Goal: Information Seeking & Learning: Learn about a topic

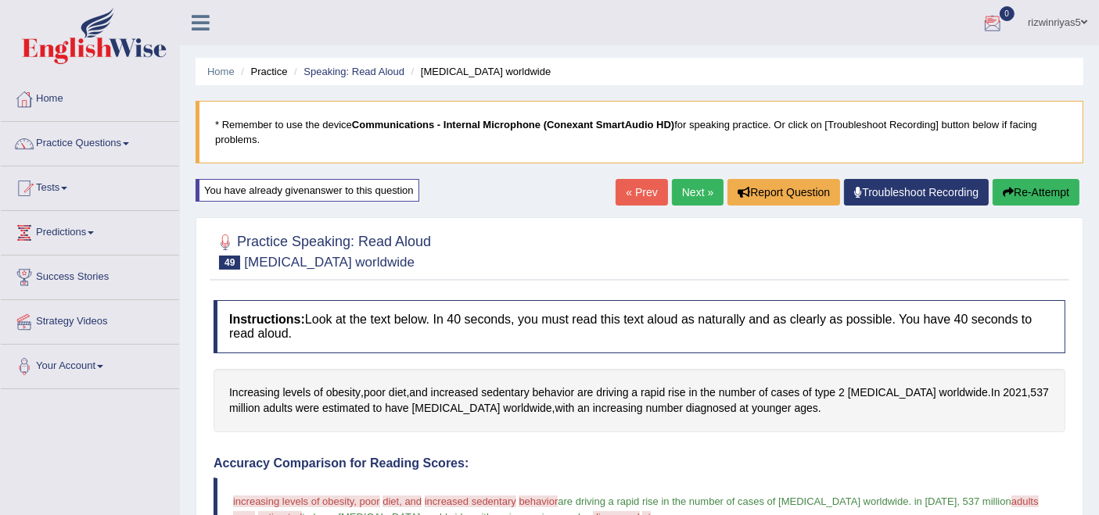
click at [1053, 21] on link "rizwinriyas5" at bounding box center [1057, 20] width 83 height 41
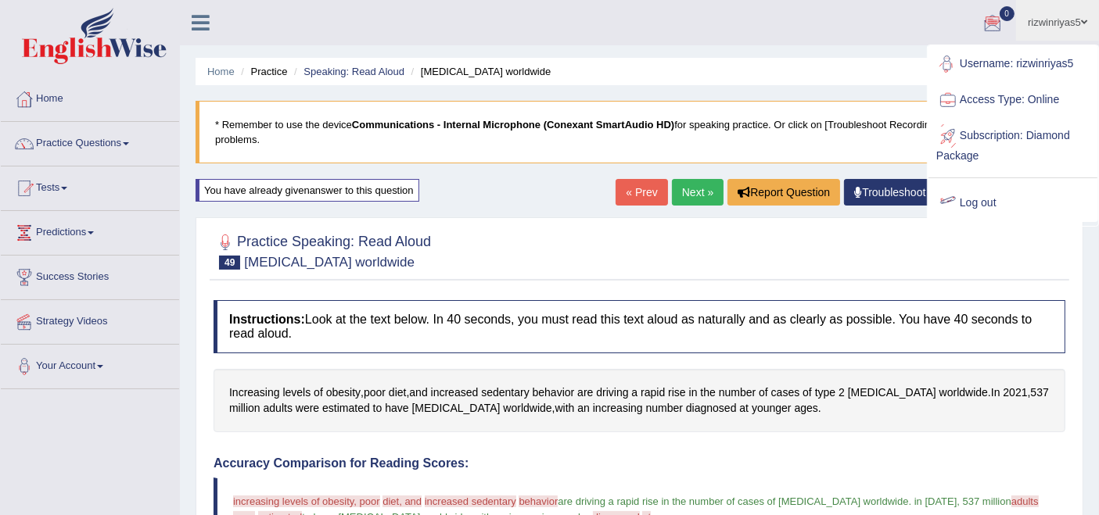
click at [975, 203] on link "Log out" at bounding box center [1012, 203] width 169 height 36
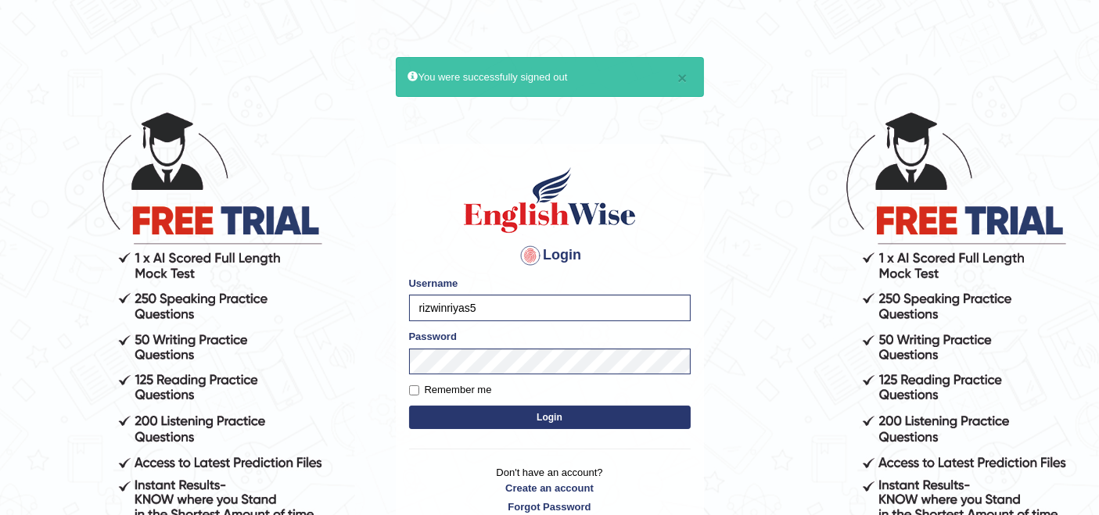
click at [545, 412] on button "Login" at bounding box center [550, 417] width 282 height 23
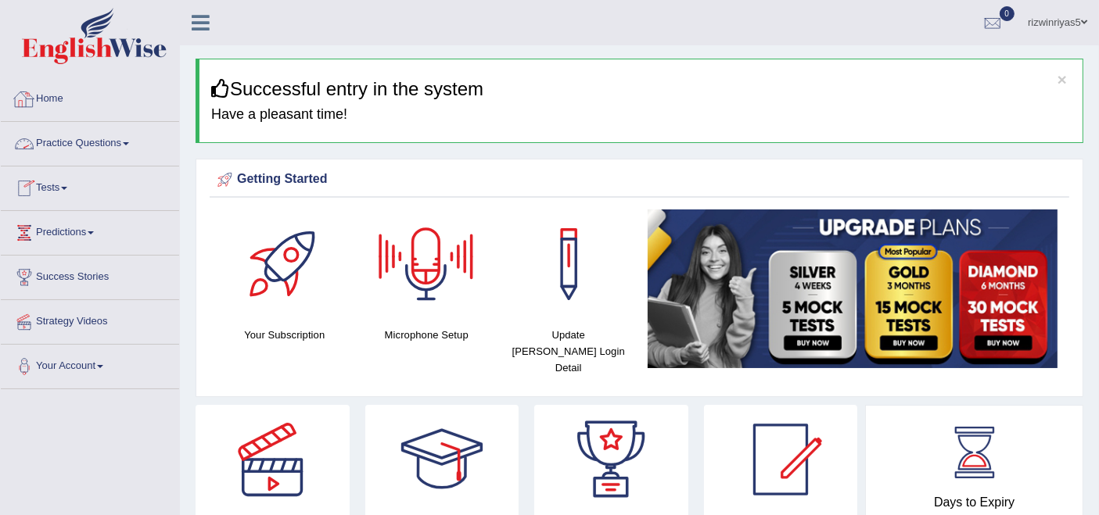
click at [83, 158] on link "Practice Questions" at bounding box center [90, 141] width 178 height 39
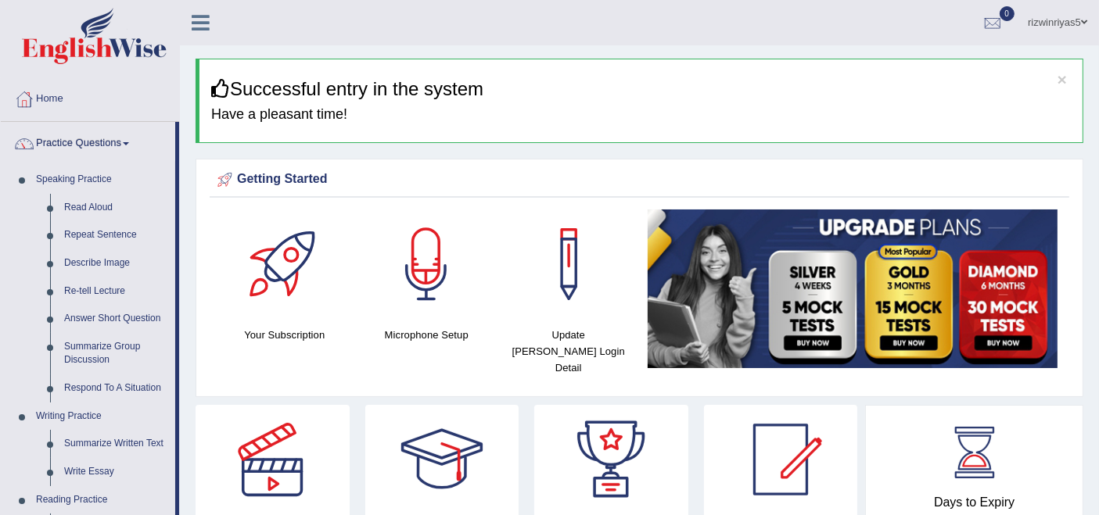
click at [87, 146] on link "Practice Questions" at bounding box center [88, 141] width 174 height 39
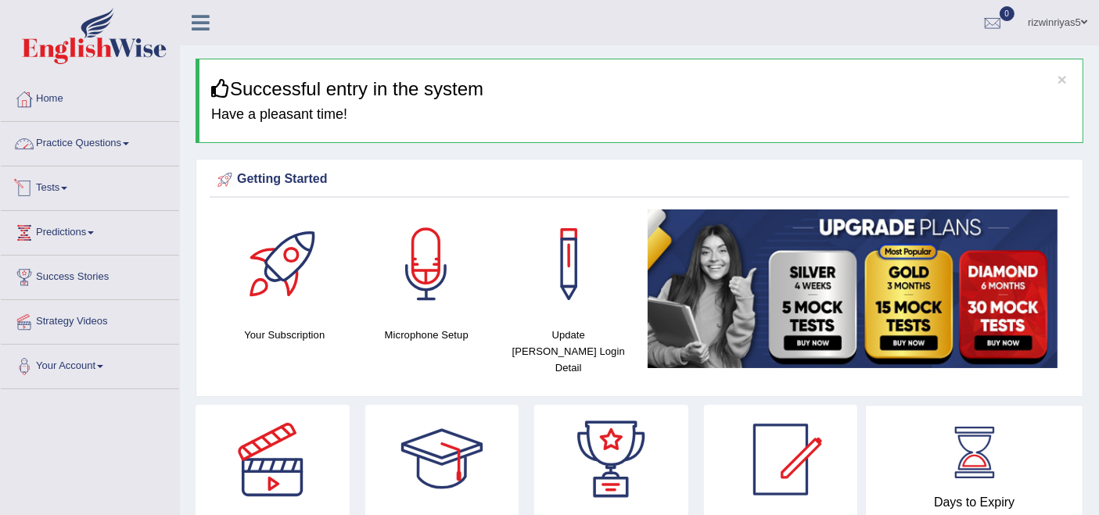
click at [95, 135] on link "Practice Questions" at bounding box center [90, 141] width 178 height 39
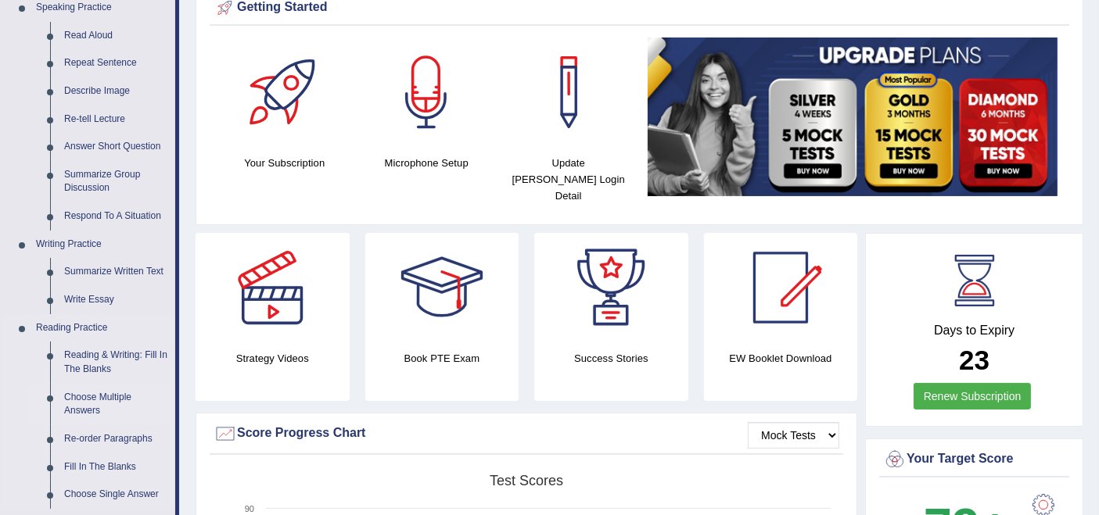
scroll to position [87, 0]
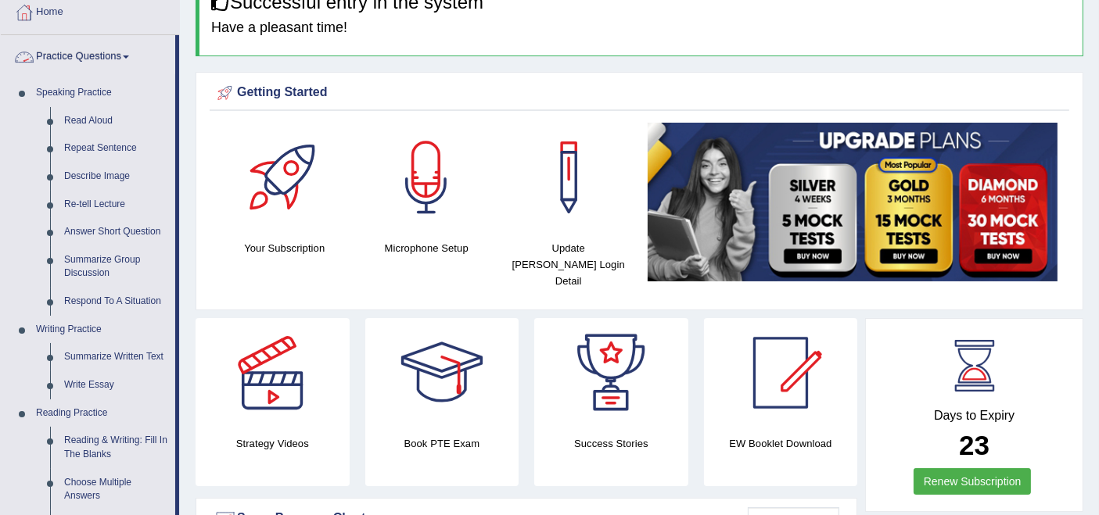
click at [100, 53] on link "Practice Questions" at bounding box center [88, 54] width 174 height 39
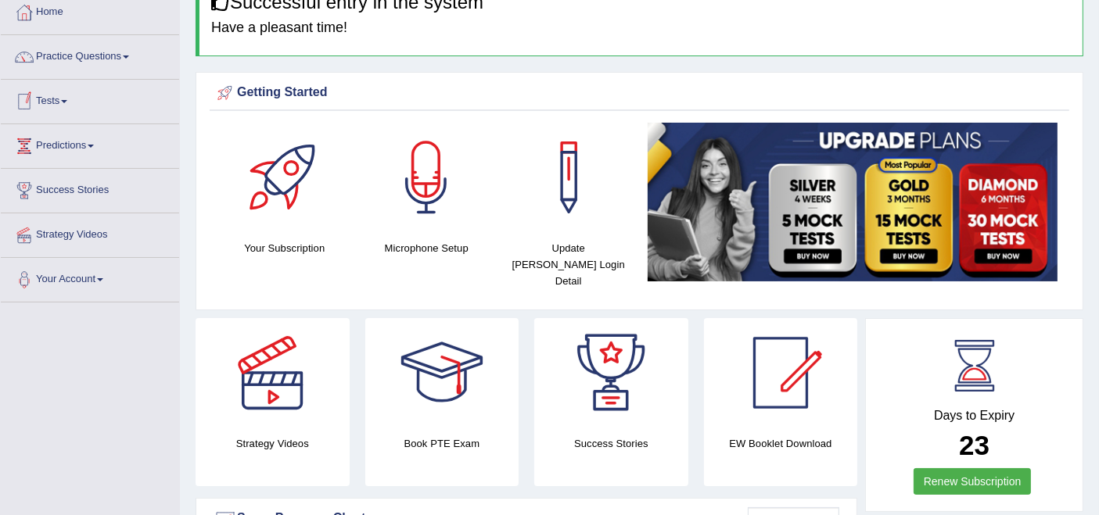
click at [65, 109] on link "Tests" at bounding box center [90, 99] width 178 height 39
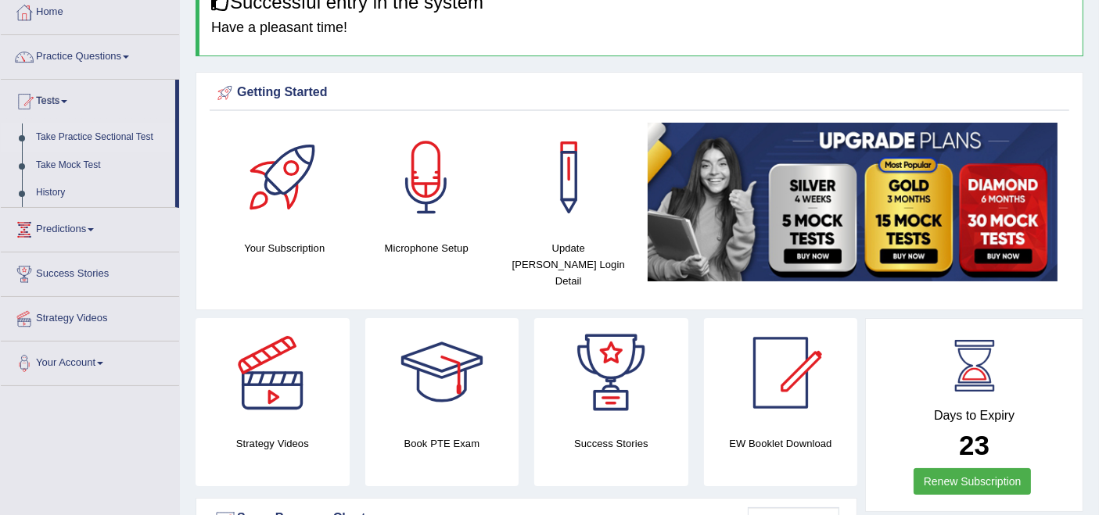
click at [85, 140] on link "Take Practice Sectional Test" at bounding box center [102, 138] width 146 height 28
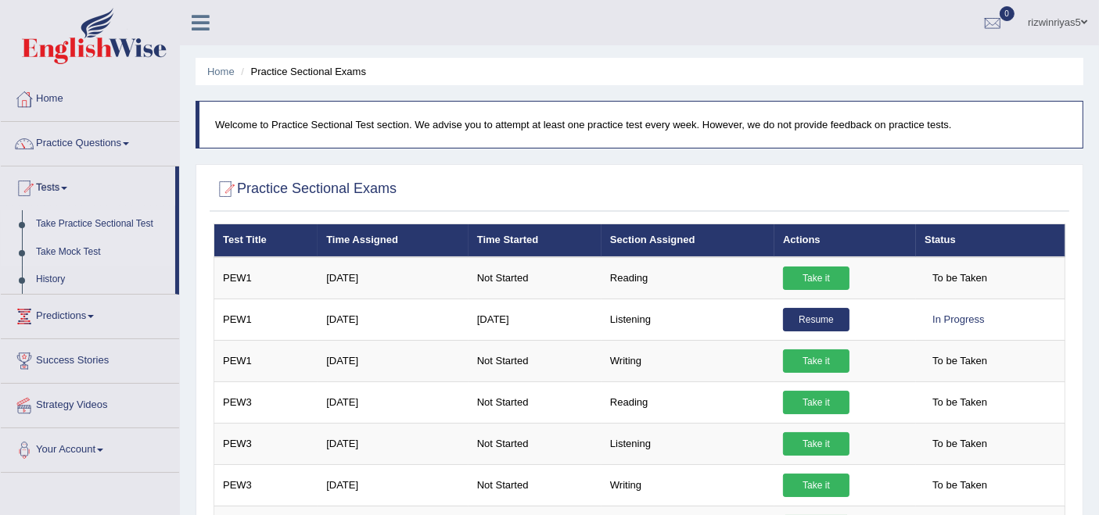
click at [64, 251] on link "Take Mock Test" at bounding box center [102, 253] width 146 height 28
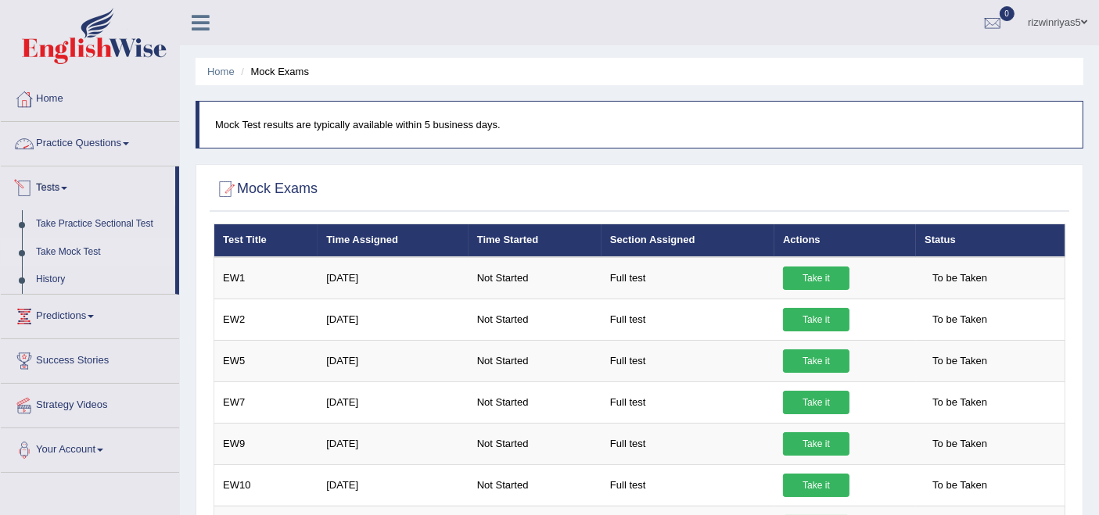
click at [127, 144] on link "Practice Questions" at bounding box center [90, 141] width 178 height 39
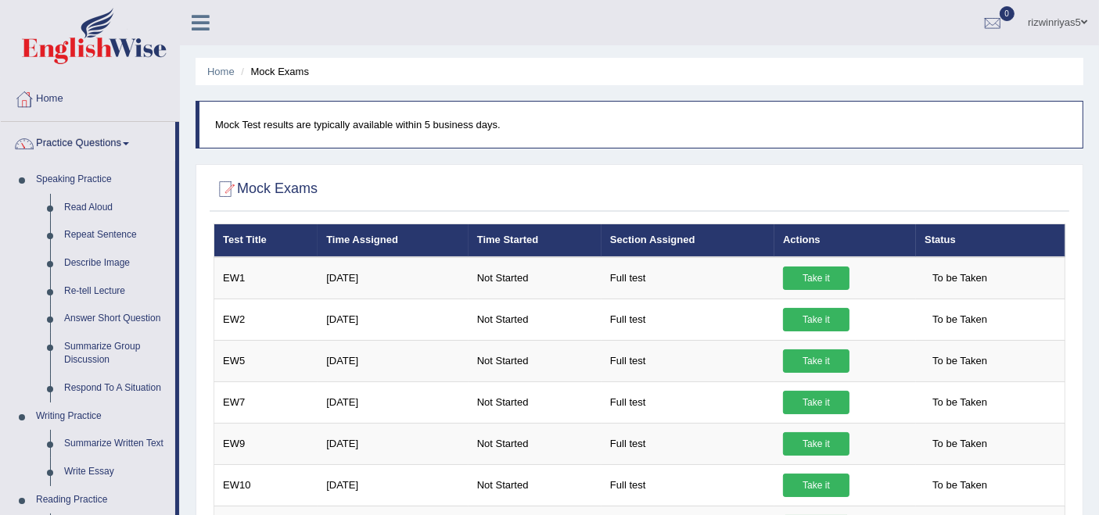
click at [1054, 15] on link "rizwinriyas5" at bounding box center [1057, 20] width 83 height 41
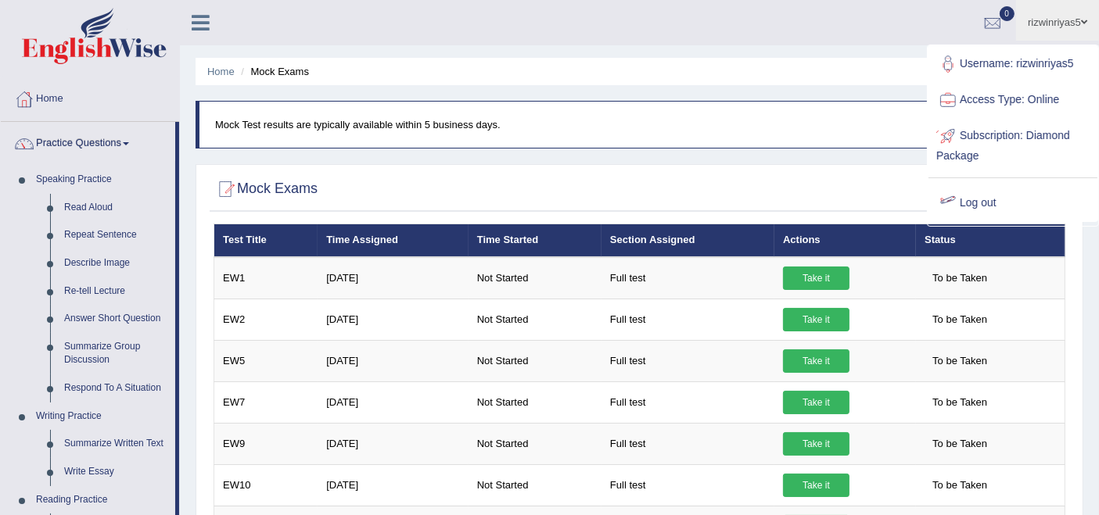
click at [981, 201] on link "Log out" at bounding box center [1012, 203] width 169 height 36
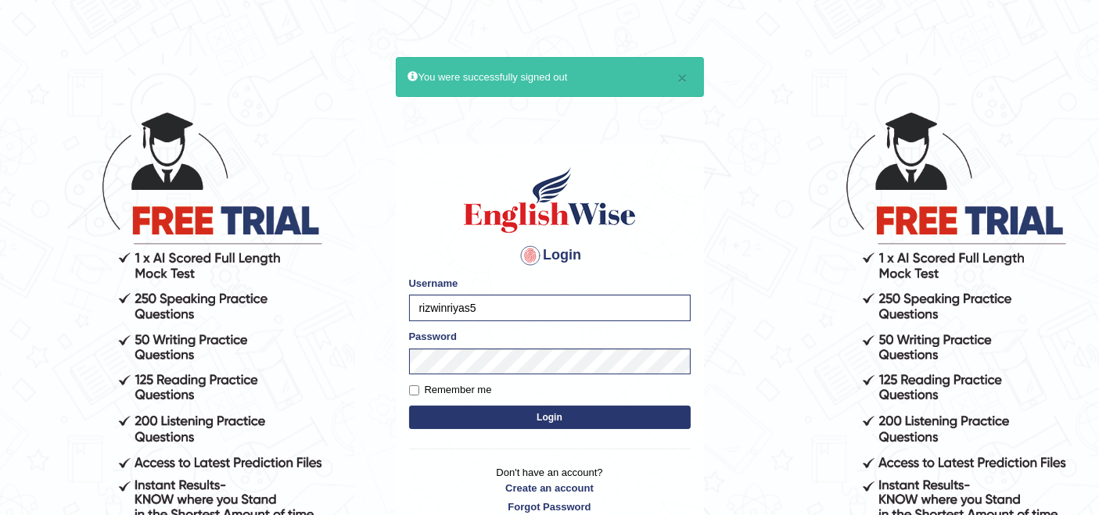
click at [379, 313] on body "× You were successfully signed out Login Please fix the following errors: Usern…" at bounding box center [549, 312] width 1099 height 515
type input "IlianaOspina"
click at [390, 368] on body "× You were successfully signed out Login Please fix the following errors: Usern…" at bounding box center [549, 312] width 1099 height 515
click at [478, 407] on button "Login" at bounding box center [550, 417] width 282 height 23
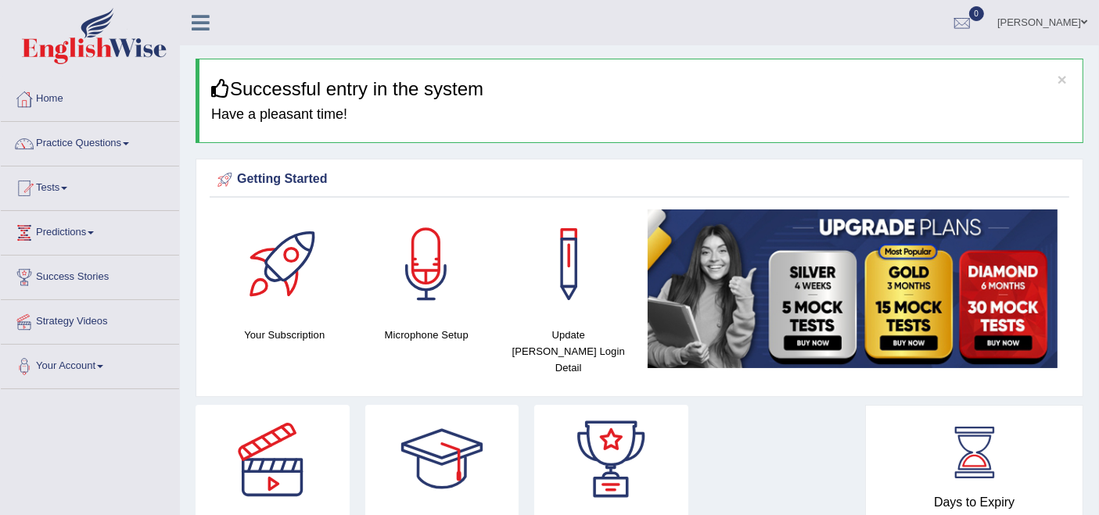
drag, startPoint x: 846, startPoint y: -1, endPoint x: 830, endPoint y: 5, distance: 16.8
click at [830, 5] on ul "Karen iliana Ospina Toggle navigation Username: IlianaOspina Access Type: Onlin…" at bounding box center [778, 22] width 644 height 45
click at [82, 146] on link "Practice Questions" at bounding box center [90, 141] width 178 height 39
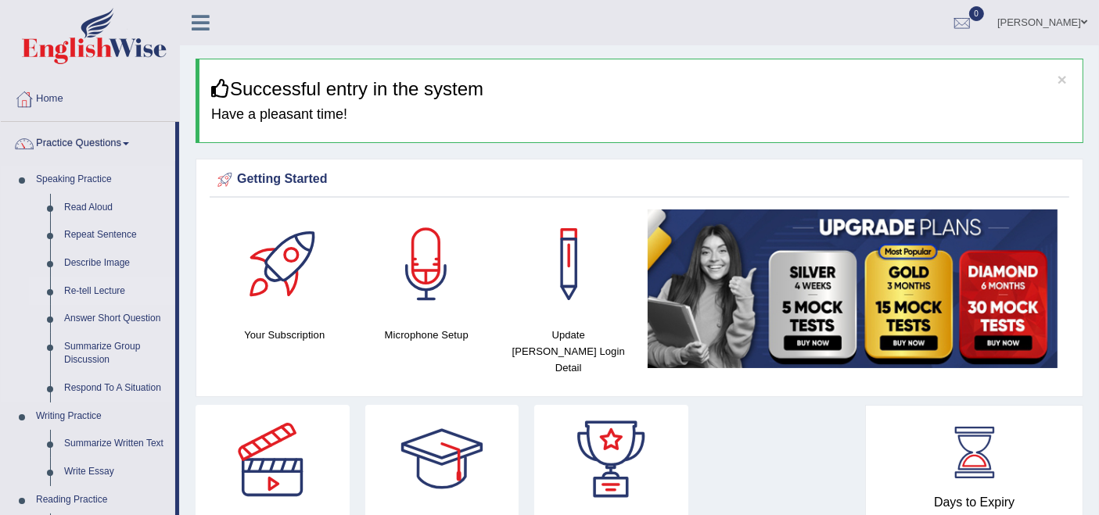
scroll to position [260, 0]
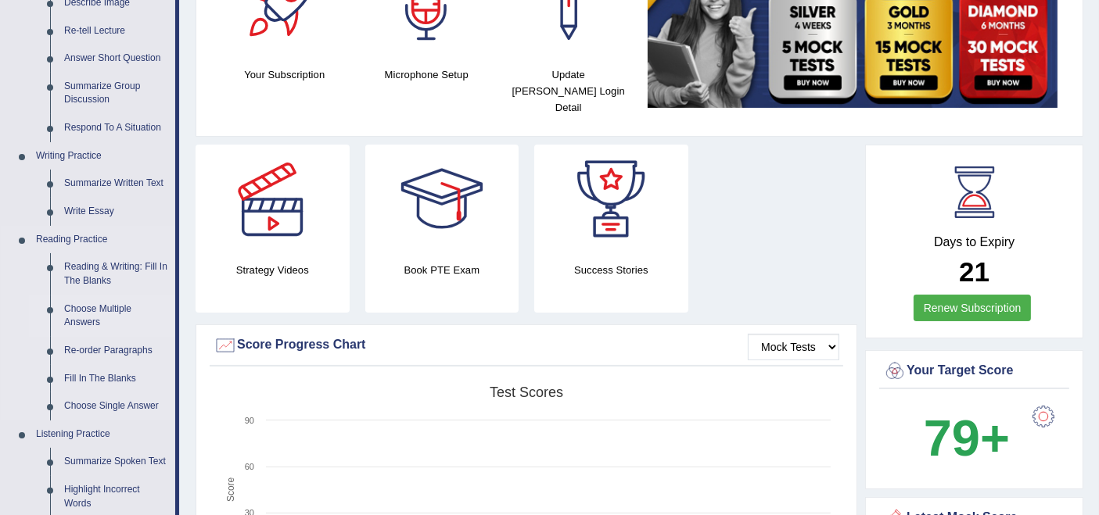
click at [78, 274] on link "Reading & Writing: Fill In The Blanks" at bounding box center [116, 273] width 118 height 41
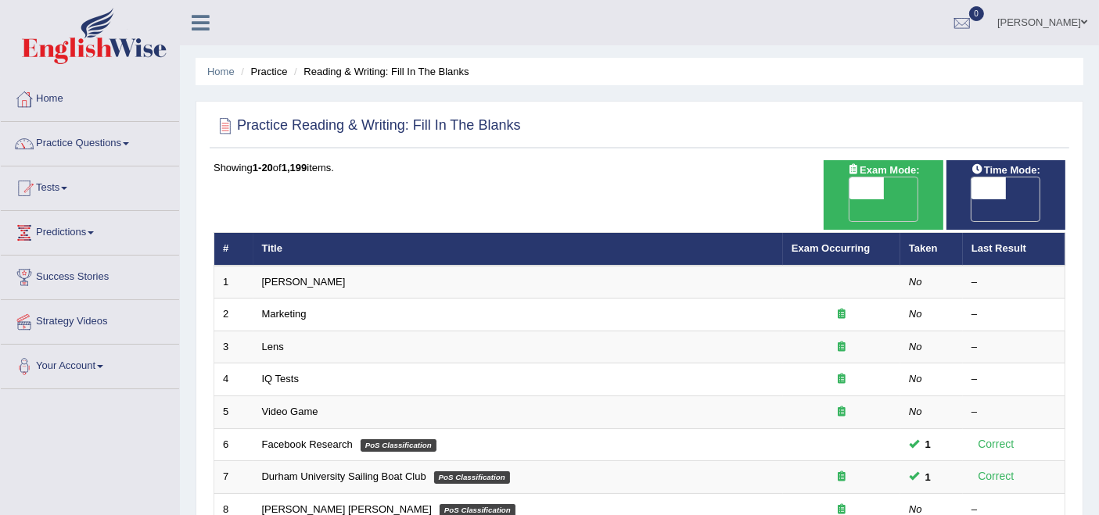
click at [849, 199] on span "OFF" at bounding box center [832, 210] width 34 height 22
checkbox input "true"
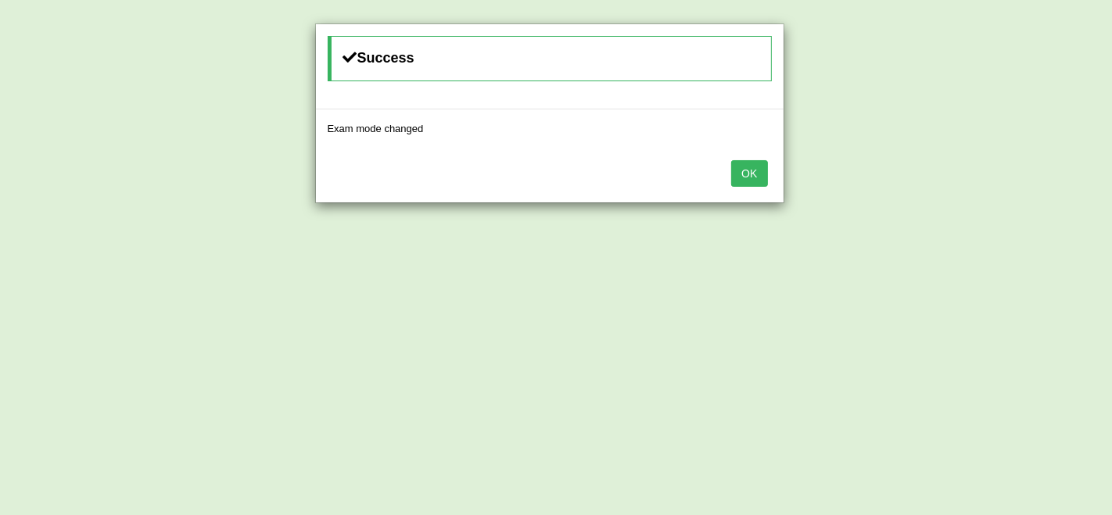
click at [766, 184] on button "OK" at bounding box center [749, 173] width 36 height 27
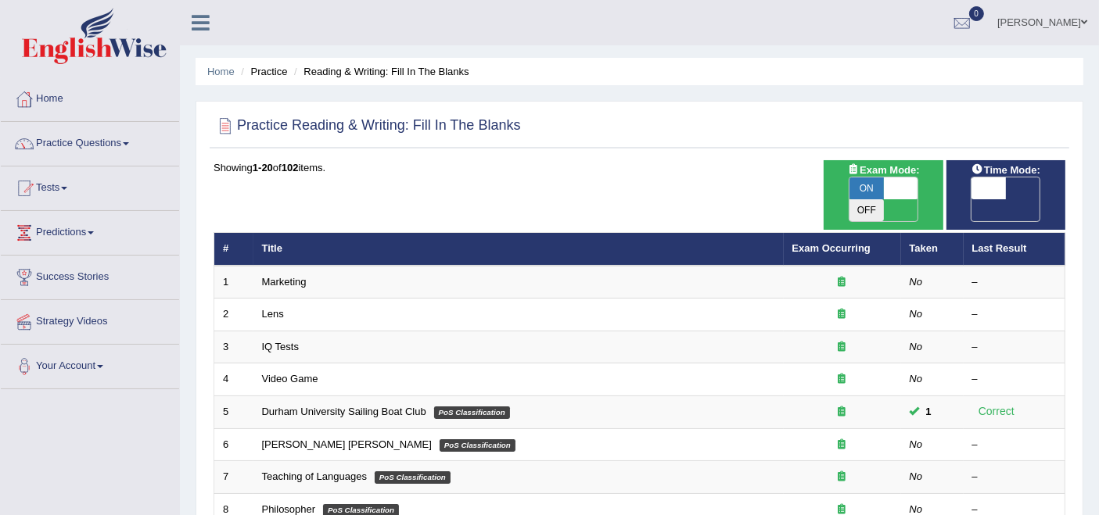
click at [971, 199] on span "OFF" at bounding box center [954, 210] width 34 height 22
checkbox input "true"
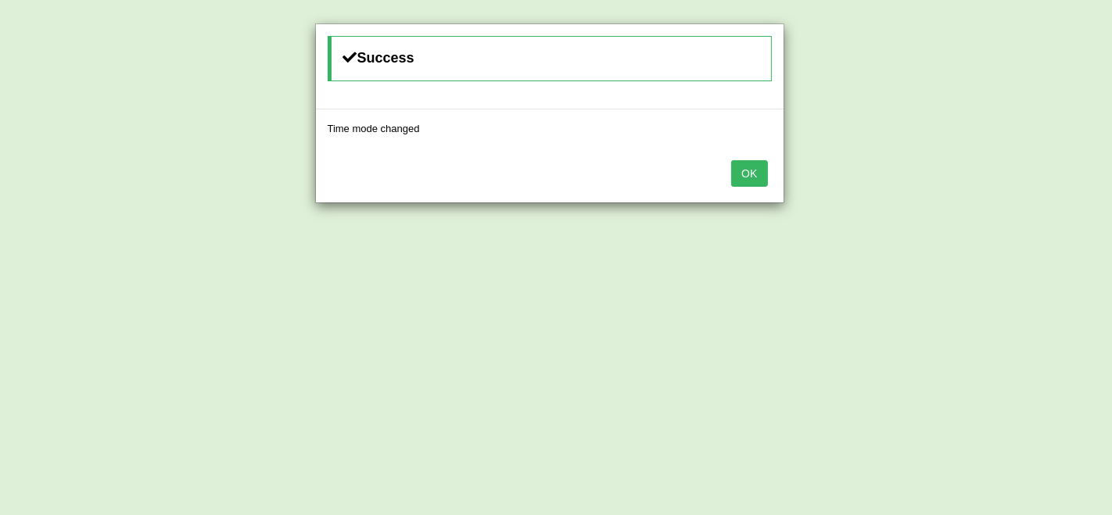
click at [759, 167] on button "OK" at bounding box center [749, 173] width 36 height 27
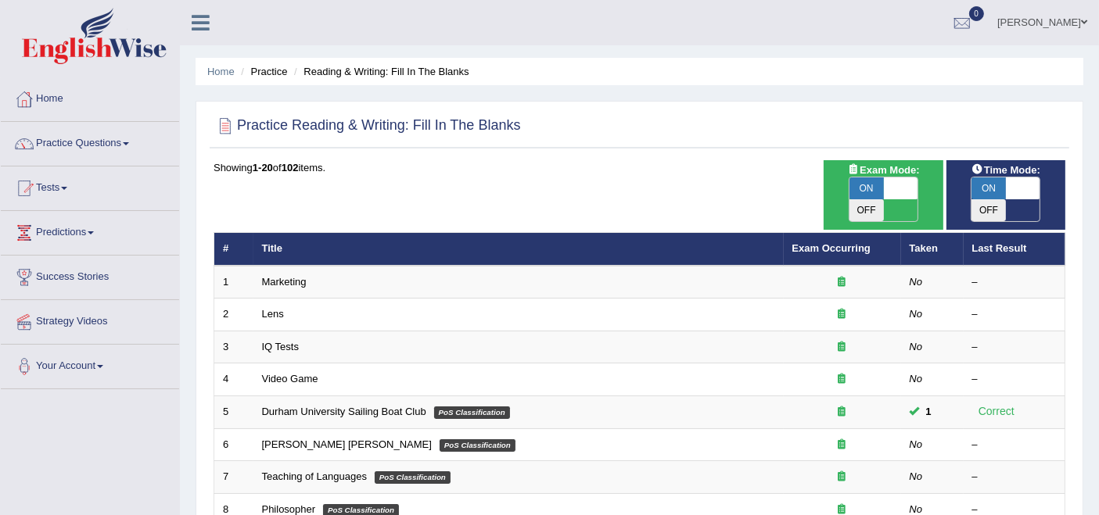
click at [270, 74] on li "Practice" at bounding box center [262, 71] width 50 height 15
click at [74, 148] on link "Practice Questions" at bounding box center [90, 141] width 178 height 39
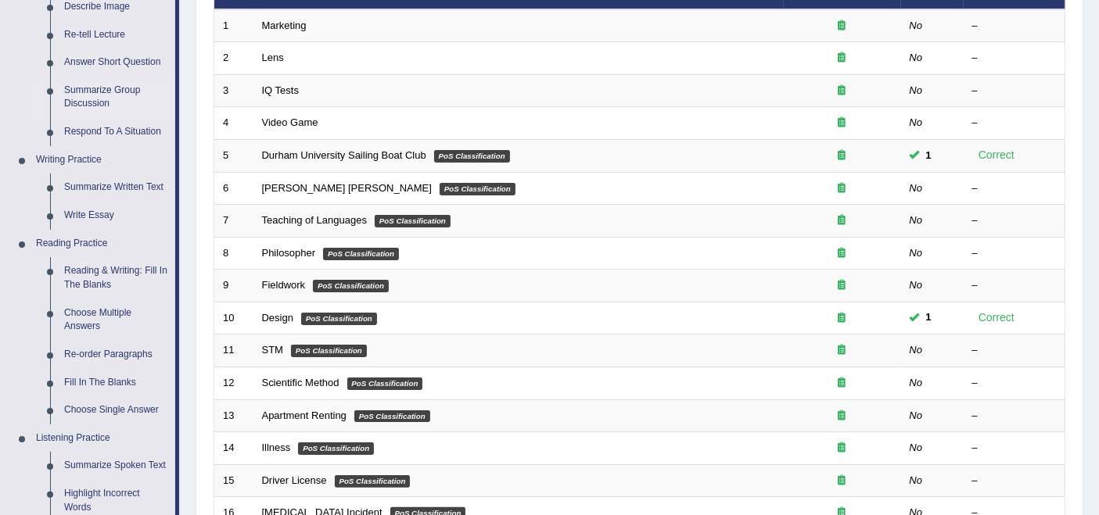
scroll to position [260, 0]
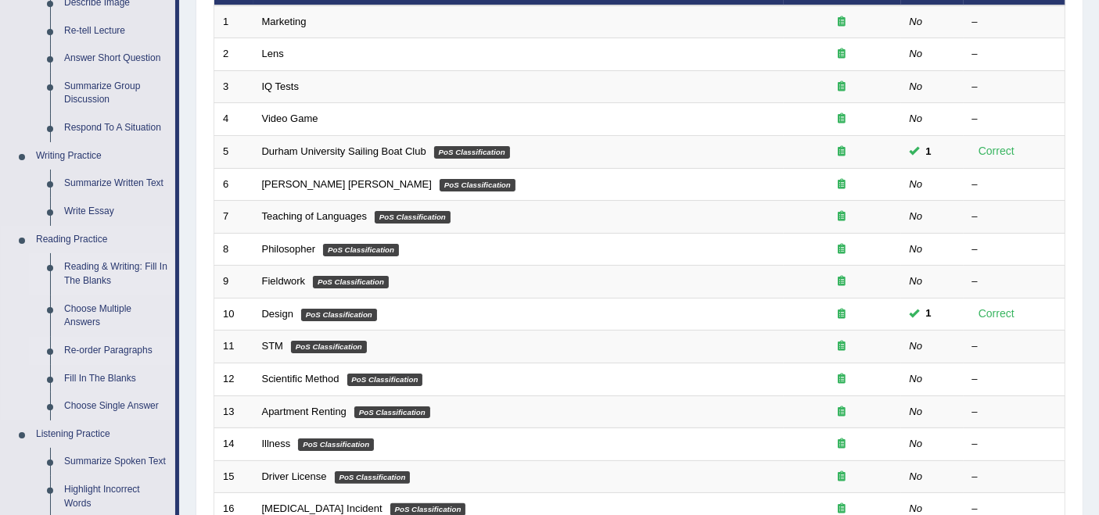
click at [90, 350] on link "Re-order Paragraphs" at bounding box center [116, 351] width 118 height 28
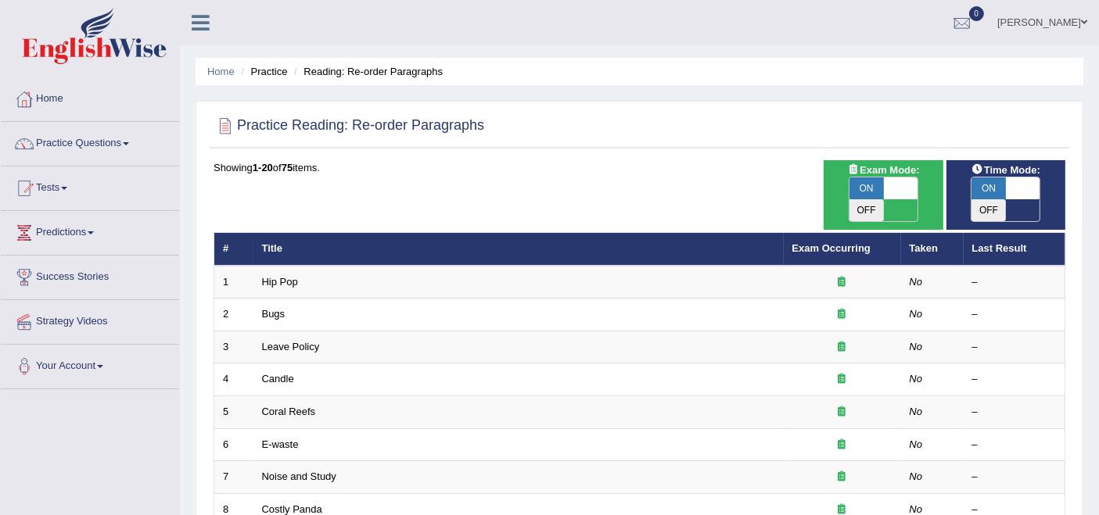
click at [884, 199] on span "OFF" at bounding box center [866, 210] width 34 height 22
click at [907, 186] on span at bounding box center [901, 189] width 34 height 22
checkbox input "false"
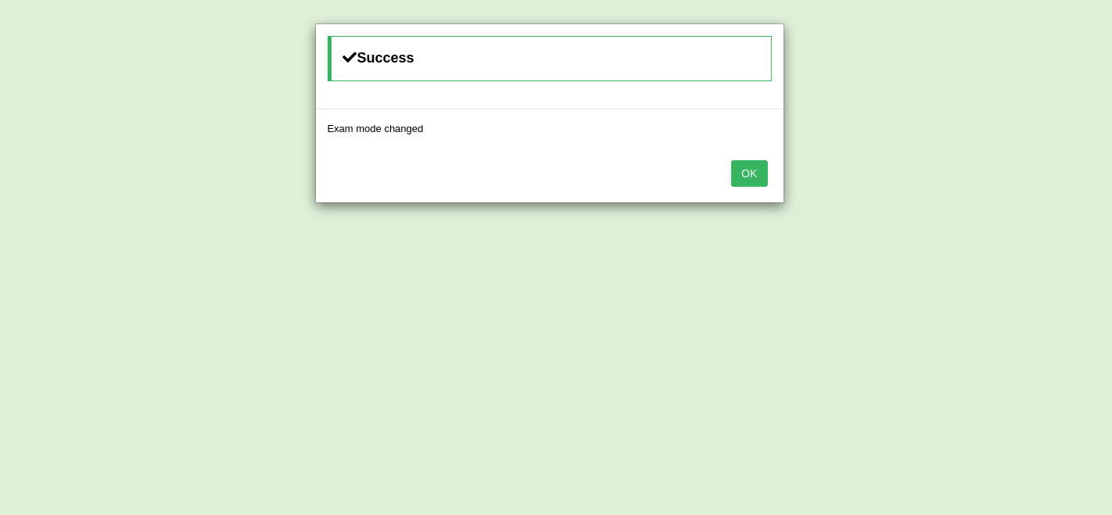
click at [739, 174] on button "OK" at bounding box center [749, 173] width 36 height 27
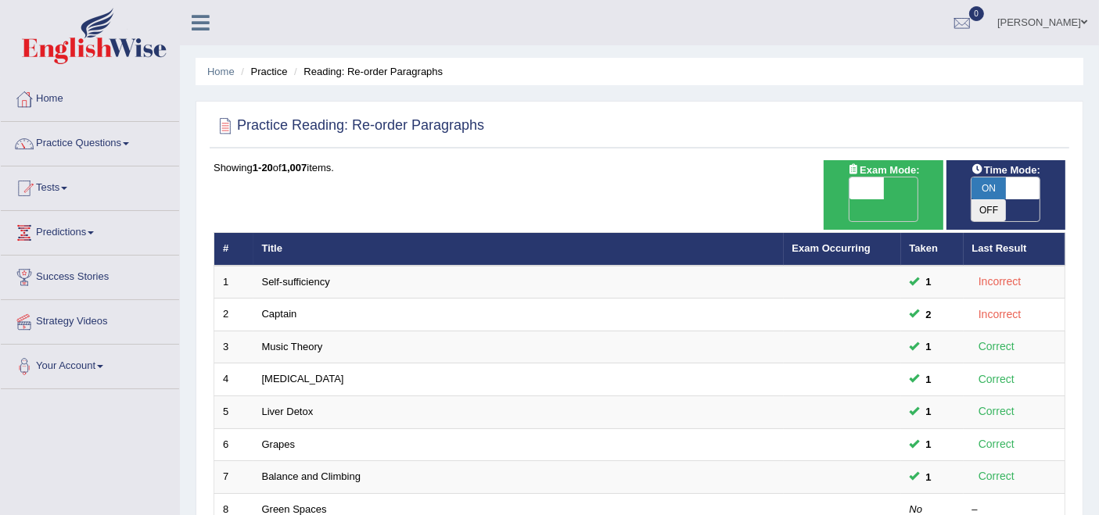
click at [1021, 188] on span at bounding box center [1023, 189] width 34 height 22
checkbox input "false"
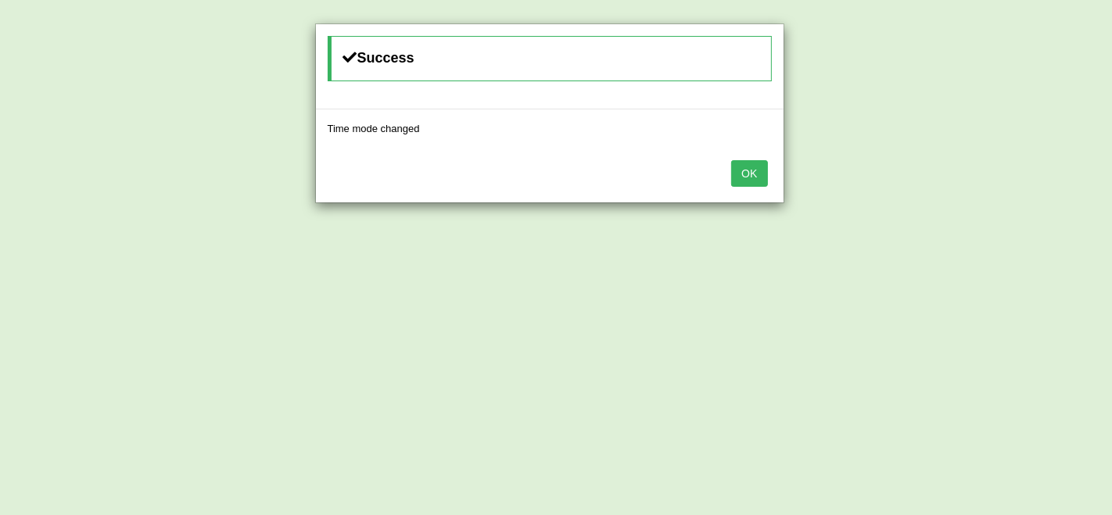
click at [737, 178] on button "OK" at bounding box center [749, 173] width 36 height 27
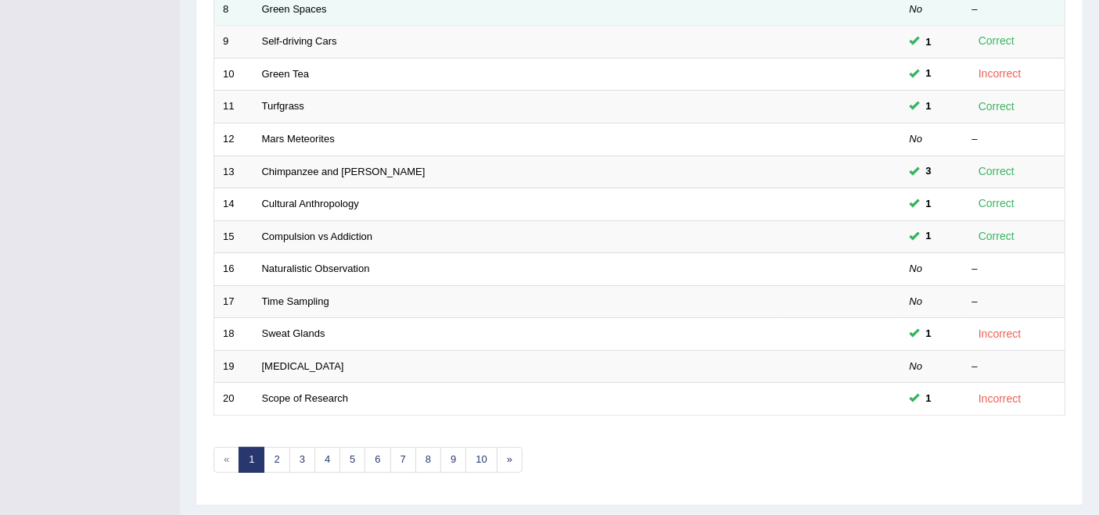
scroll to position [514, 0]
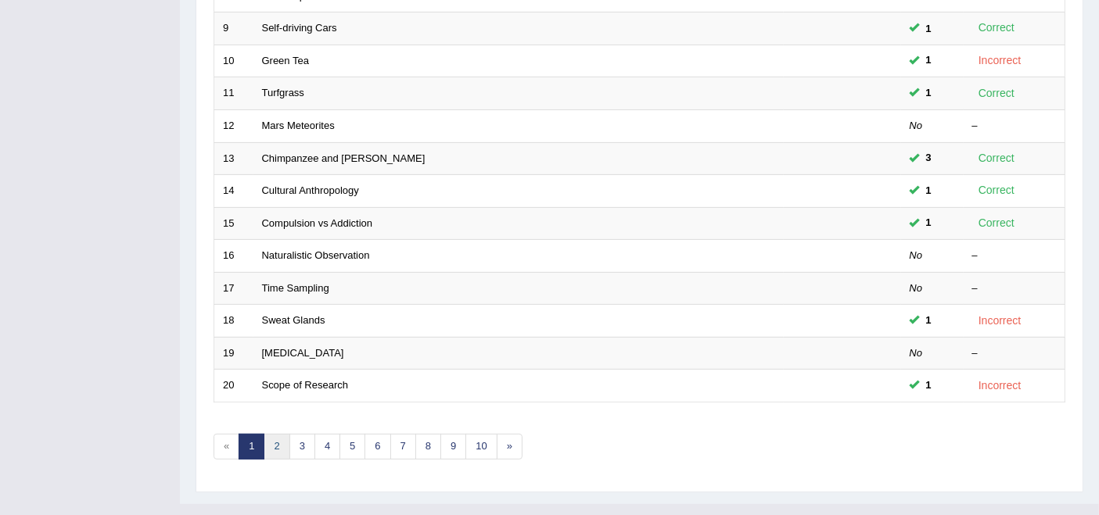
click at [280, 434] on link "2" at bounding box center [277, 447] width 26 height 26
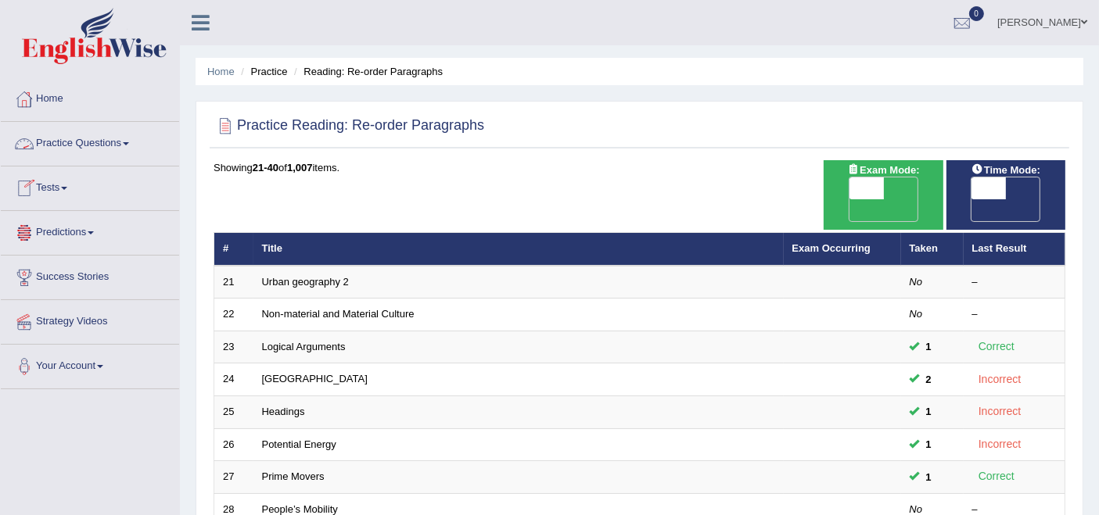
click at [70, 124] on link "Practice Questions" at bounding box center [90, 141] width 178 height 39
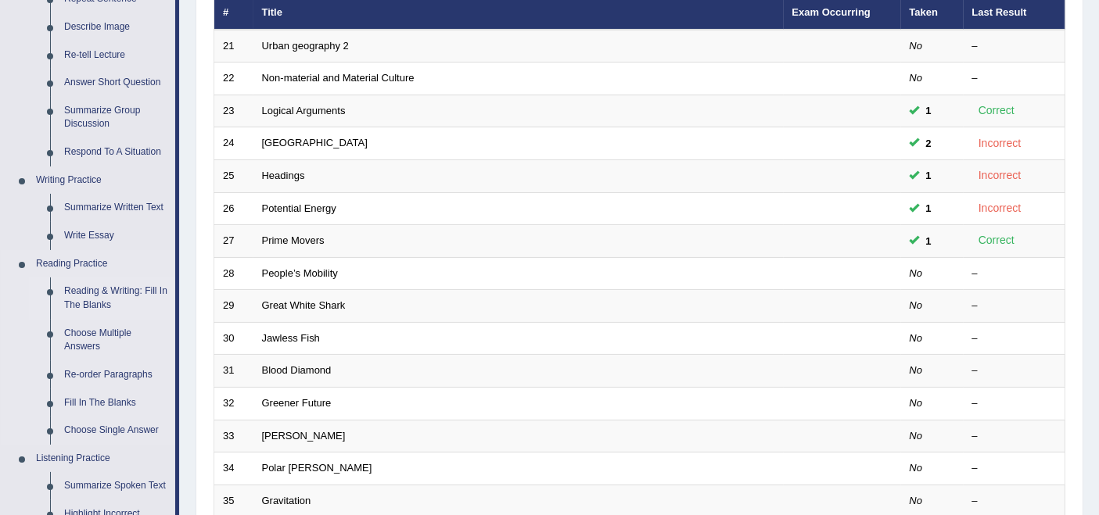
scroll to position [260, 0]
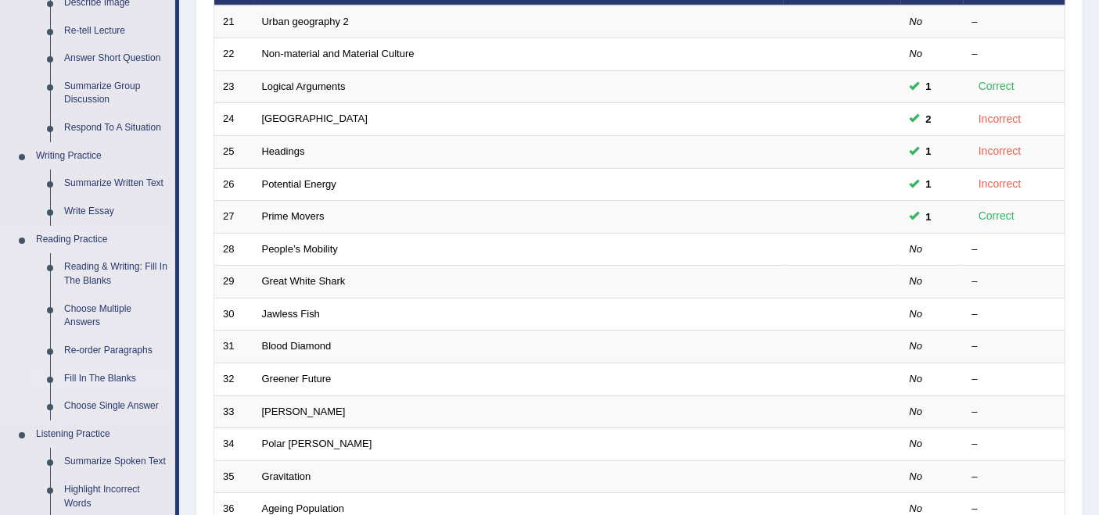
click at [98, 378] on link "Fill In The Blanks" at bounding box center [116, 379] width 118 height 28
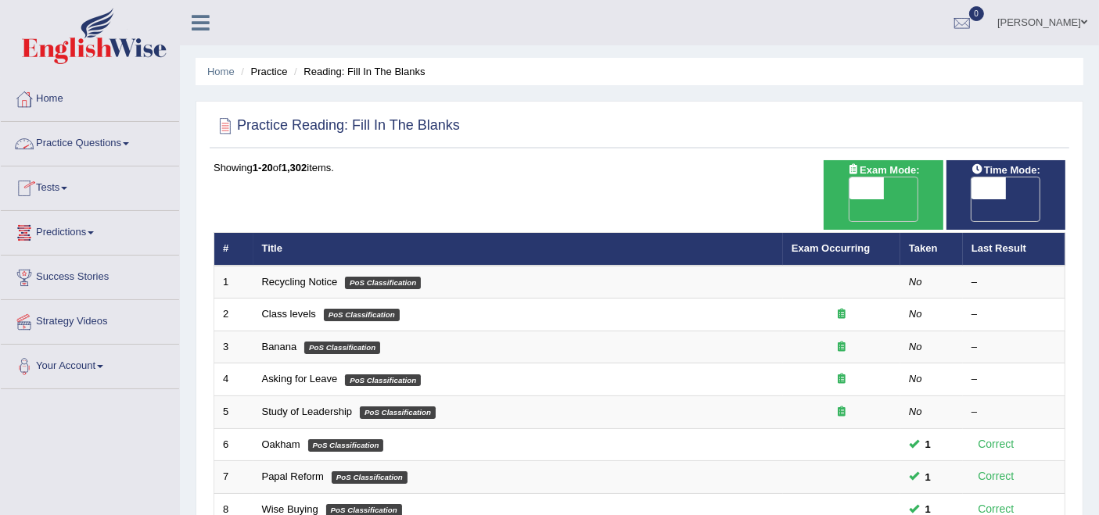
click at [48, 186] on link "Tests" at bounding box center [90, 186] width 178 height 39
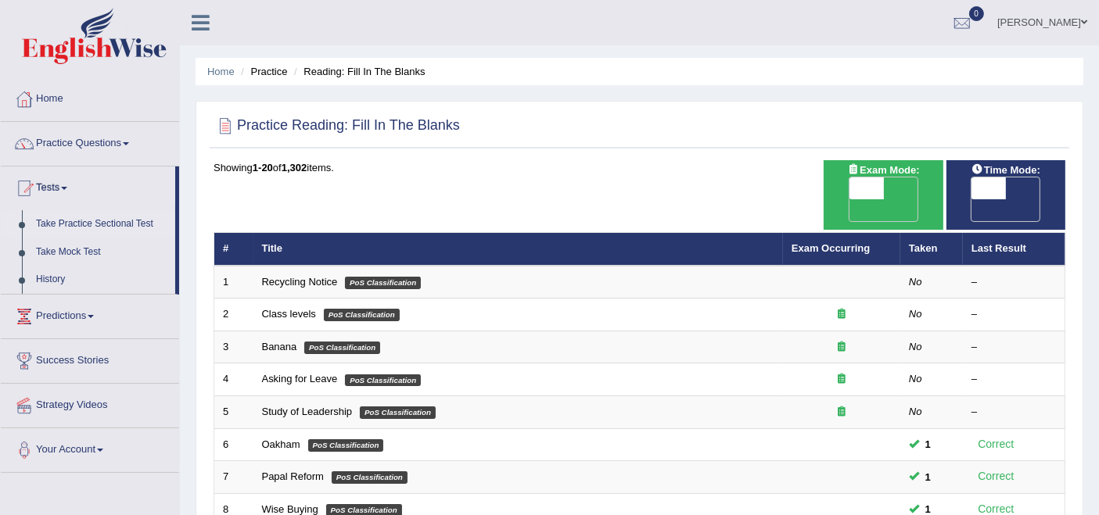
click at [64, 224] on link "Take Practice Sectional Test" at bounding box center [102, 224] width 146 height 28
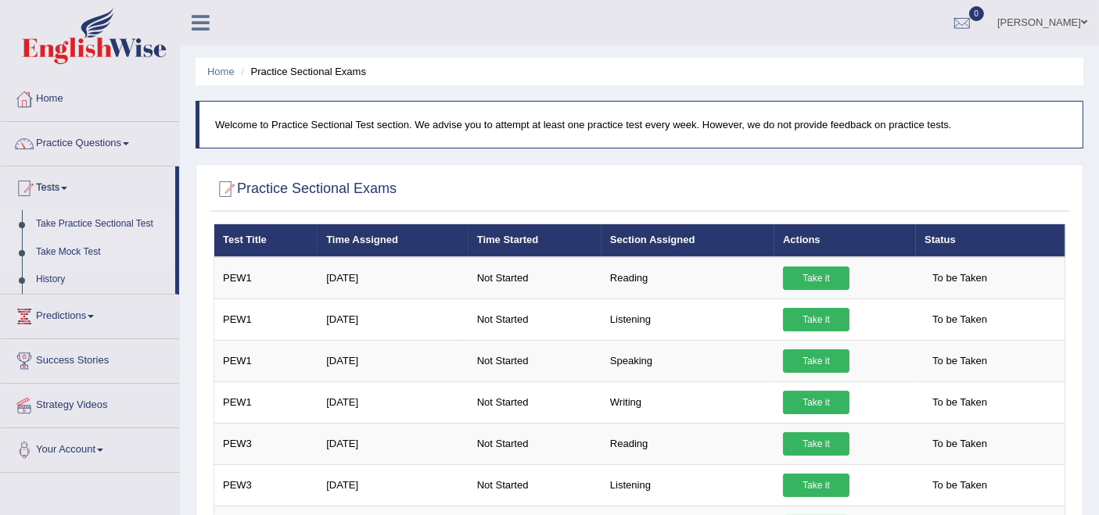
click at [58, 254] on link "Take Mock Test" at bounding box center [102, 253] width 146 height 28
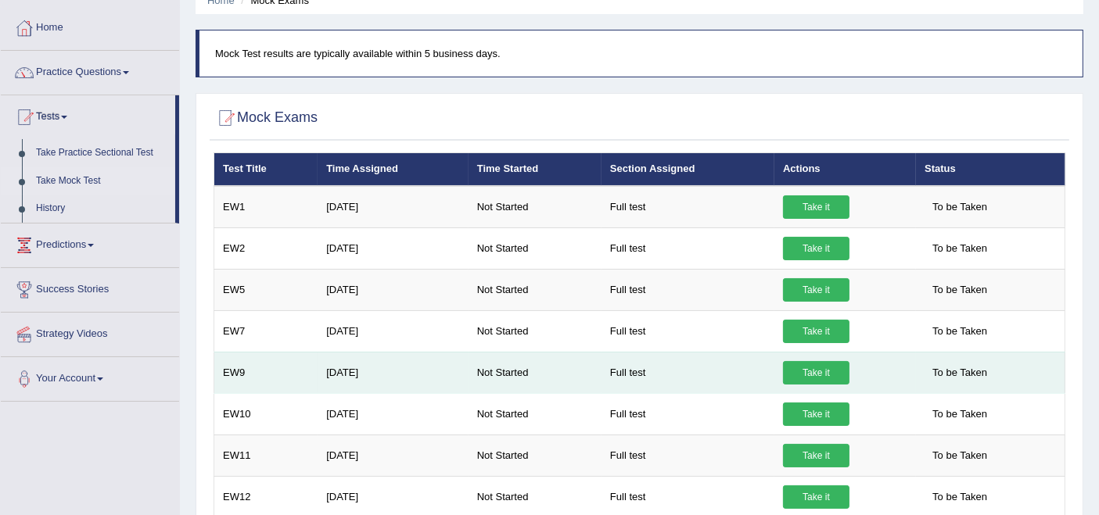
scroll to position [45, 0]
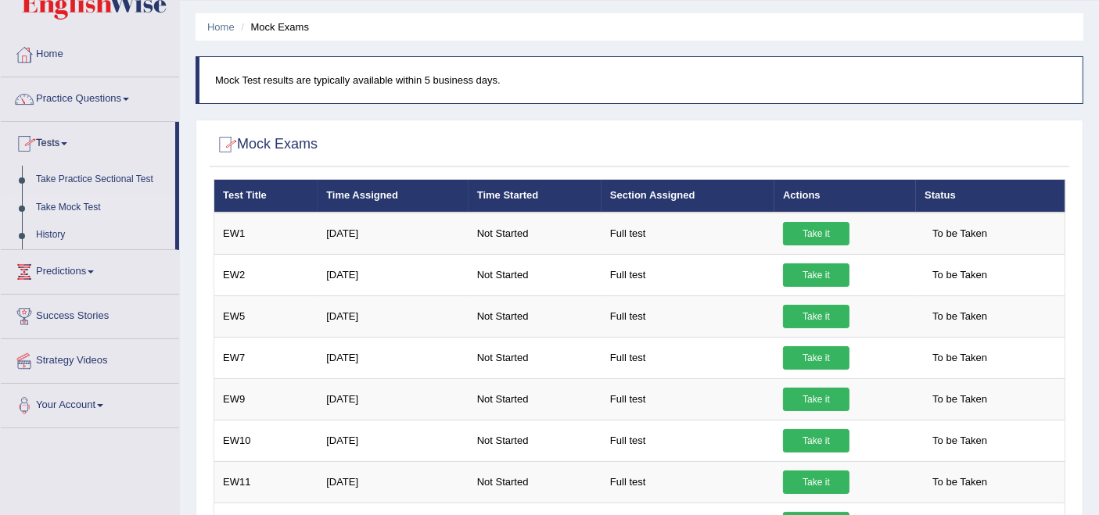
click at [48, 145] on link "Tests" at bounding box center [88, 141] width 174 height 39
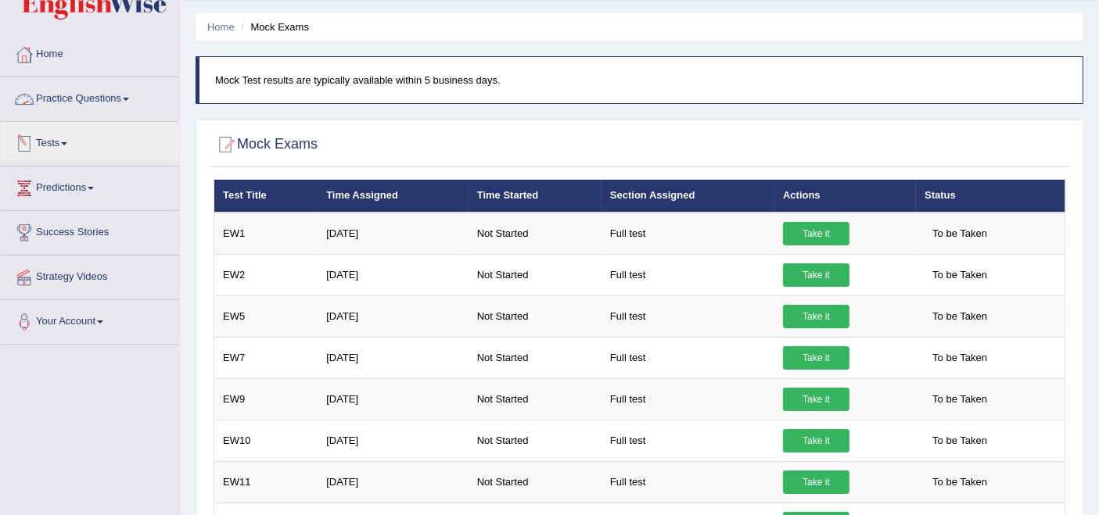
click at [91, 102] on link "Practice Questions" at bounding box center [90, 96] width 178 height 39
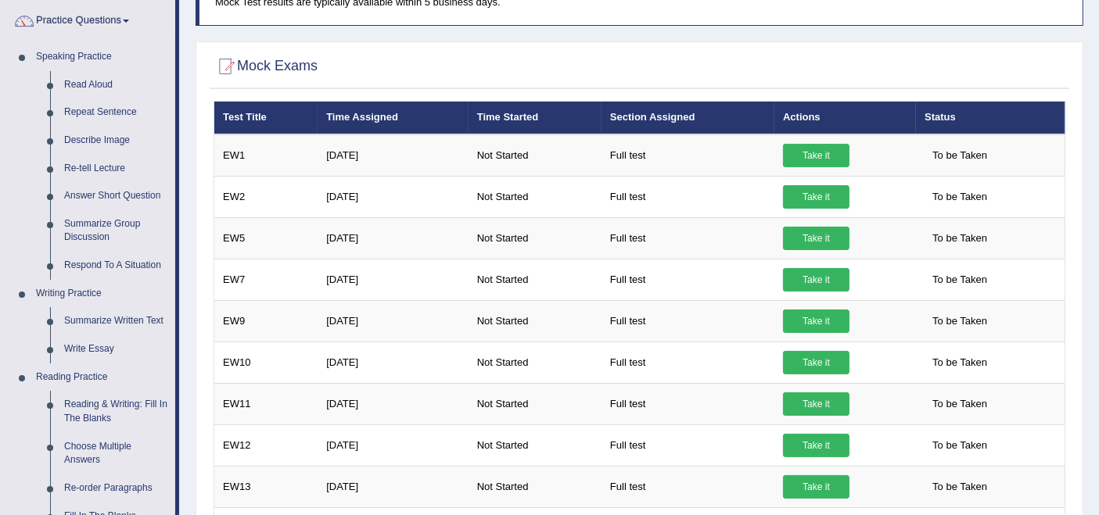
scroll to position [0, 0]
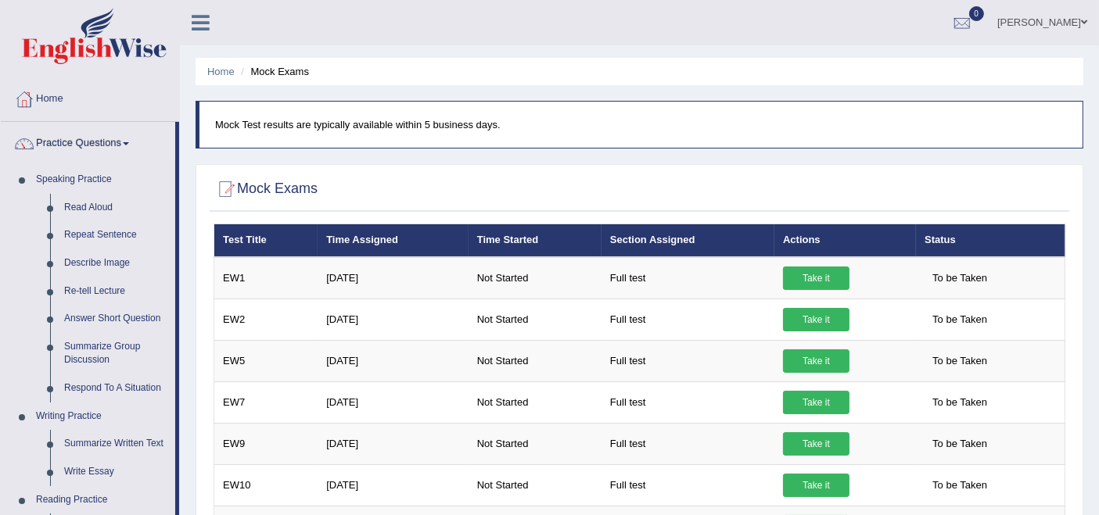
click at [1059, 21] on link "Karen iliana Ospina" at bounding box center [1041, 20] width 113 height 41
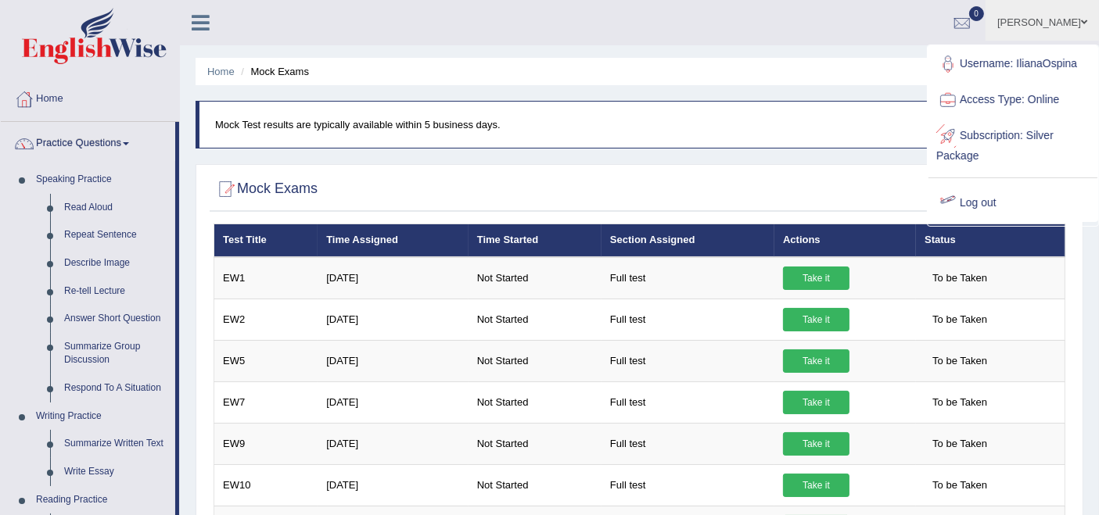
click at [972, 203] on link "Log out" at bounding box center [1012, 203] width 169 height 36
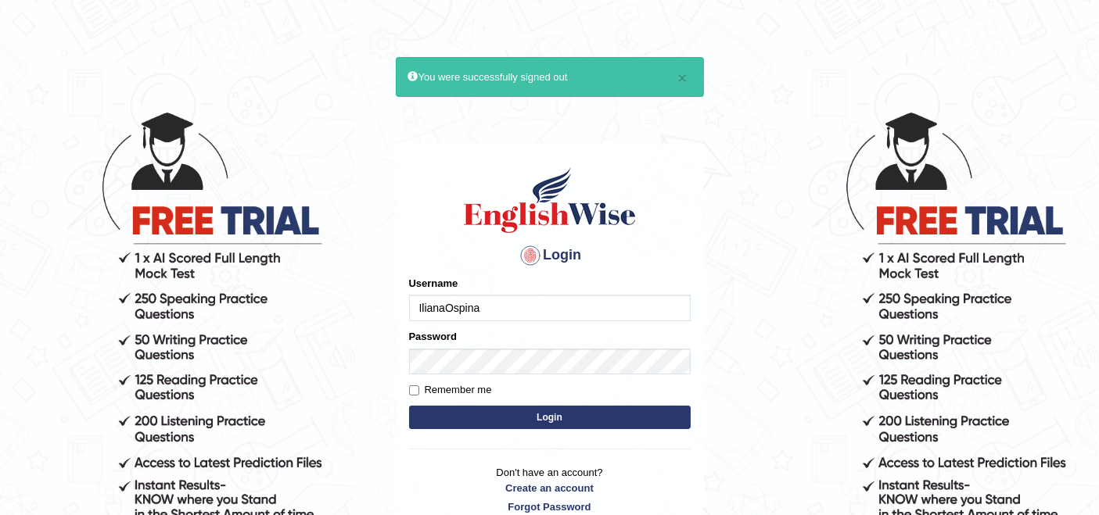
click at [547, 329] on div "Password" at bounding box center [550, 351] width 282 height 45
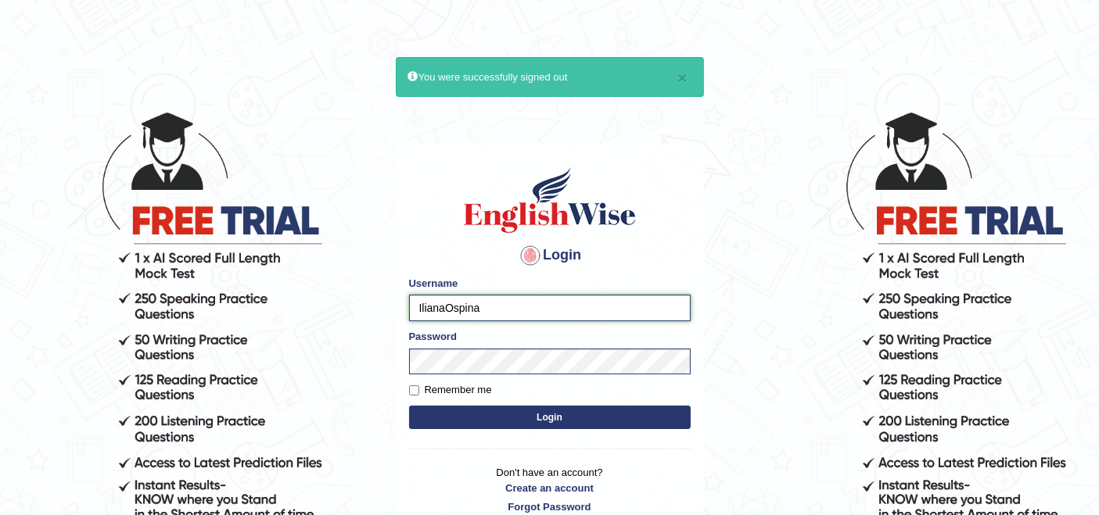
click at [550, 314] on input "IlianaOspina" at bounding box center [550, 308] width 282 height 27
type input "rupali_australia"
click at [582, 426] on button "Login" at bounding box center [550, 417] width 282 height 23
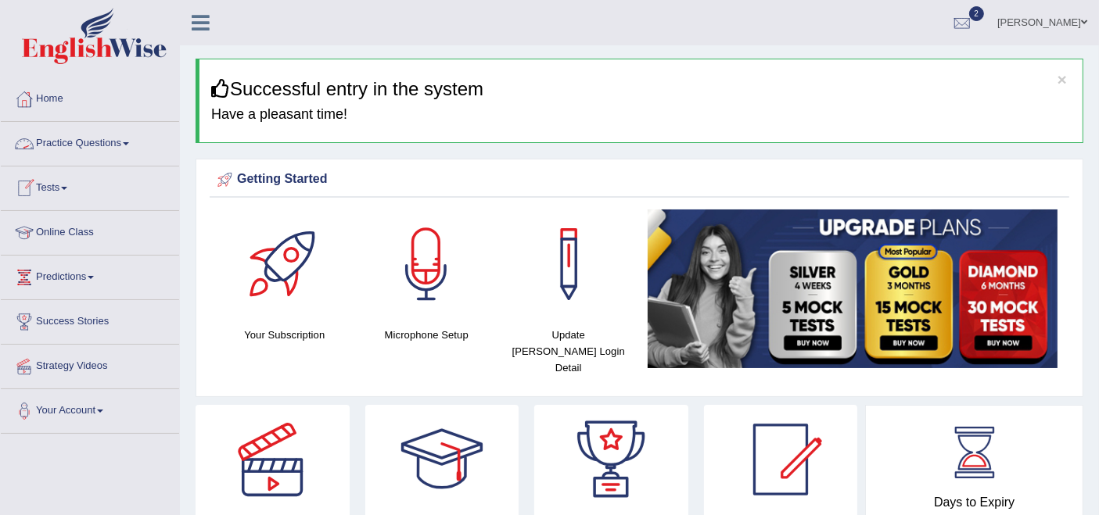
click at [81, 140] on link "Practice Questions" at bounding box center [90, 141] width 178 height 39
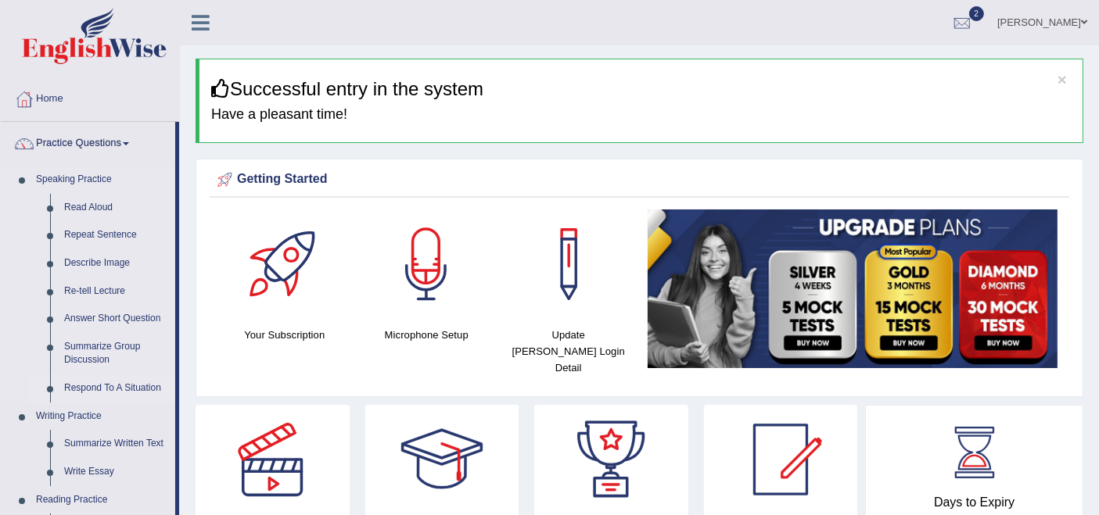
scroll to position [260, 0]
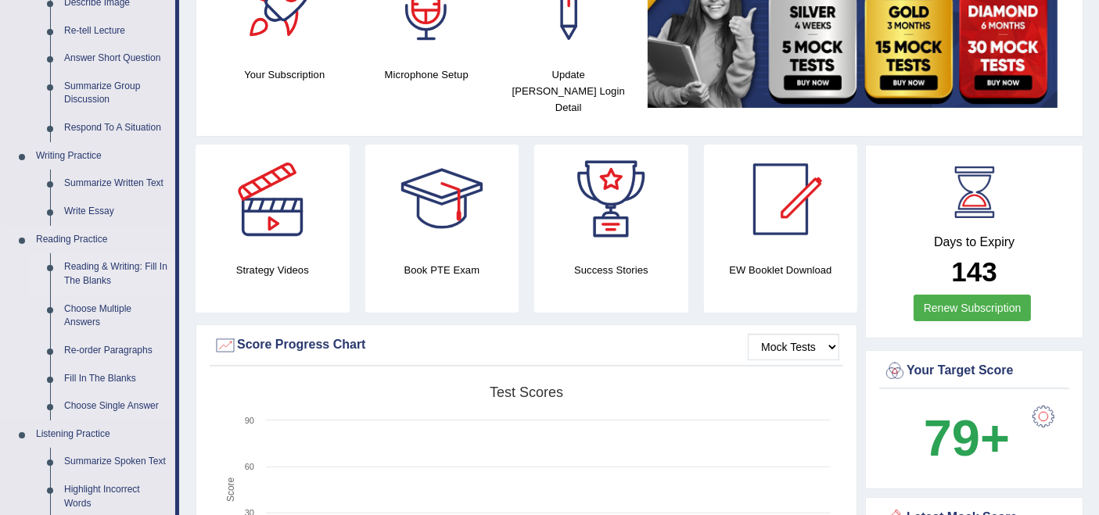
click at [82, 278] on link "Reading & Writing: Fill In The Blanks" at bounding box center [116, 273] width 118 height 41
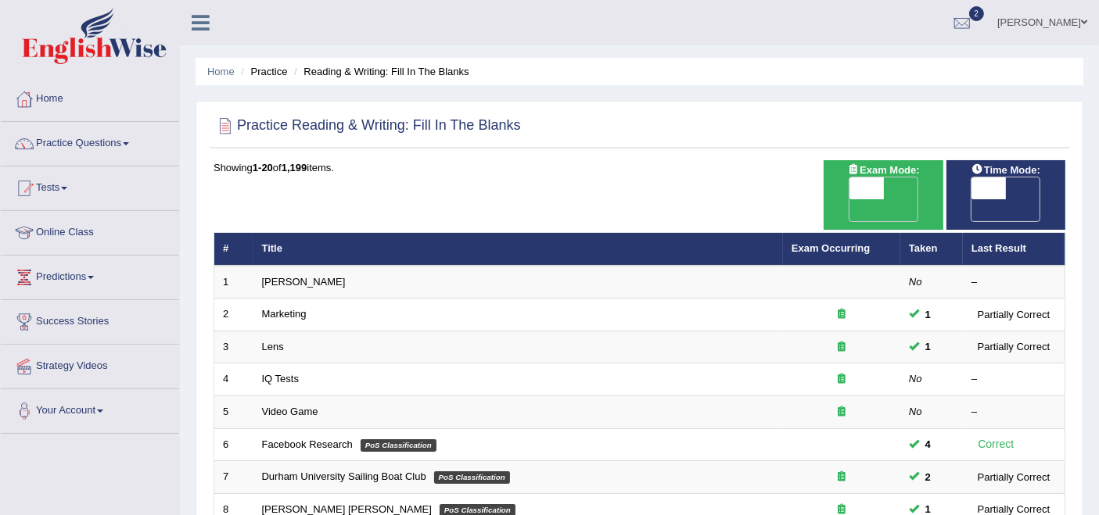
click at [849, 199] on span "OFF" at bounding box center [832, 210] width 34 height 22
checkbox input "true"
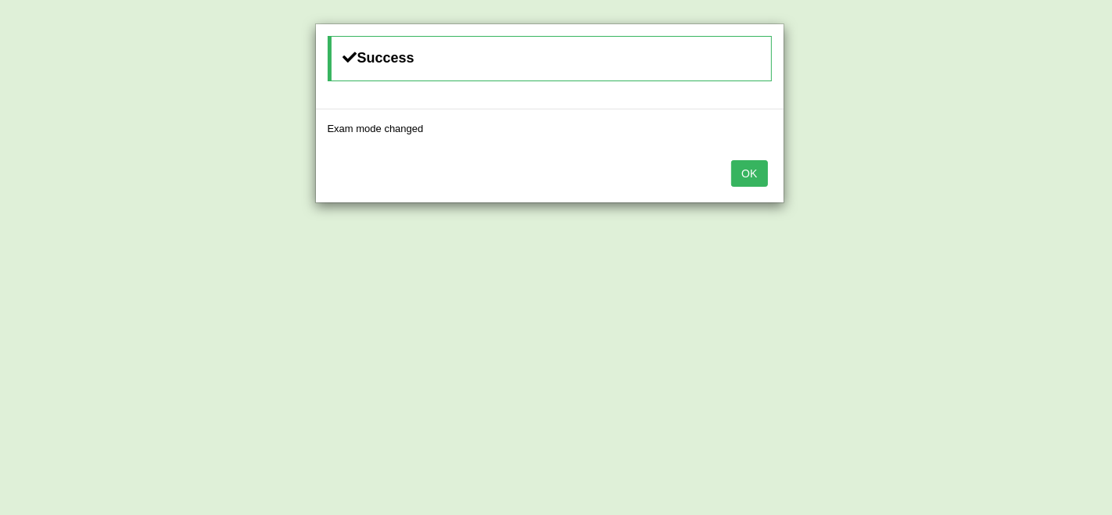
click at [741, 174] on button "OK" at bounding box center [749, 173] width 36 height 27
click at [755, 165] on button "OK" at bounding box center [749, 173] width 36 height 27
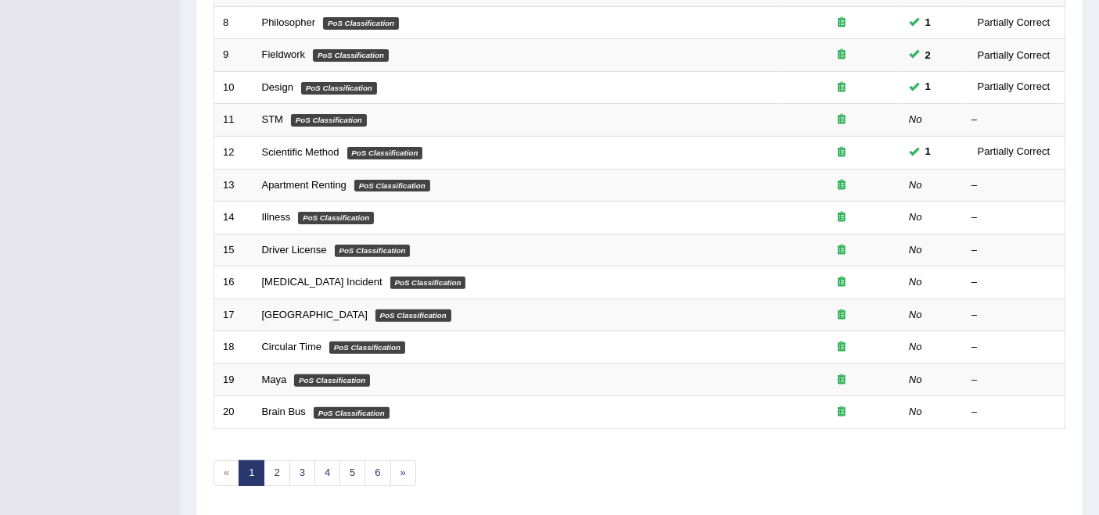
scroll to position [514, 0]
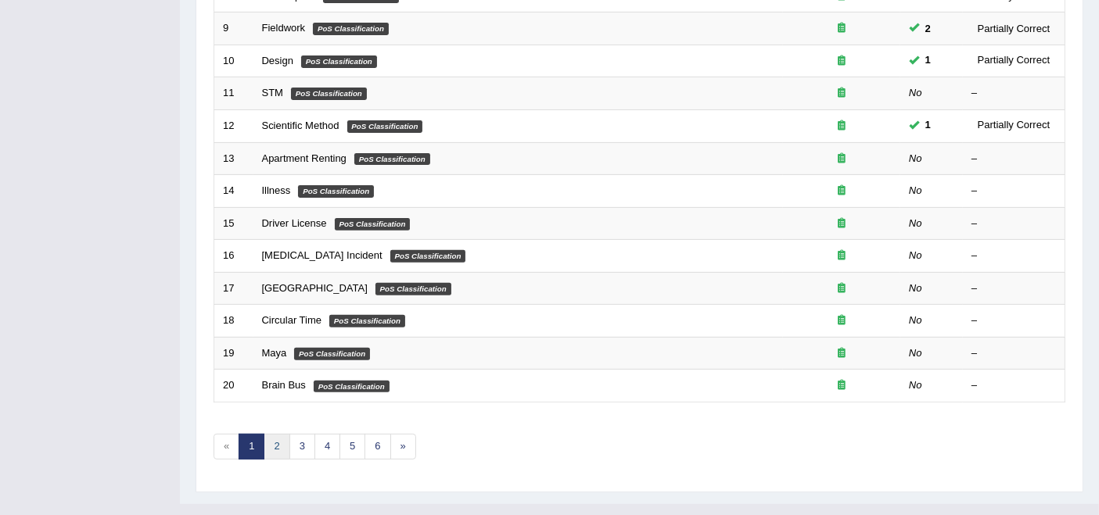
click at [282, 434] on link "2" at bounding box center [277, 447] width 26 height 26
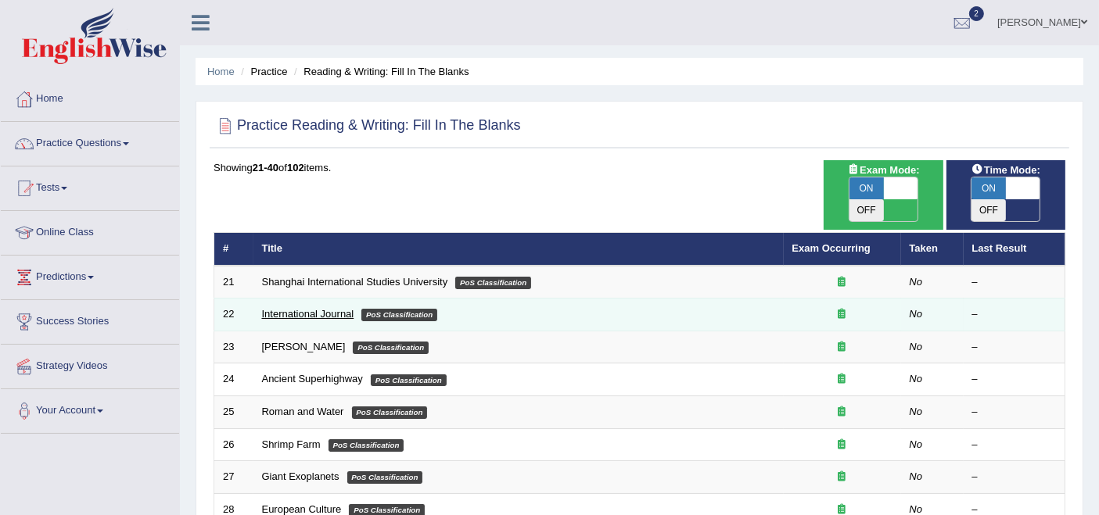
click at [306, 308] on link "International Journal" at bounding box center [308, 314] width 92 height 12
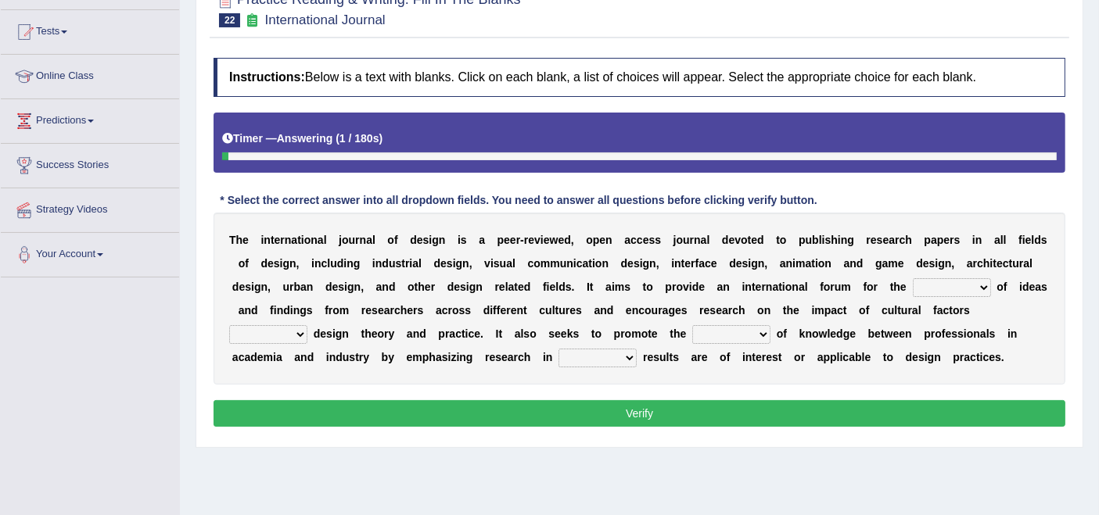
scroll to position [174, 0]
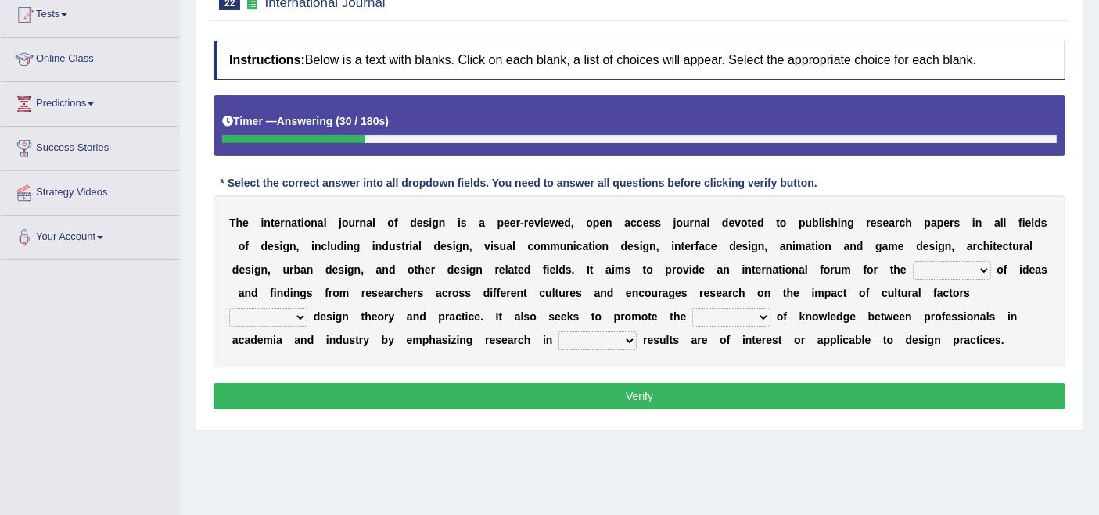
click at [974, 269] on select "infliction change exchange occurence" at bounding box center [952, 270] width 78 height 19
select select "exchange"
click at [913, 261] on select "infliction change exchange occurence" at bounding box center [952, 270] width 78 height 19
click at [286, 311] on select "on without inside at" at bounding box center [268, 317] width 78 height 19
select select "on"
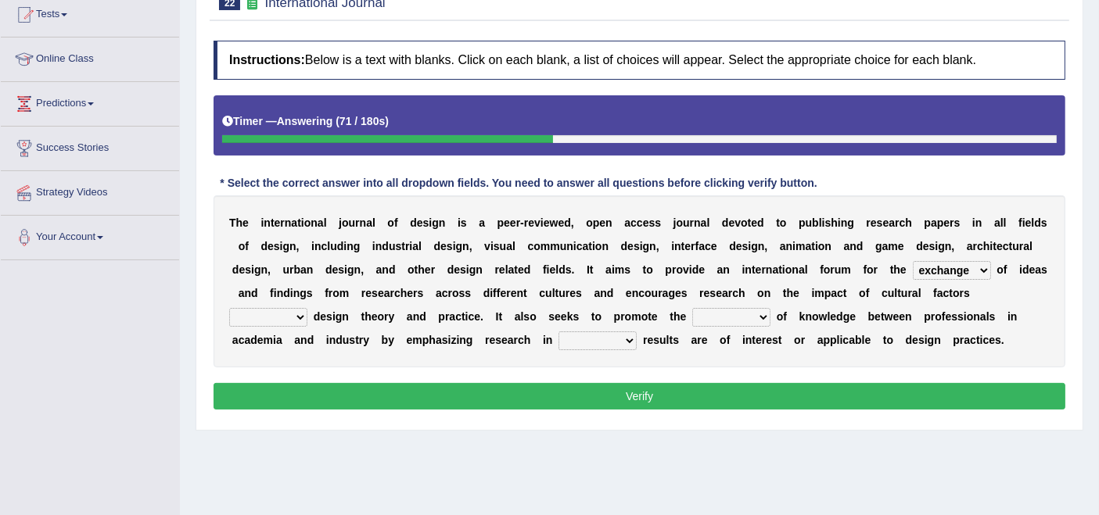
click at [229, 308] on select "on without inside at" at bounding box center [268, 317] width 78 height 19
click at [741, 308] on select "overlap transplant transfer estimation" at bounding box center [731, 317] width 78 height 19
select select "transfer"
click at [692, 308] on select "overlap transplant transfer estimation" at bounding box center [731, 317] width 78 height 19
click at [600, 339] on select "the which that what" at bounding box center [597, 341] width 78 height 19
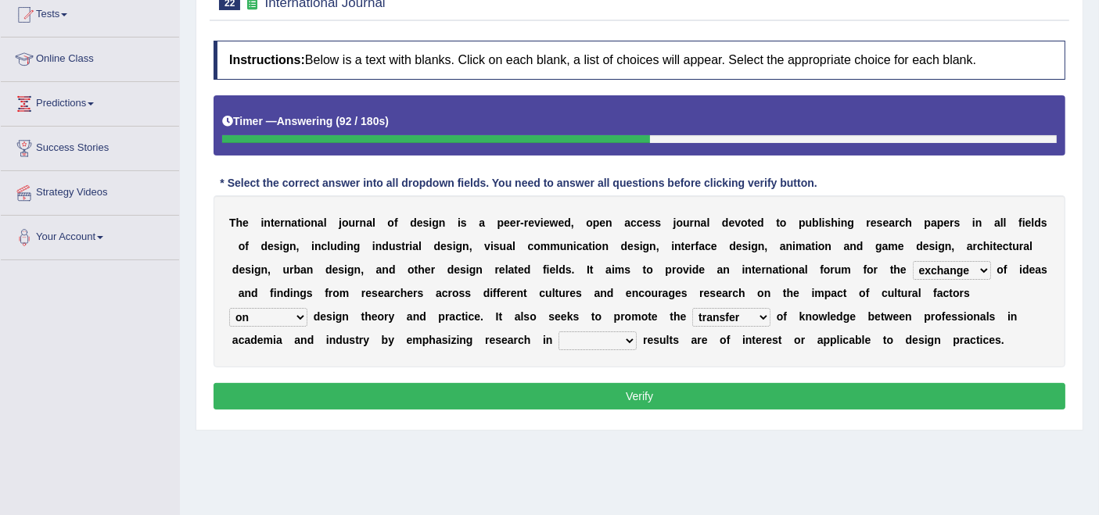
select select "the"
click at [558, 332] on select "the which that what" at bounding box center [597, 341] width 78 height 19
click at [572, 404] on button "Verify" at bounding box center [639, 396] width 852 height 27
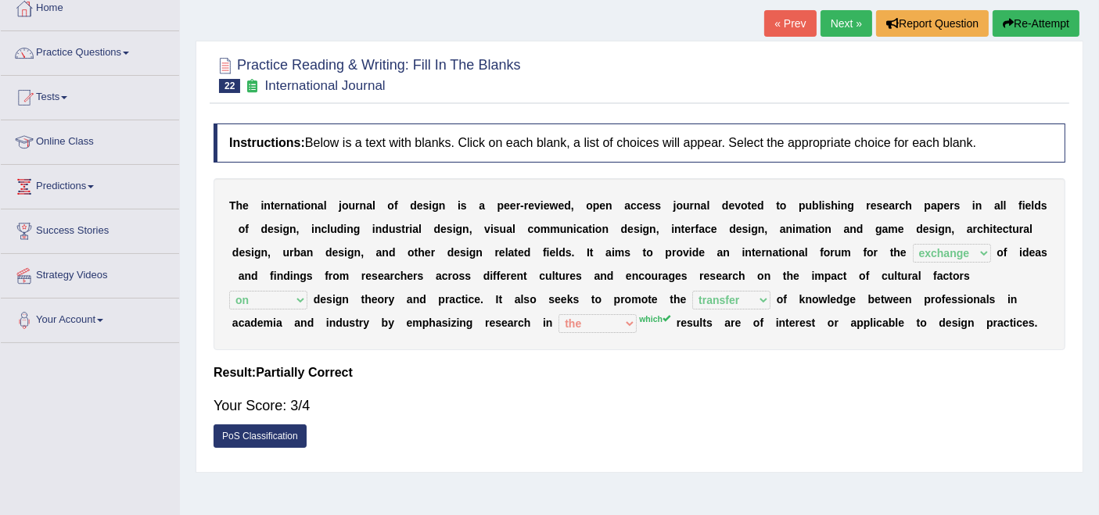
scroll to position [0, 0]
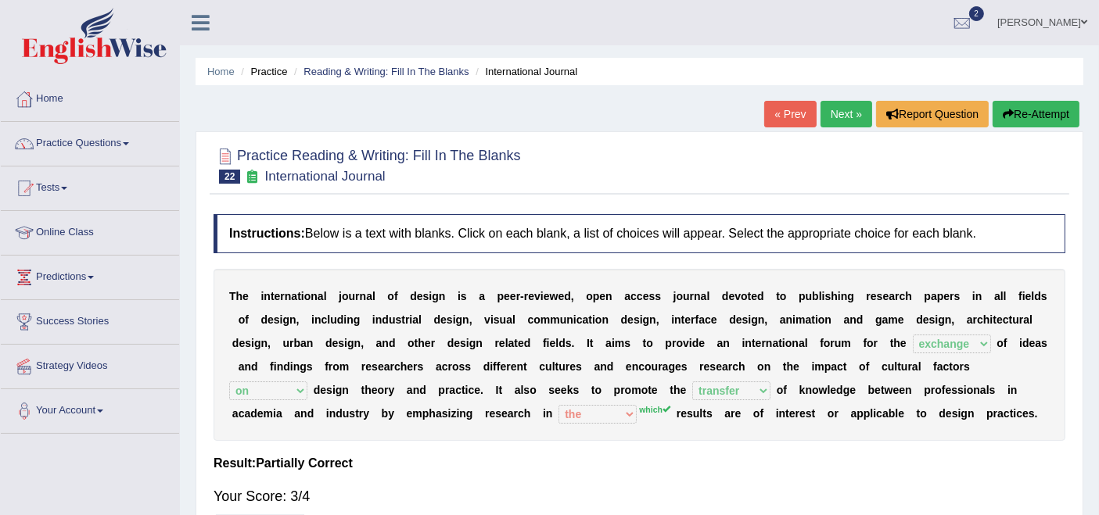
click at [837, 107] on link "Next »" at bounding box center [846, 114] width 52 height 27
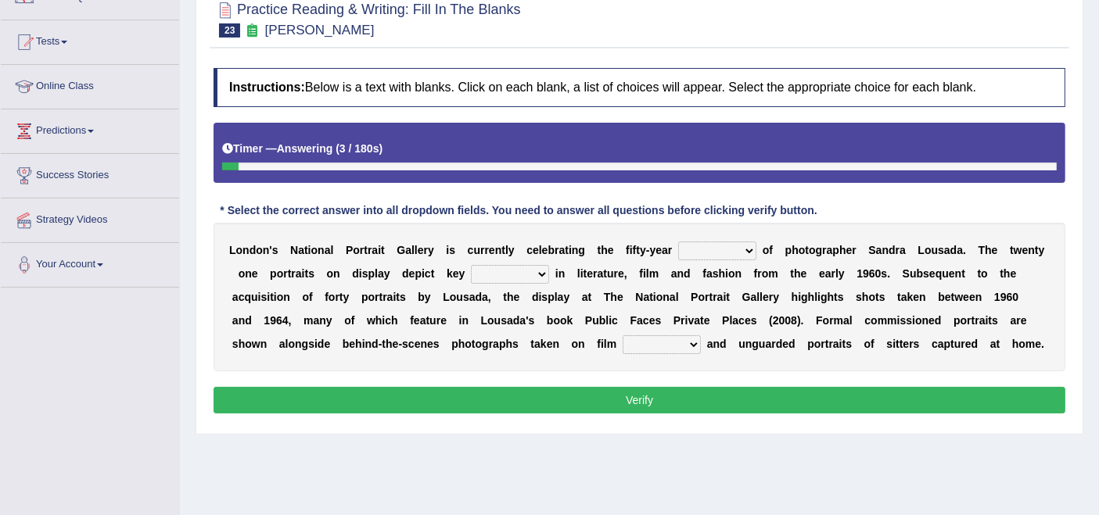
scroll to position [174, 0]
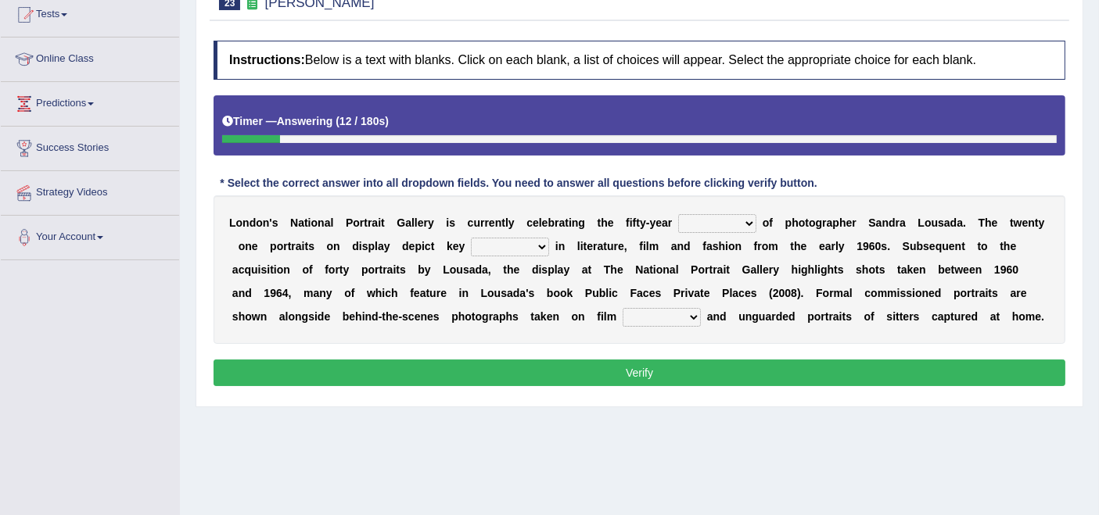
click at [744, 221] on select "invitation promotion training career" at bounding box center [717, 223] width 78 height 19
select select "career"
click at [678, 214] on select "invitation promotion training career" at bounding box center [717, 223] width 78 height 19
click at [528, 249] on select "figures gadgets fashions genres" at bounding box center [510, 247] width 78 height 19
select select "figures"
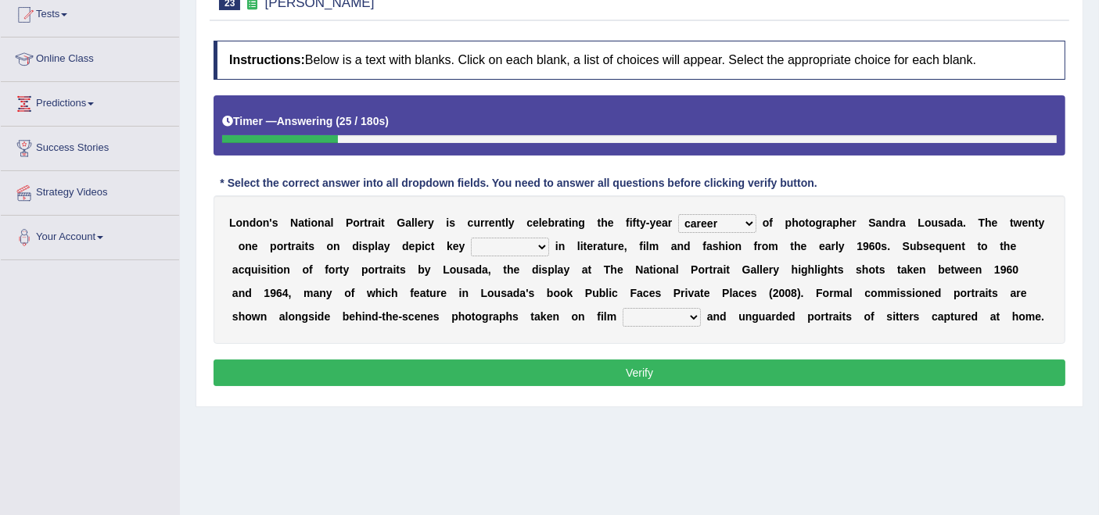
click at [471, 238] on select "figures gadgets fashions genres" at bounding box center [510, 247] width 78 height 19
click at [627, 311] on select "gists sets tickets aisles" at bounding box center [661, 317] width 78 height 19
select select "aisles"
click at [622, 308] on select "gists sets tickets aisles" at bounding box center [661, 317] width 78 height 19
click at [623, 377] on button "Verify" at bounding box center [639, 373] width 852 height 27
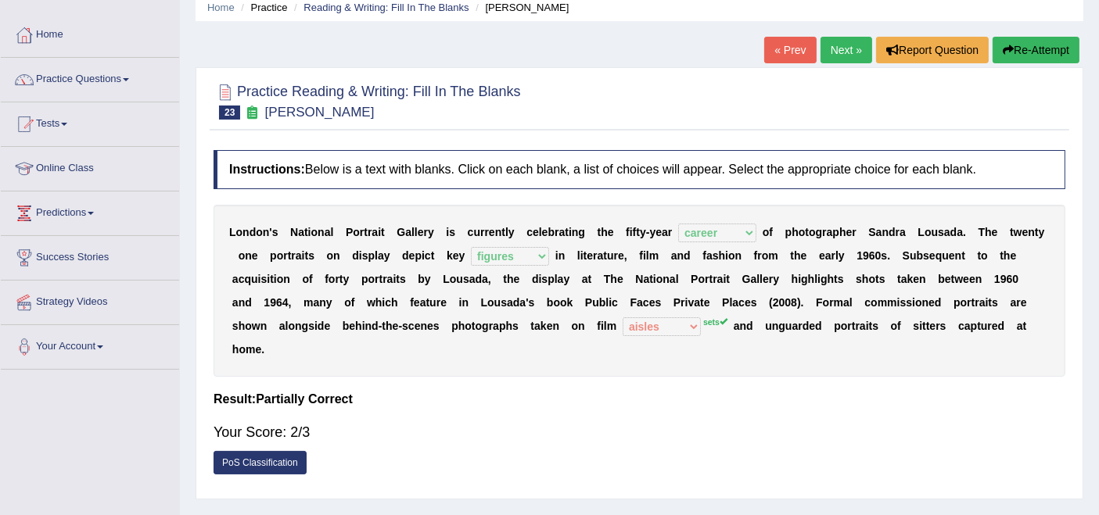
scroll to position [0, 0]
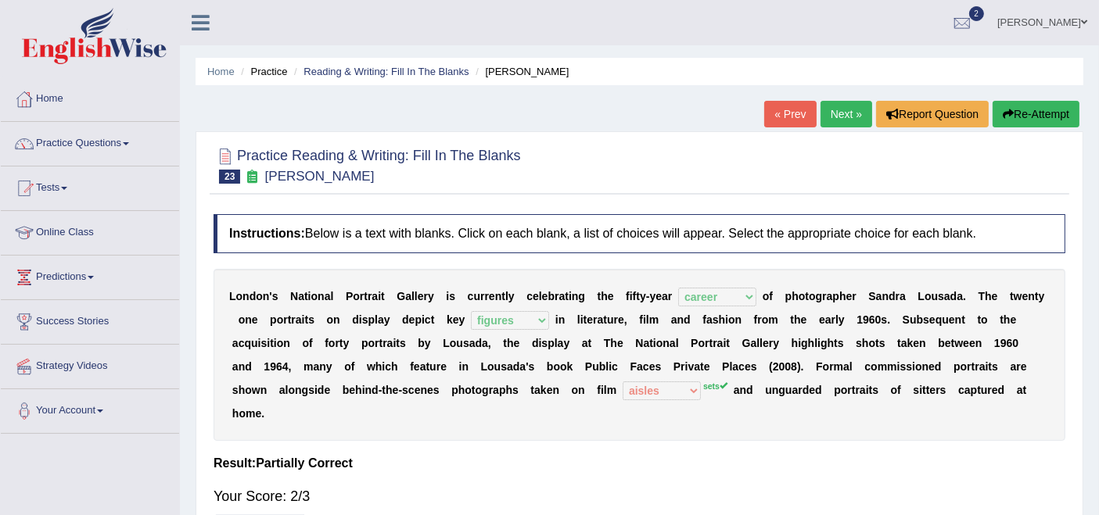
click at [836, 108] on link "Next »" at bounding box center [846, 114] width 52 height 27
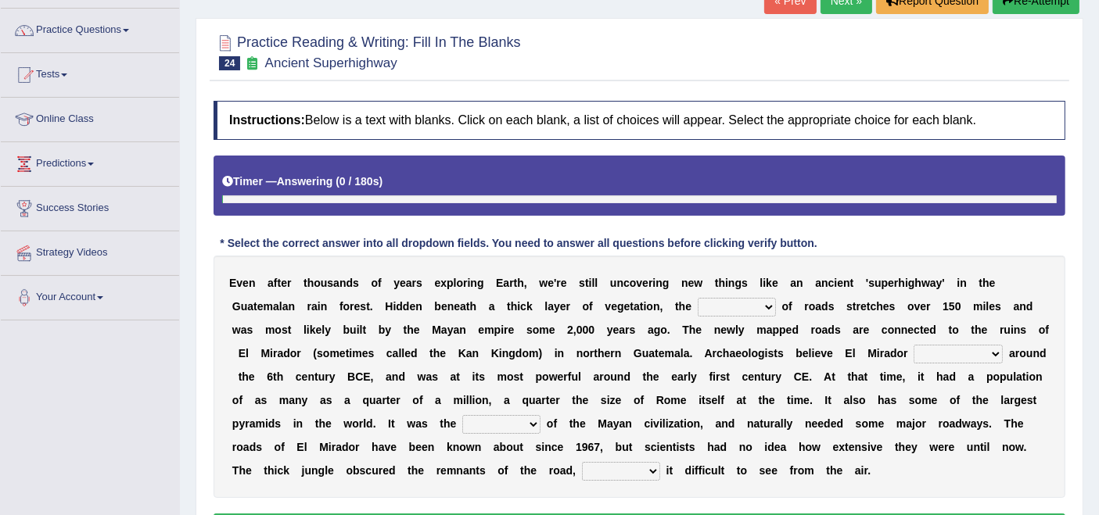
scroll to position [174, 0]
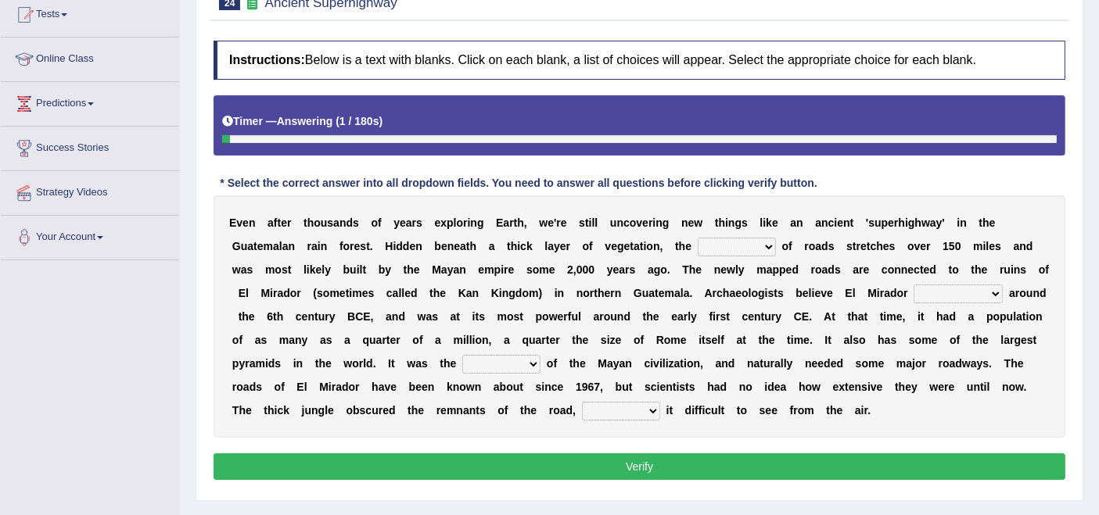
click at [730, 239] on select "network surface interface width" at bounding box center [737, 247] width 78 height 19
select select "network"
click at [698, 238] on select "network surface interface width" at bounding box center [737, 247] width 78 height 19
click at [920, 292] on select "has founded founded was founded was found" at bounding box center [957, 294] width 89 height 19
select select "has founded"
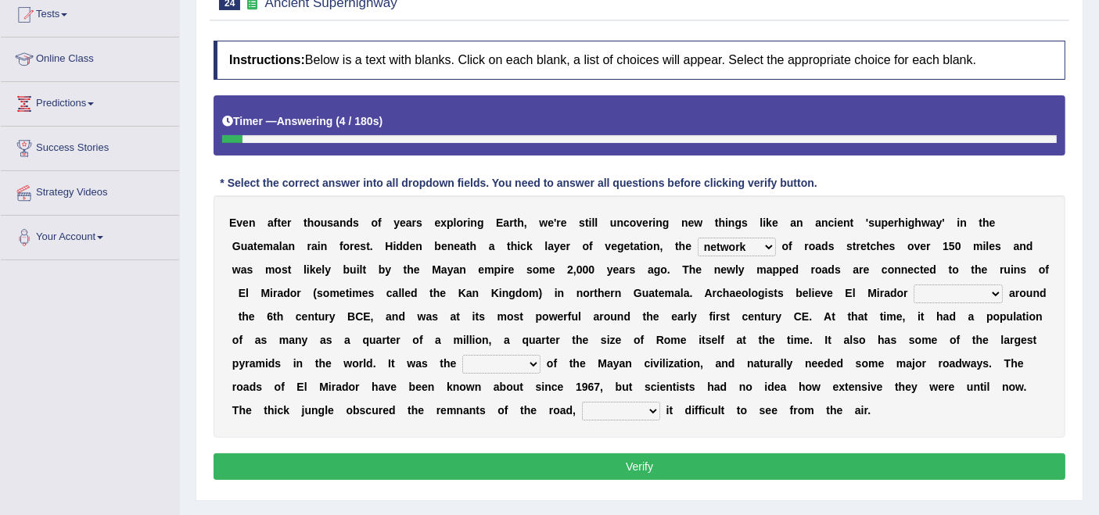
click at [913, 285] on select "has founded founded was founded was found" at bounding box center [957, 294] width 89 height 19
click at [491, 363] on select "volume heart column facet" at bounding box center [501, 364] width 78 height 19
click at [725, 238] on select "network surface interface width" at bounding box center [737, 247] width 78 height 19
click at [959, 288] on select "has founded founded was founded was found" at bounding box center [957, 294] width 89 height 19
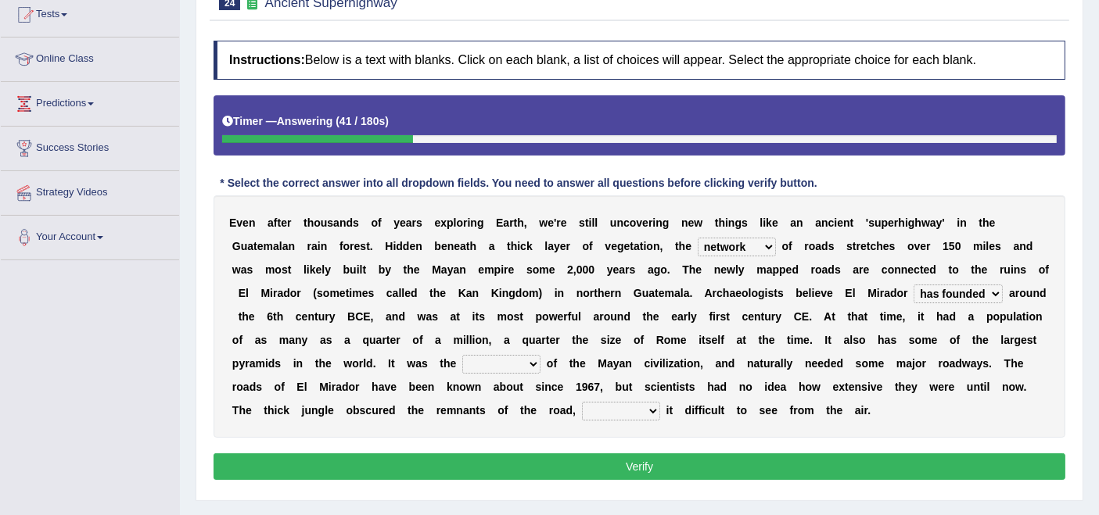
click at [751, 247] on select "network surface interface width" at bounding box center [737, 247] width 78 height 19
click at [698, 238] on select "network surface interface width" at bounding box center [737, 247] width 78 height 19
click at [533, 358] on select "volume heart column facet" at bounding box center [501, 364] width 78 height 19
select select "volume"
click at [462, 355] on select "volume heart column facet" at bounding box center [501, 364] width 78 height 19
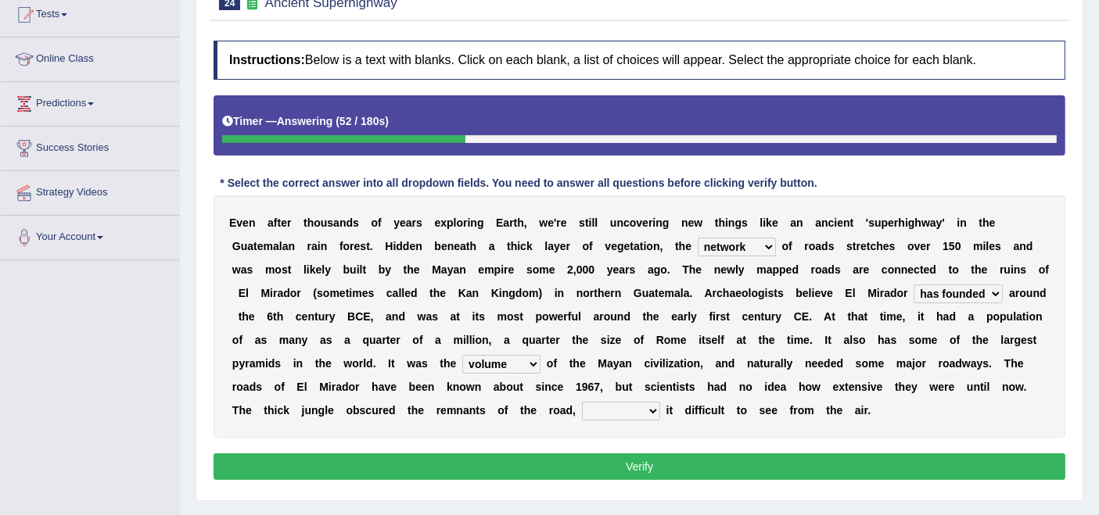
click at [623, 409] on select "makes making make made" at bounding box center [621, 411] width 78 height 19
select select "make"
click at [582, 402] on select "makes making make made" at bounding box center [621, 411] width 78 height 19
click at [630, 463] on button "Verify" at bounding box center [639, 467] width 852 height 27
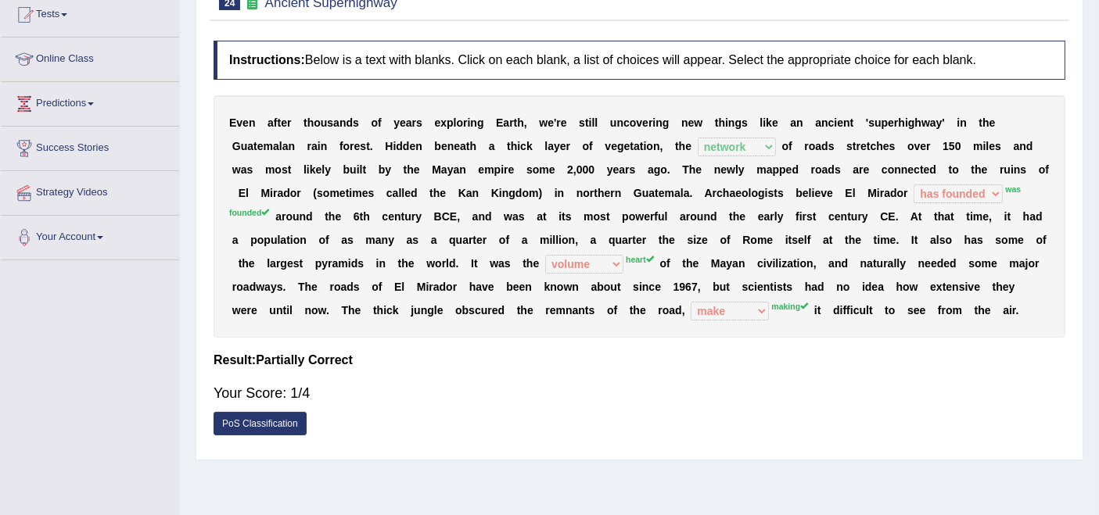
scroll to position [0, 0]
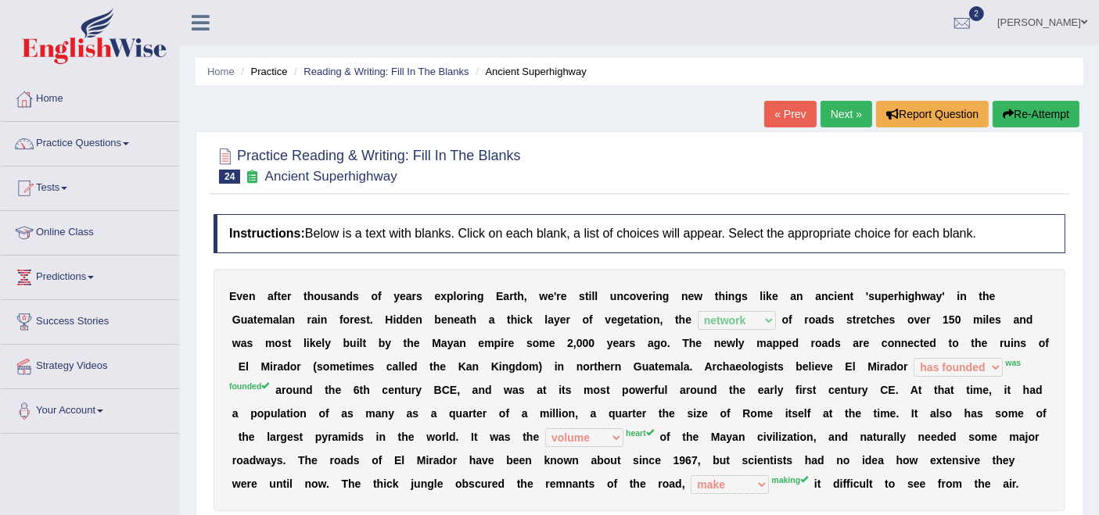
click at [994, 115] on button "Re-Attempt" at bounding box center [1035, 114] width 87 height 27
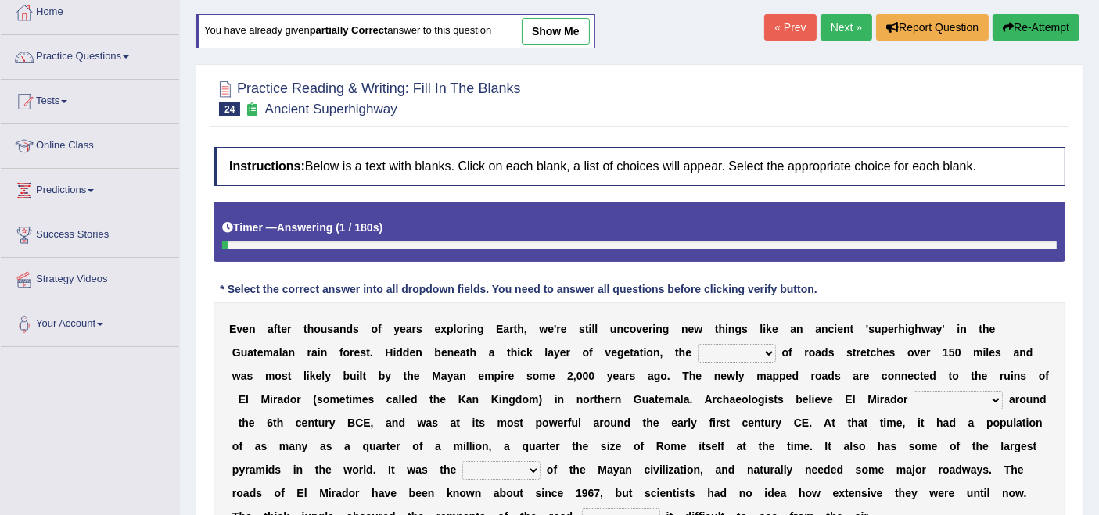
click at [749, 359] on select "network surface interface width" at bounding box center [737, 353] width 78 height 19
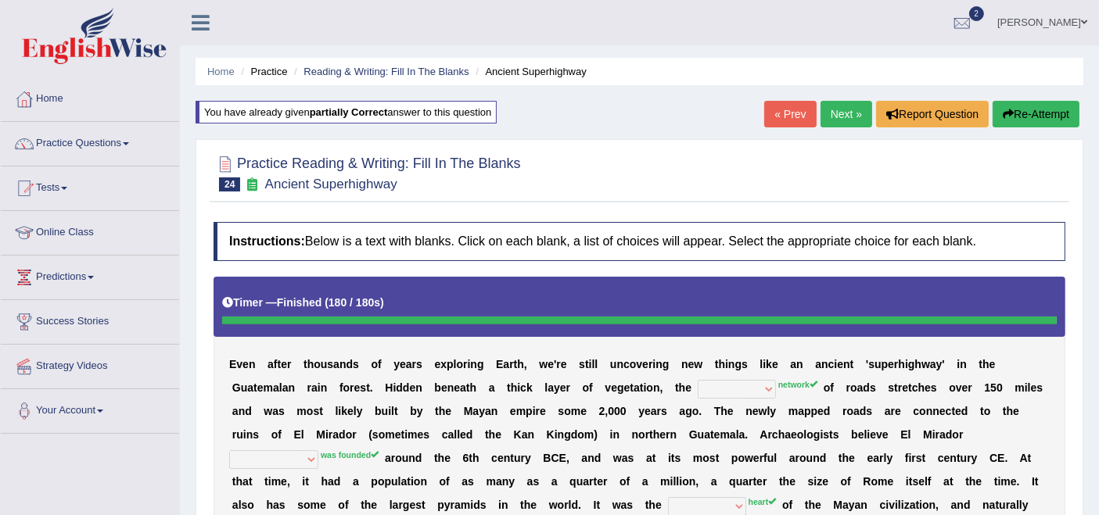
click at [827, 105] on link "Next »" at bounding box center [846, 114] width 52 height 27
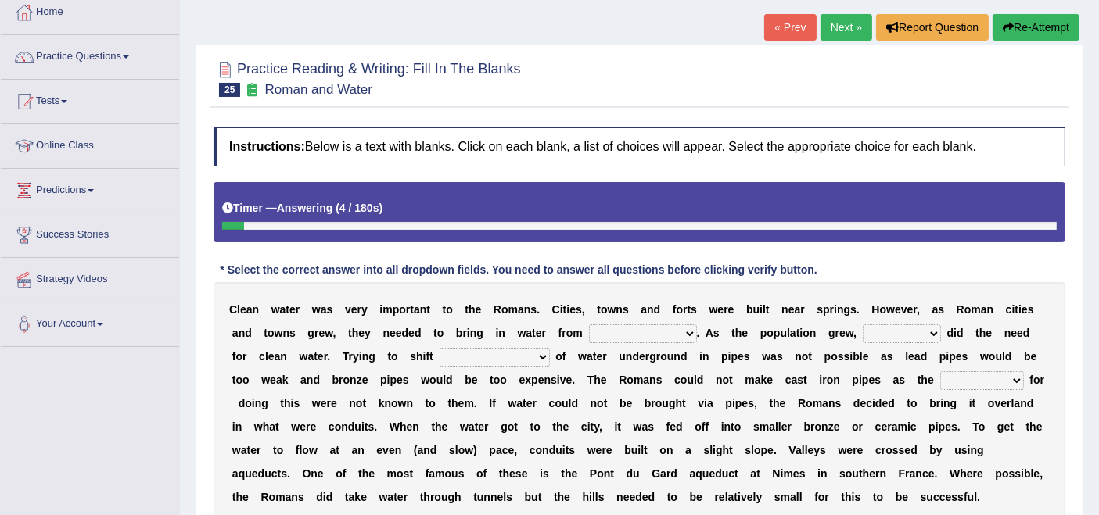
click at [656, 330] on select "further afield these origins different parts specific sources" at bounding box center [643, 334] width 108 height 19
select select "specific sources"
click at [589, 325] on select "further afield these origins different parts specific sources" at bounding box center [643, 334] width 108 height 19
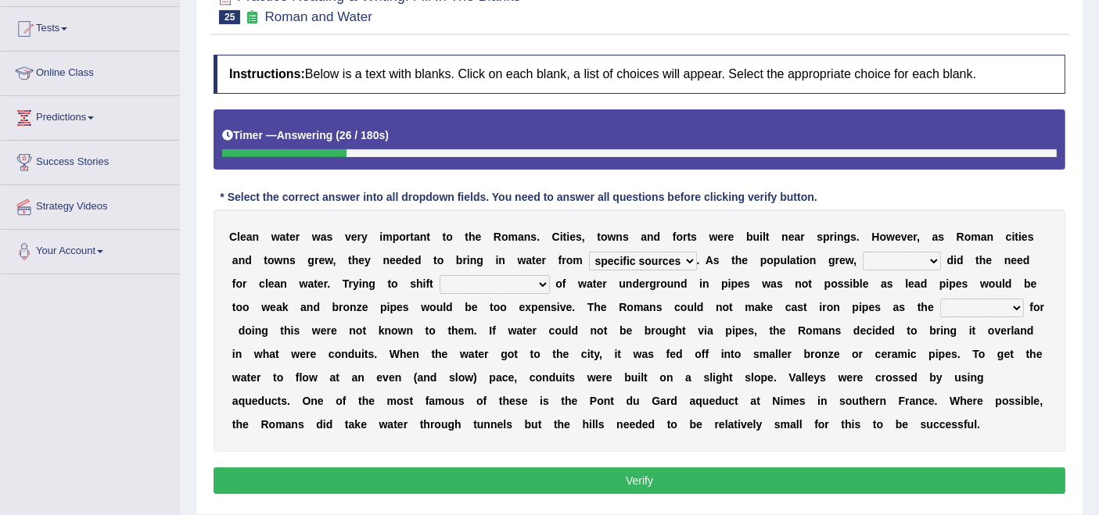
scroll to position [260, 0]
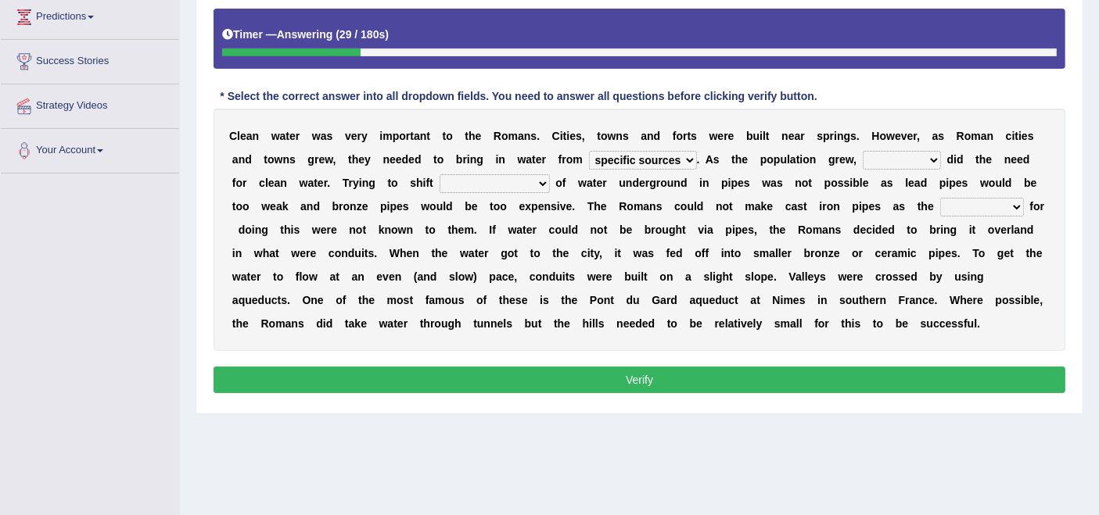
click at [921, 162] on select "as well so how thus" at bounding box center [902, 160] width 78 height 19
select select "as well"
click at [863, 151] on select "as well so how thus" at bounding box center [902, 160] width 78 height 19
click at [480, 174] on select "few loads improper intakes relative levels large volumes" at bounding box center [494, 183] width 110 height 19
select select "improper intakes"
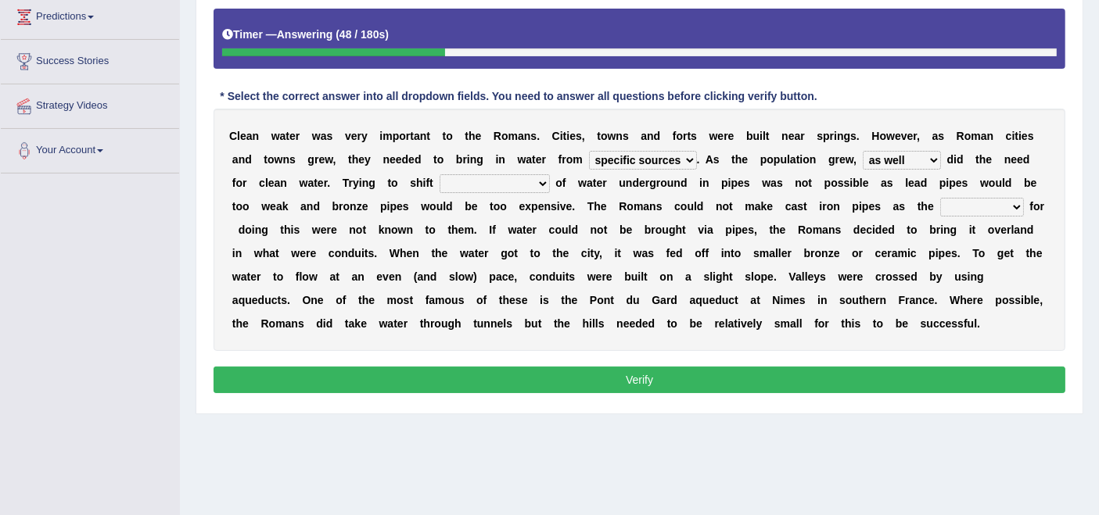
click at [439, 174] on select "few loads improper intakes relative levels large volumes" at bounding box center [494, 183] width 110 height 19
click at [956, 205] on select "spans scales proportions techniques" at bounding box center [982, 207] width 84 height 19
select select "techniques"
click at [940, 198] on select "spans scales proportions techniques" at bounding box center [982, 207] width 84 height 19
click at [696, 380] on button "Verify" at bounding box center [639, 380] width 852 height 27
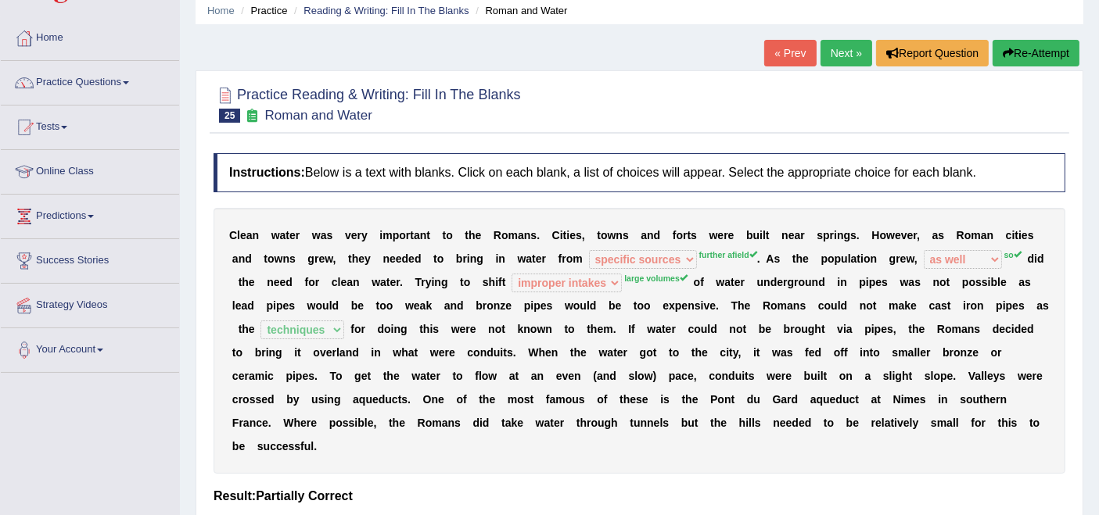
scroll to position [0, 0]
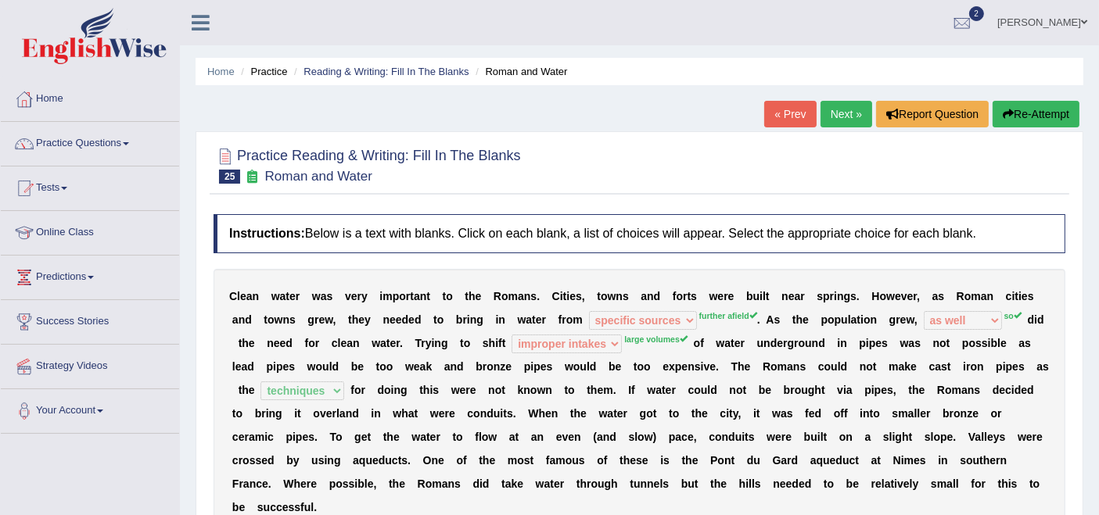
click at [845, 117] on link "Next »" at bounding box center [846, 114] width 52 height 27
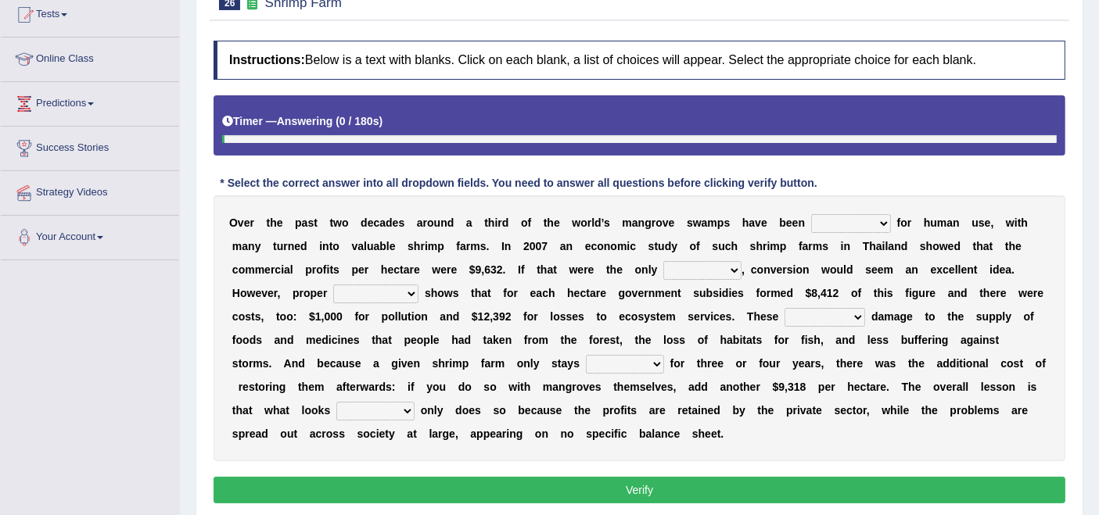
scroll to position [174, 0]
click at [873, 222] on select "rearranged exchanged conserved converted" at bounding box center [851, 223] width 80 height 19
select select "conserved"
click at [811, 214] on select "rearranged exchanged conserved converted" at bounding box center [851, 223] width 80 height 19
click at [723, 270] on select "index eliment choice factor" at bounding box center [702, 270] width 78 height 19
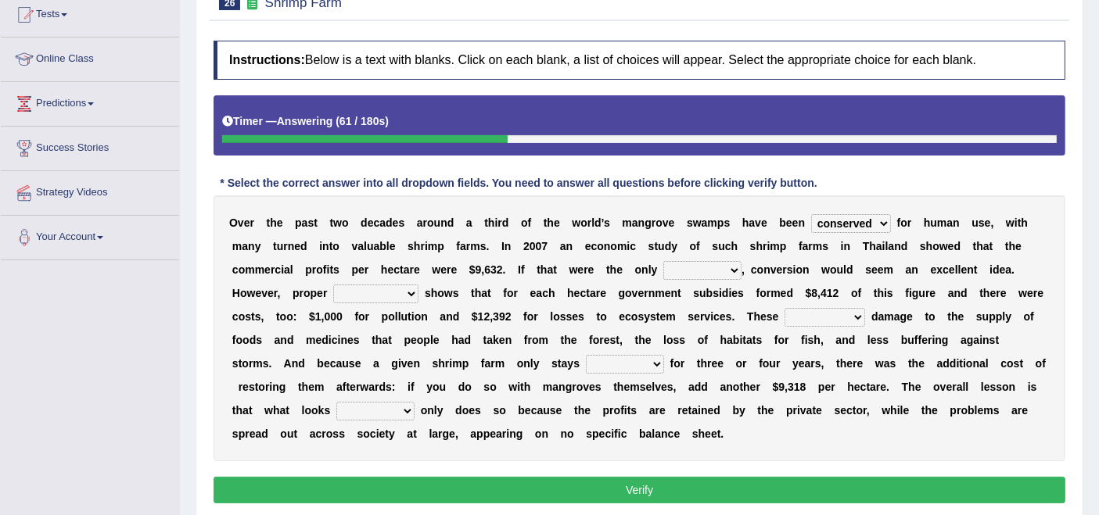
select select "eliment"
click at [663, 261] on select "index eliment choice factor" at bounding box center [702, 270] width 78 height 19
click at [723, 268] on select "index eliment choice factor" at bounding box center [702, 270] width 78 height 19
click at [573, 317] on b "e" at bounding box center [575, 316] width 6 height 13
click at [408, 291] on select "accounting percentage aggregation division" at bounding box center [375, 294] width 85 height 19
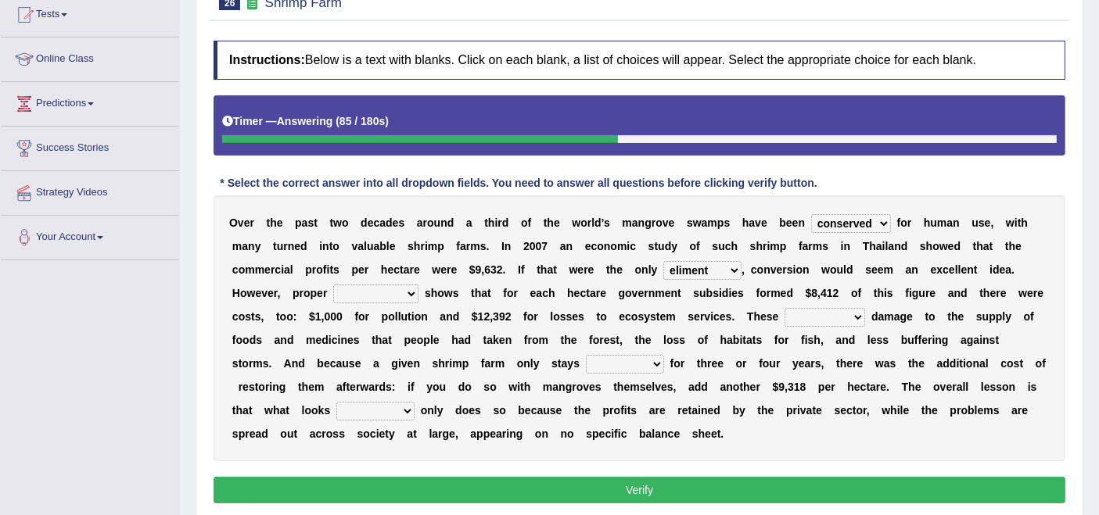
select select "accounting"
click at [333, 285] on select "accounting percentage aggregation division" at bounding box center [375, 294] width 85 height 19
click at [837, 317] on select "comprised uneven neglected augmented" at bounding box center [824, 317] width 81 height 19
select select "comprised"
click at [784, 308] on select "comprised uneven neglected augmented" at bounding box center [824, 317] width 81 height 19
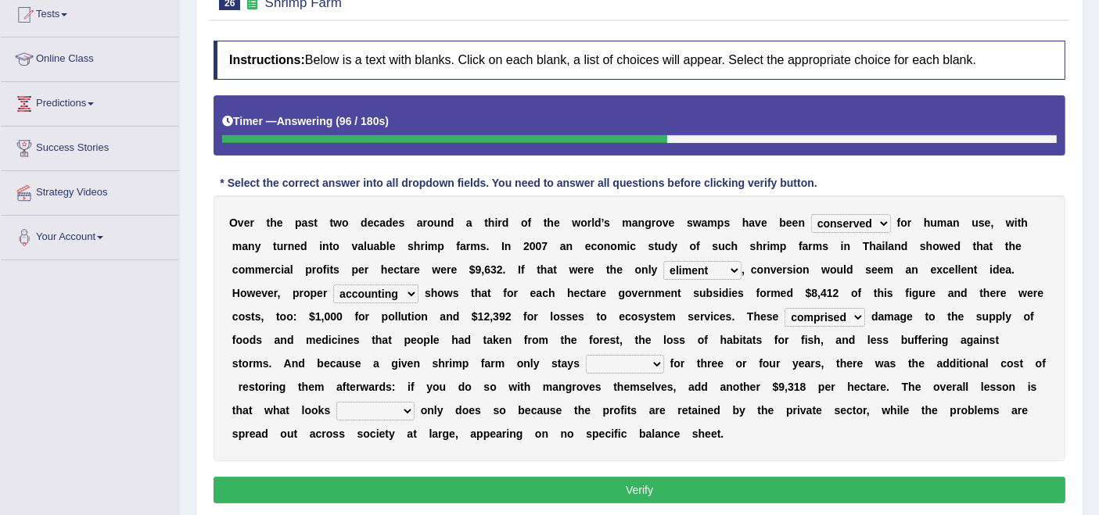
click at [586, 360] on select "interactive distinctive productive collective" at bounding box center [625, 364] width 78 height 19
select select "interactive"
click at [586, 355] on select "interactive distinctive productive collective" at bounding box center [625, 364] width 78 height 19
click at [389, 421] on div "O v e r t h e p a s t t w o d e c a d e s a r o u n d a t h i r d o f t h e w o…" at bounding box center [639, 328] width 852 height 266
click at [389, 412] on select "beneficial immediate modest moderate" at bounding box center [375, 411] width 78 height 19
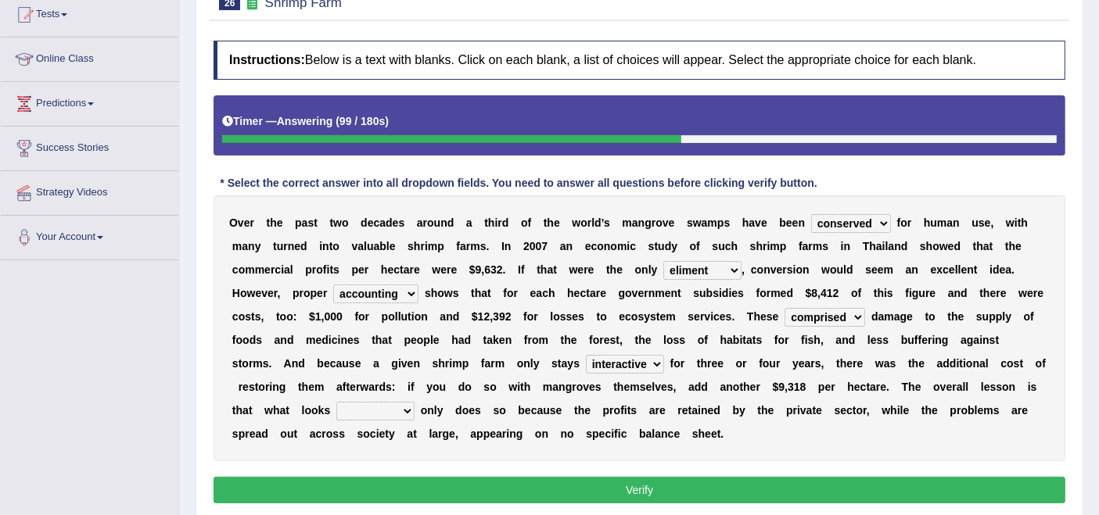
select select "immediate"
click at [336, 402] on select "beneficial immediate modest moderate" at bounding box center [375, 411] width 78 height 19
click at [545, 487] on button "Verify" at bounding box center [639, 490] width 852 height 27
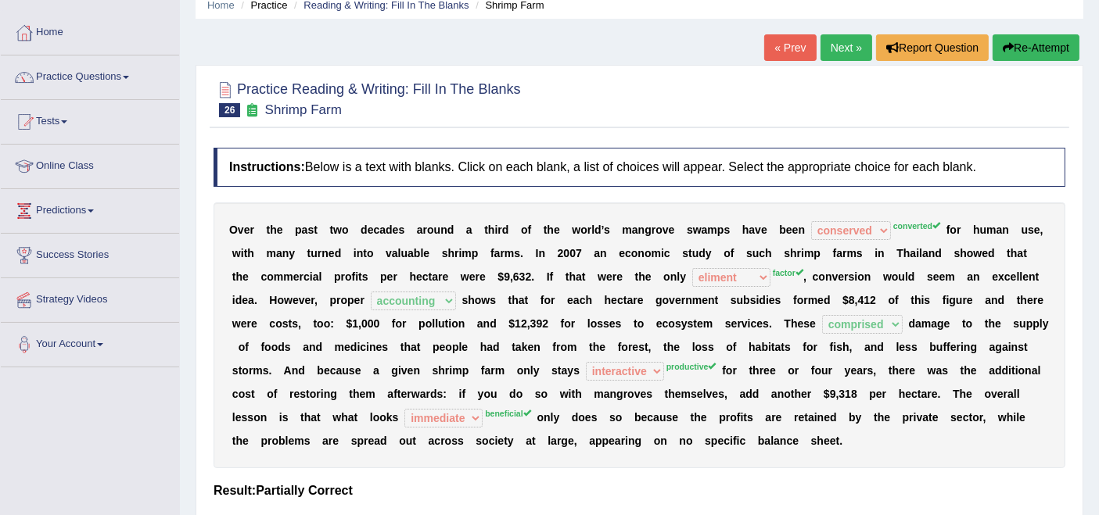
scroll to position [0, 0]
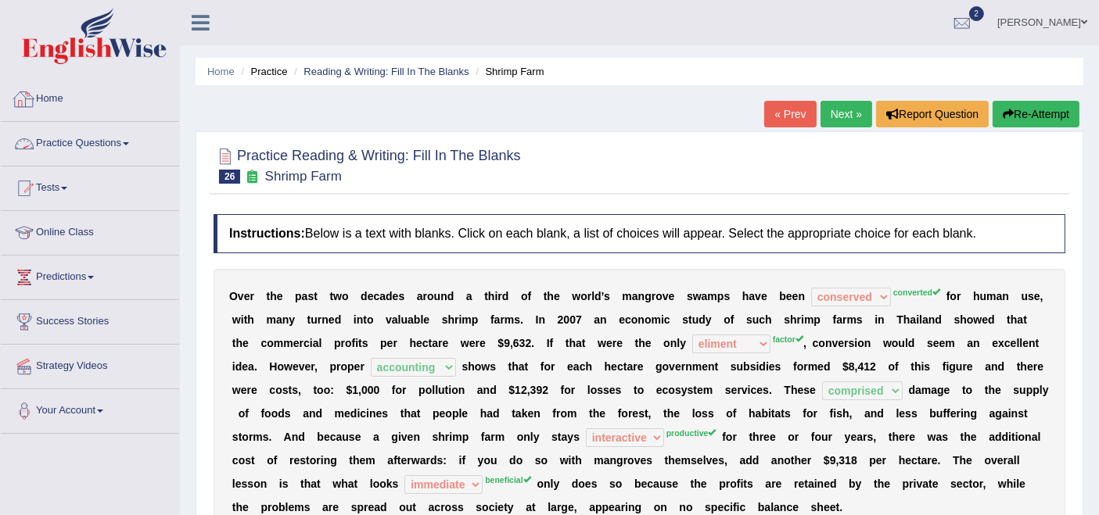
click at [92, 151] on link "Practice Questions" at bounding box center [90, 141] width 178 height 39
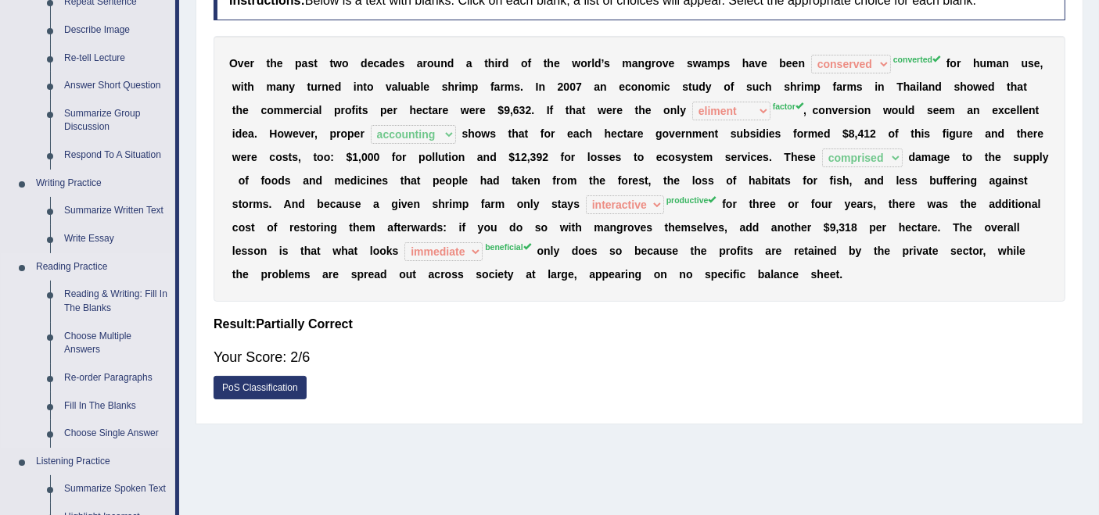
scroll to position [260, 0]
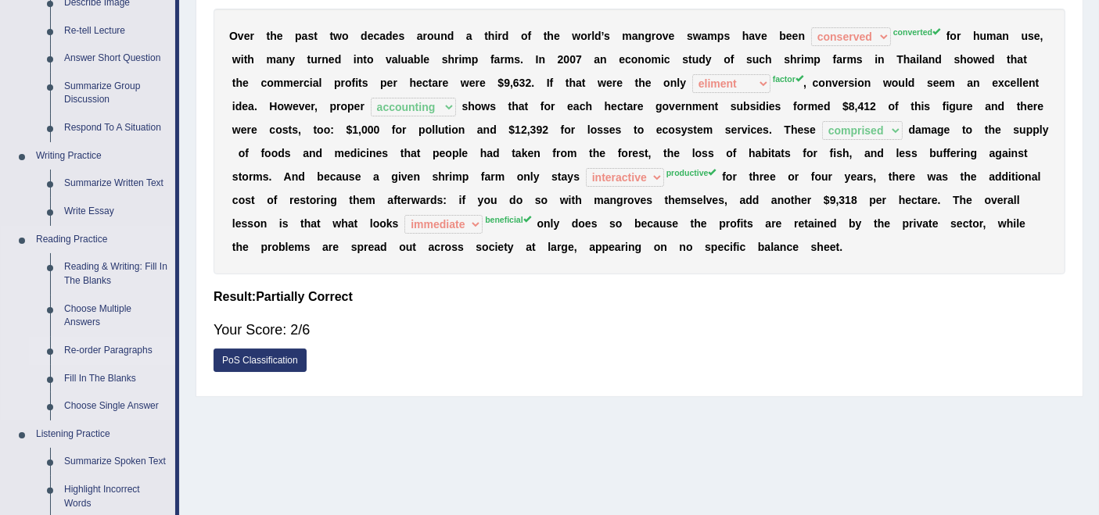
click at [85, 353] on link "Re-order Paragraphs" at bounding box center [116, 351] width 118 height 28
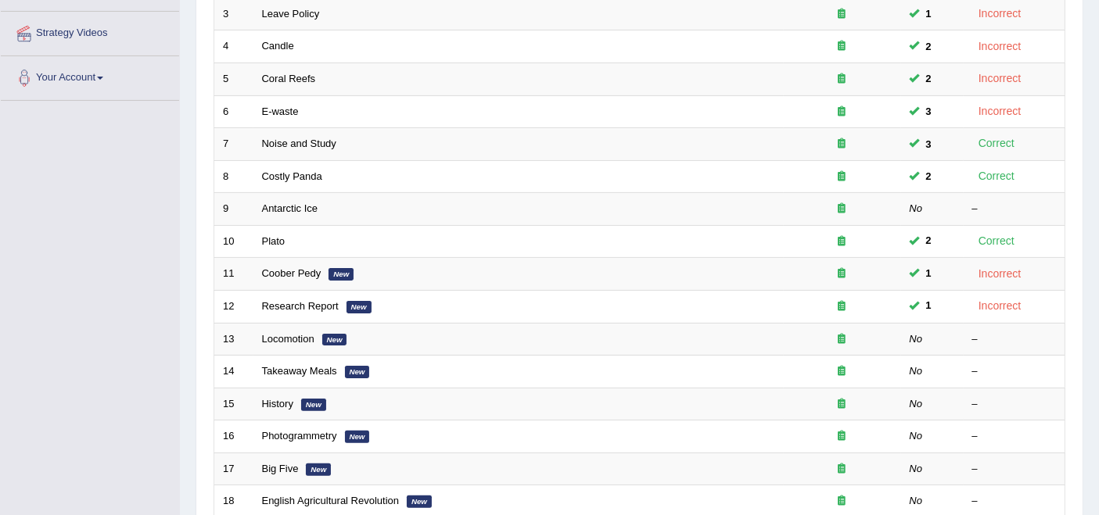
scroll to position [347, 0]
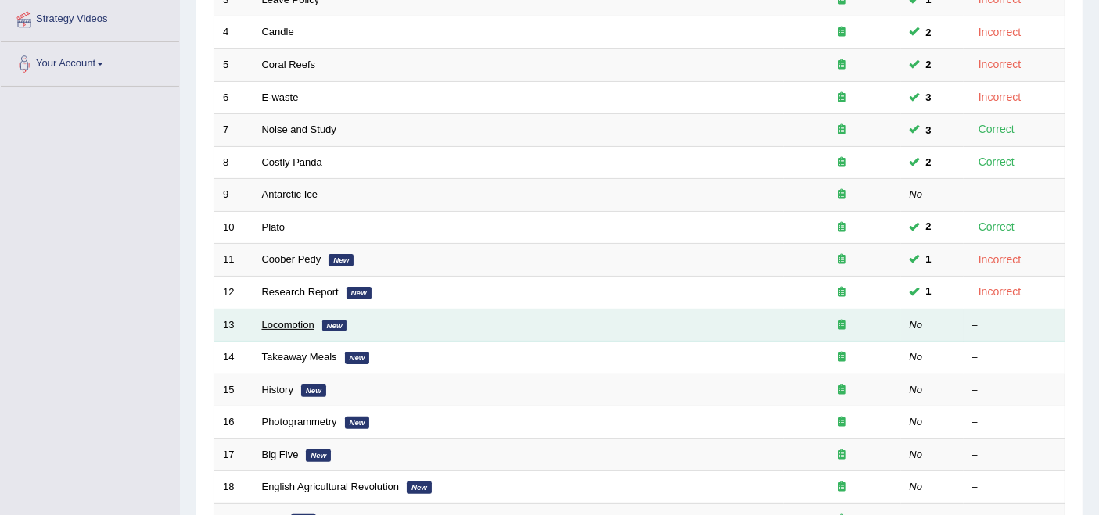
click at [288, 319] on link "Locomotion" at bounding box center [288, 325] width 52 height 12
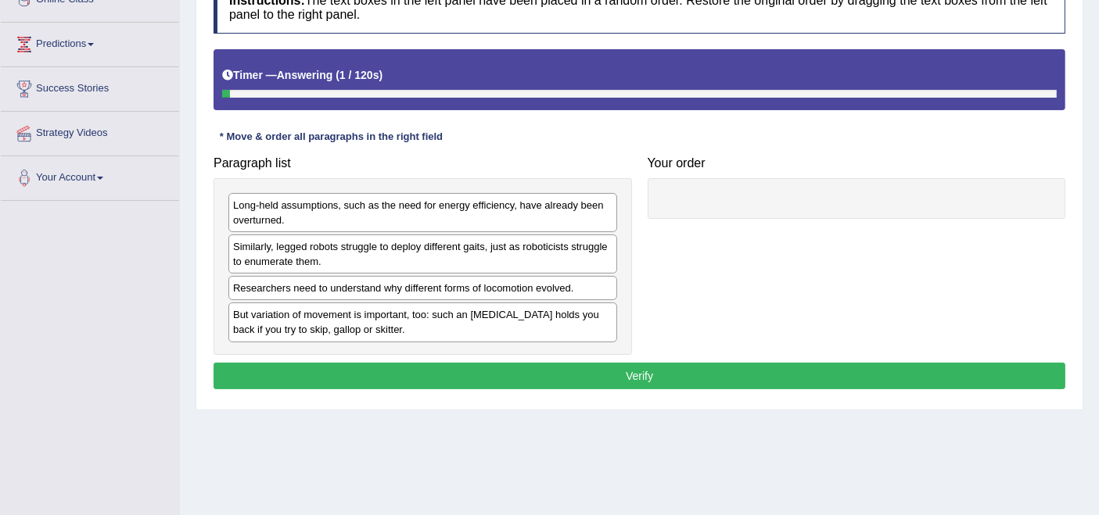
scroll to position [260, 0]
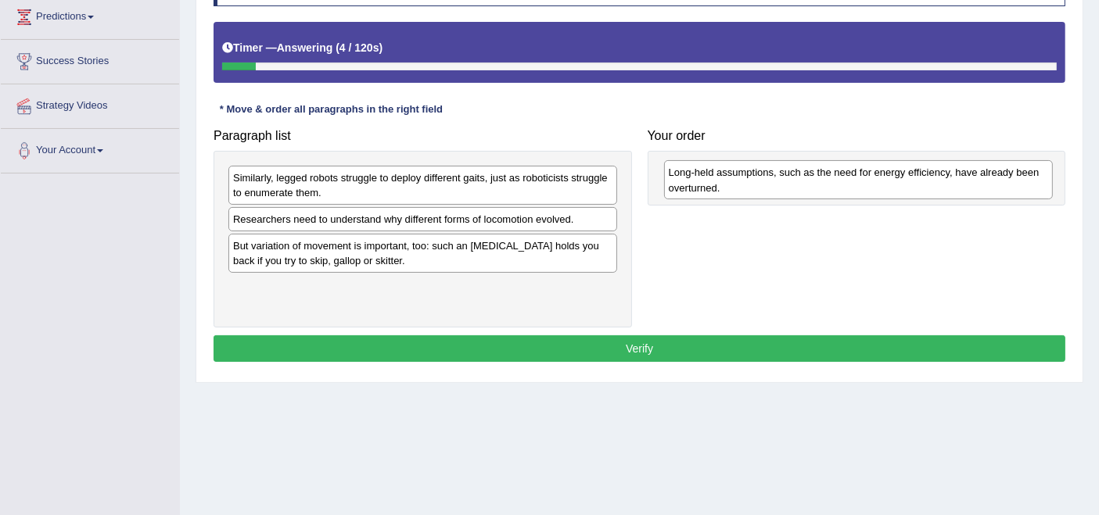
drag, startPoint x: 282, startPoint y: 191, endPoint x: 717, endPoint y: 186, distance: 435.6
click at [717, 186] on div "Long-held assumptions, such as the need for energy efficiency, have already bee…" at bounding box center [858, 179] width 389 height 39
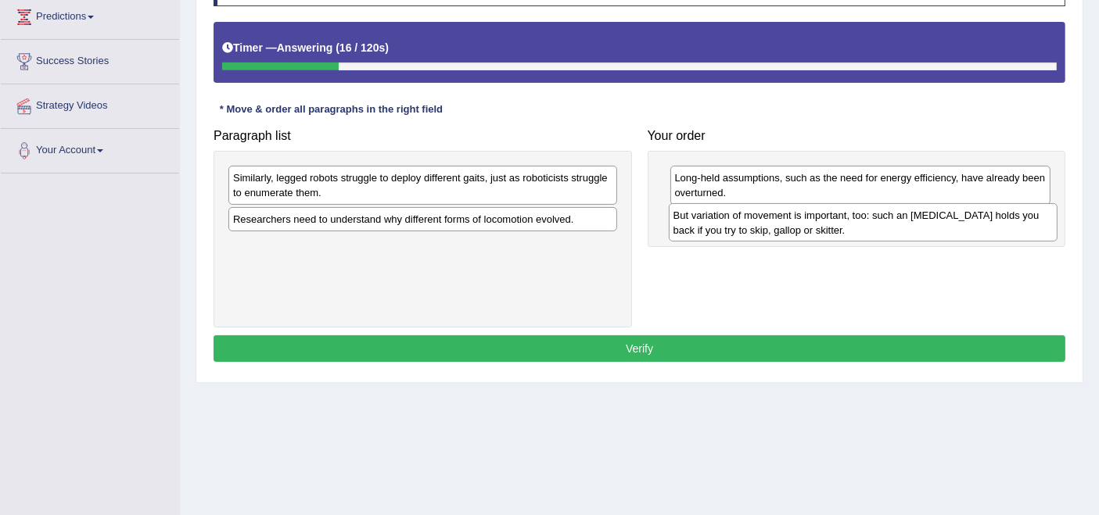
drag, startPoint x: 314, startPoint y: 249, endPoint x: 755, endPoint y: 220, distance: 441.3
click at [755, 220] on div "But variation of movement is important, too: such an [MEDICAL_DATA] holds you b…" at bounding box center [863, 222] width 389 height 39
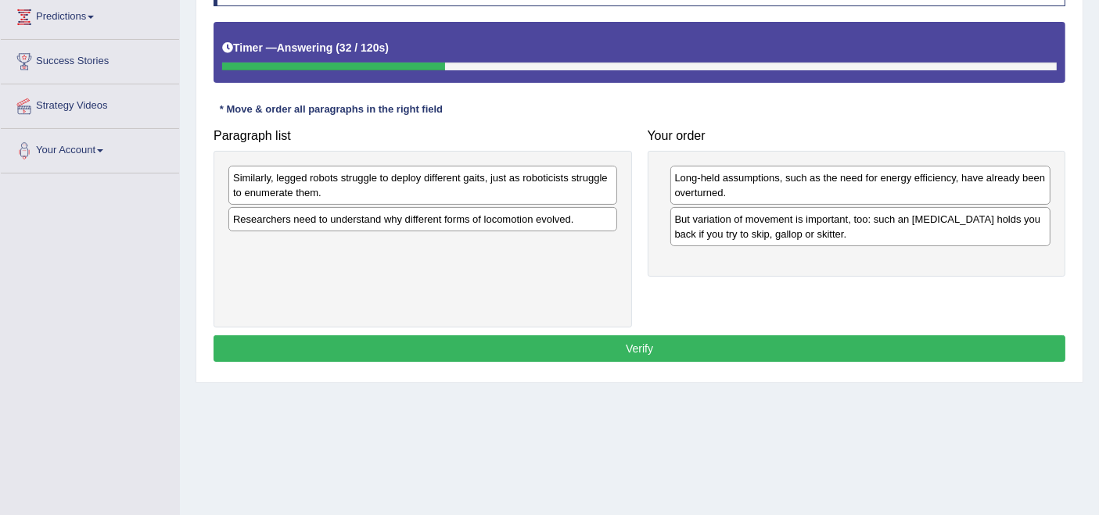
click at [507, 217] on div "Researchers need to understand why different forms of locomotion evolved." at bounding box center [422, 219] width 389 height 24
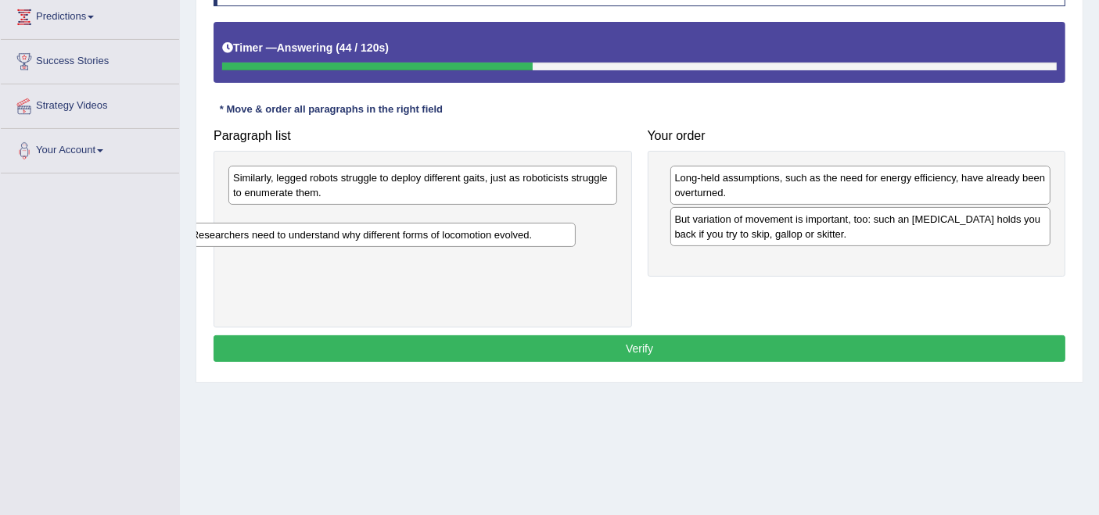
drag, startPoint x: 414, startPoint y: 217, endPoint x: 387, endPoint y: 235, distance: 32.7
click at [387, 235] on div "Researchers need to understand why different forms of locomotion evolved." at bounding box center [381, 235] width 389 height 24
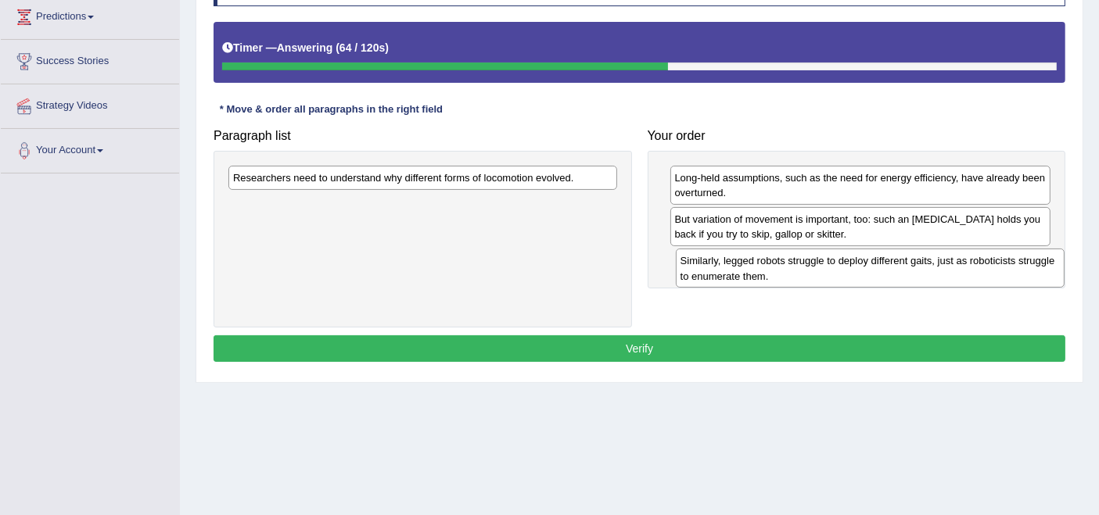
drag, startPoint x: 348, startPoint y: 191, endPoint x: 795, endPoint y: 274, distance: 454.9
click at [795, 274] on div "Similarly, legged robots struggle to deploy different gaits, just as roboticist…" at bounding box center [870, 268] width 389 height 39
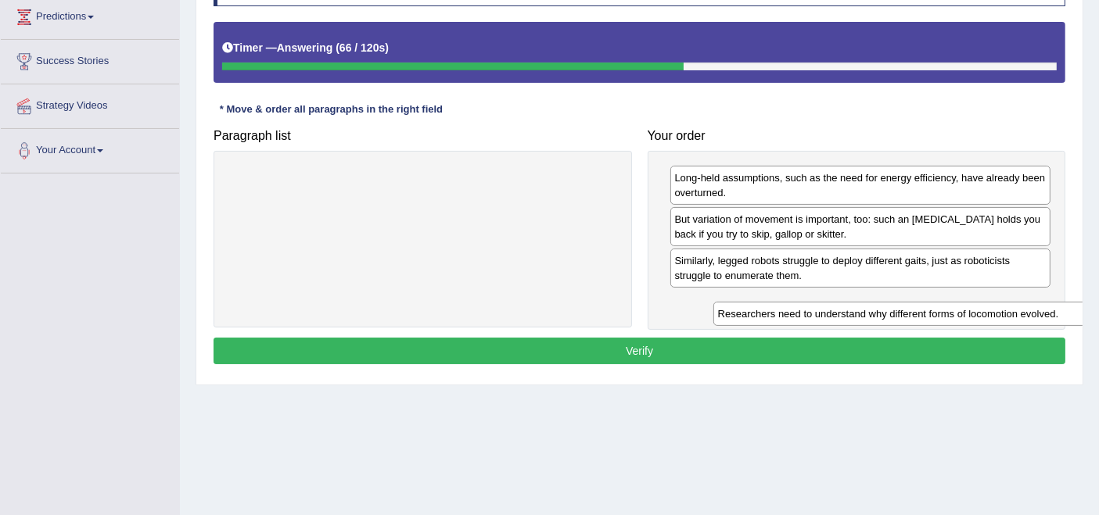
drag, startPoint x: 371, startPoint y: 178, endPoint x: 855, endPoint y: 314, distance: 503.6
click at [855, 314] on div "Researchers need to understand why different forms of locomotion evolved." at bounding box center [907, 314] width 389 height 24
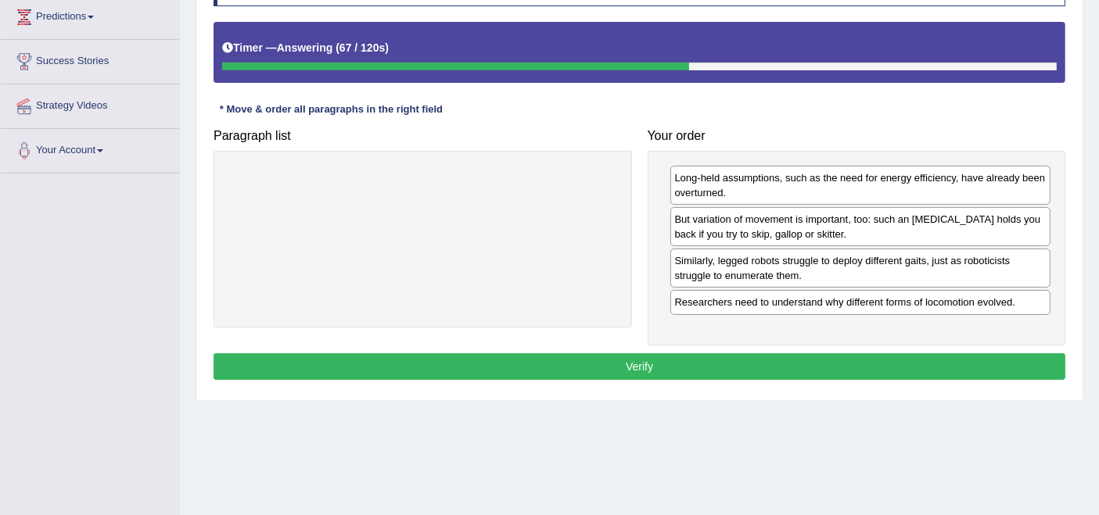
click at [673, 343] on div "Instructions: The text boxes in the left panel have been placed in a random ord…" at bounding box center [639, 169] width 859 height 446
click at [670, 353] on button "Verify" at bounding box center [639, 366] width 852 height 27
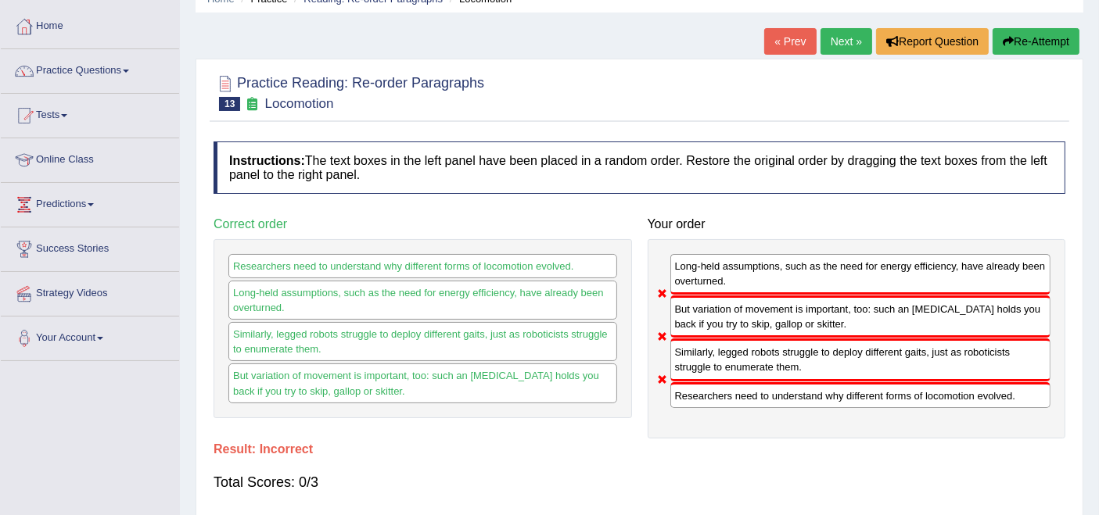
scroll to position [0, 0]
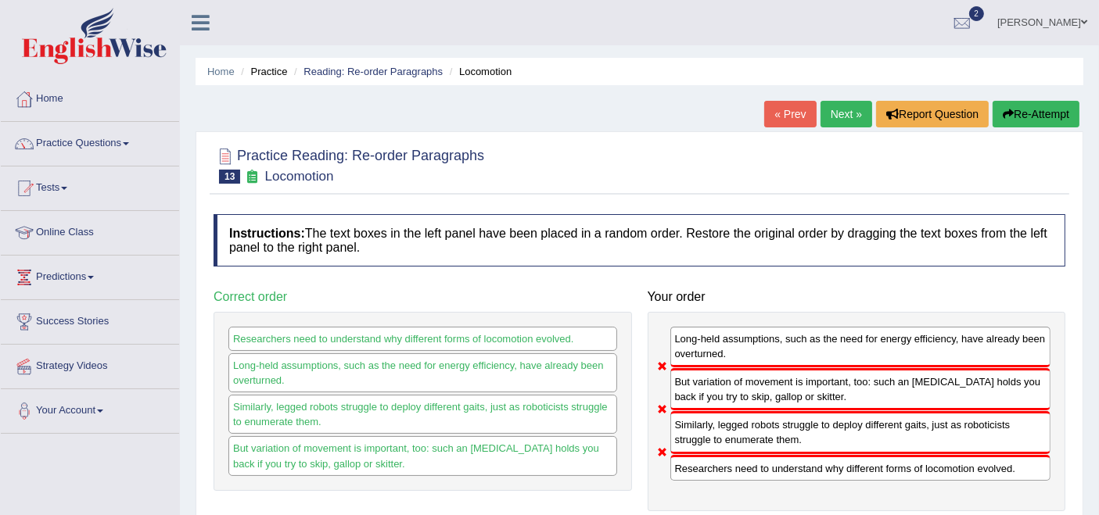
click at [862, 111] on link "Next »" at bounding box center [846, 114] width 52 height 27
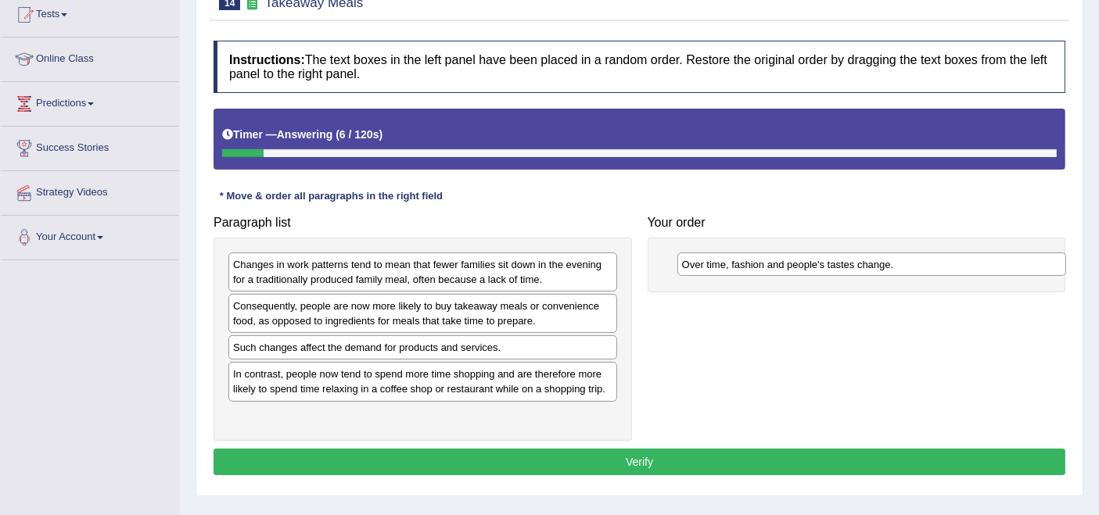
drag, startPoint x: 303, startPoint y: 348, endPoint x: 752, endPoint y: 266, distance: 456.3
click at [752, 266] on div "Over time, fashion and people's tastes change." at bounding box center [871, 265] width 389 height 24
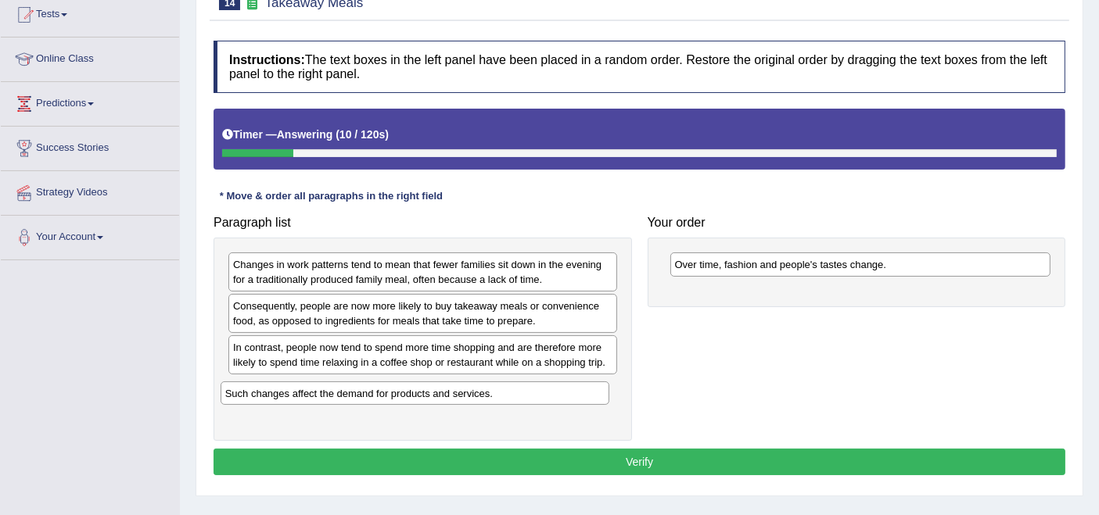
drag, startPoint x: 279, startPoint y: 345, endPoint x: 271, endPoint y: 393, distance: 48.3
click at [271, 393] on div "Such changes affect the demand for products and services." at bounding box center [415, 394] width 389 height 24
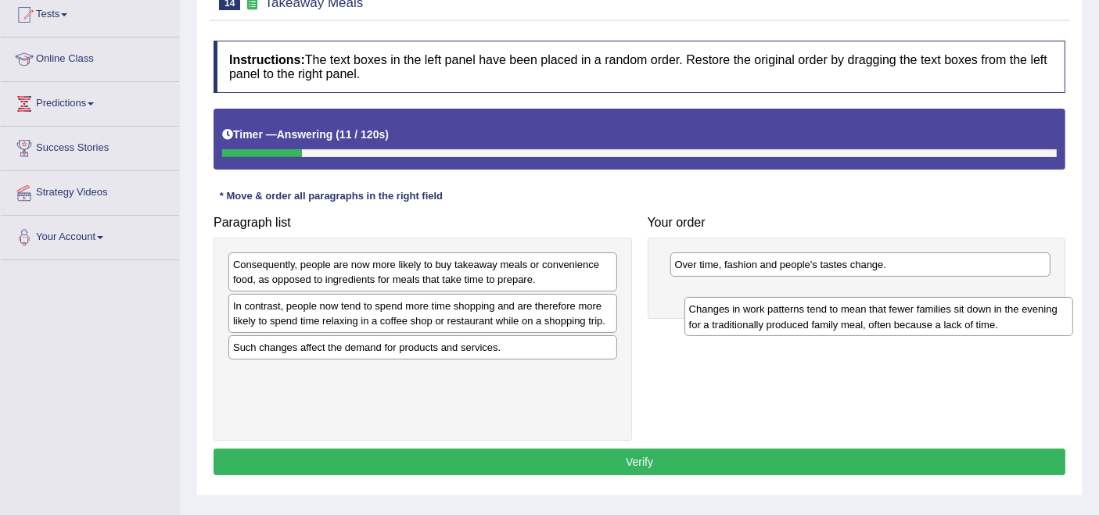
drag, startPoint x: 305, startPoint y: 258, endPoint x: 762, endPoint y: 298, distance: 459.2
click at [762, 299] on div "Changes in work patterns tend to mean that fewer families sit down in the eveni…" at bounding box center [878, 316] width 389 height 39
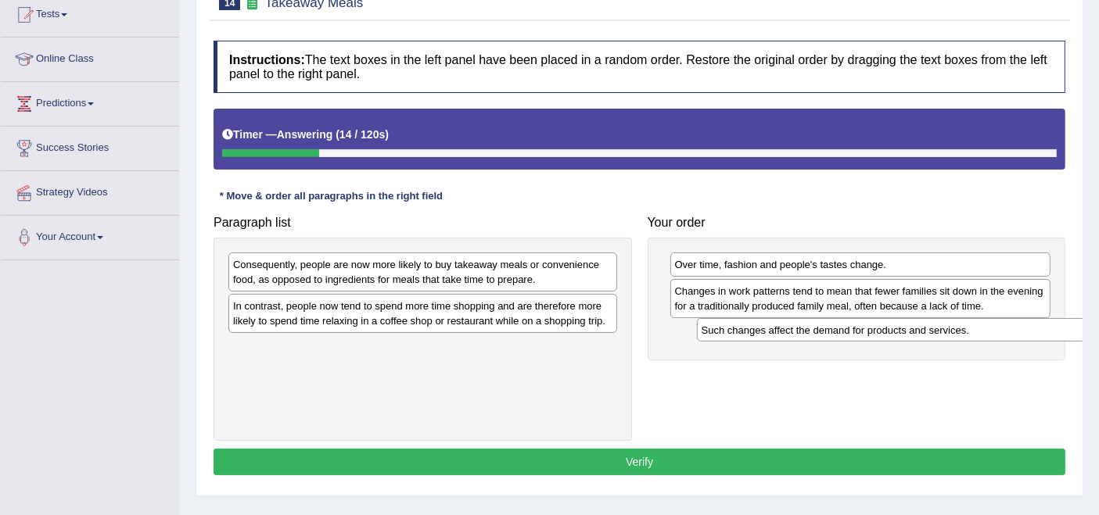
drag, startPoint x: 335, startPoint y: 349, endPoint x: 803, endPoint y: 332, distance: 468.7
click at [803, 332] on div "Such changes affect the demand for products and services." at bounding box center [891, 330] width 389 height 24
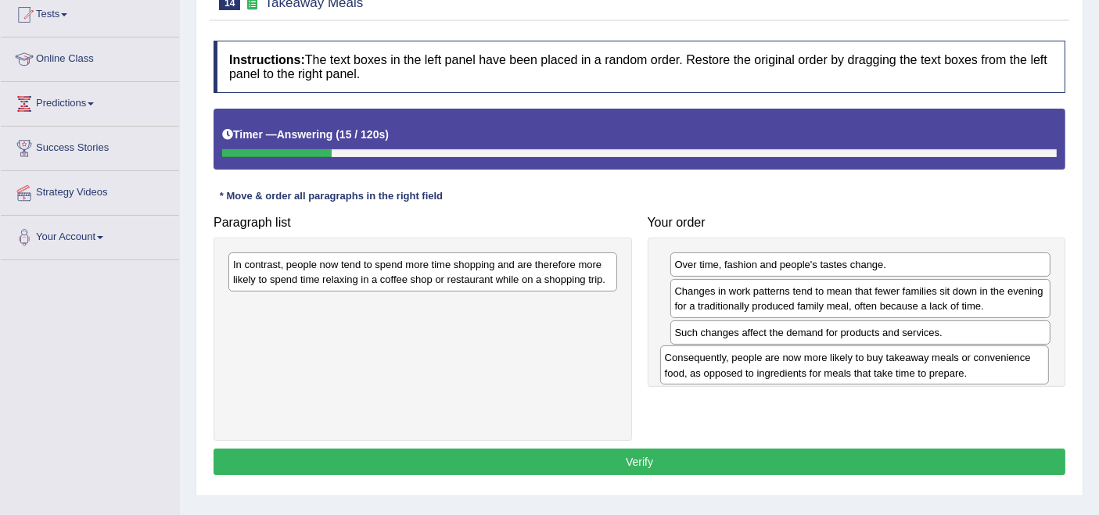
drag, startPoint x: 371, startPoint y: 264, endPoint x: 802, endPoint y: 359, distance: 441.9
click at [802, 359] on div "Consequently, people are now more likely to buy takeaway meals or convenience f…" at bounding box center [854, 365] width 389 height 39
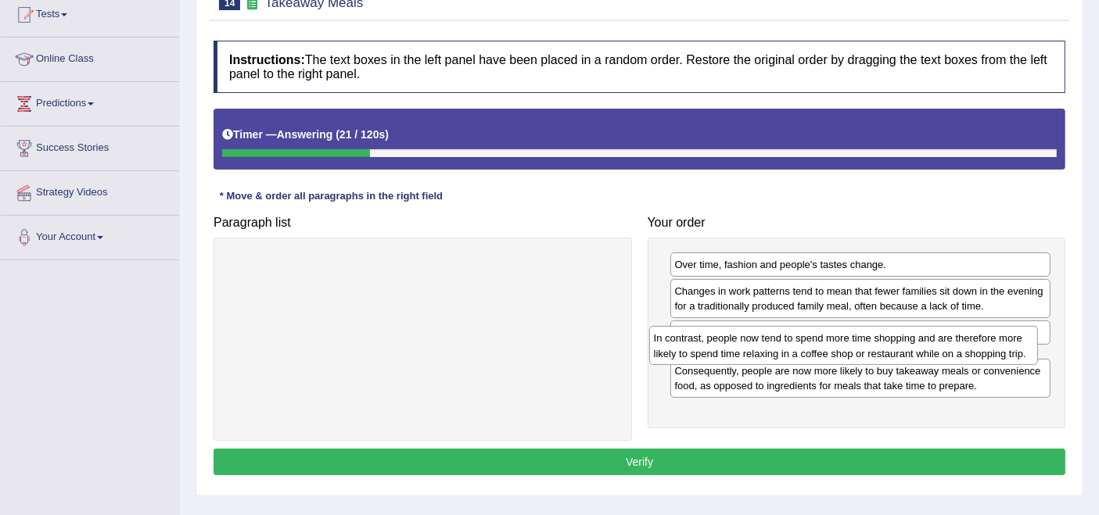
drag, startPoint x: 377, startPoint y: 271, endPoint x: 798, endPoint y: 344, distance: 427.1
click at [798, 344] on div "In contrast, people now tend to spend more time shopping and are therefore more…" at bounding box center [843, 345] width 389 height 39
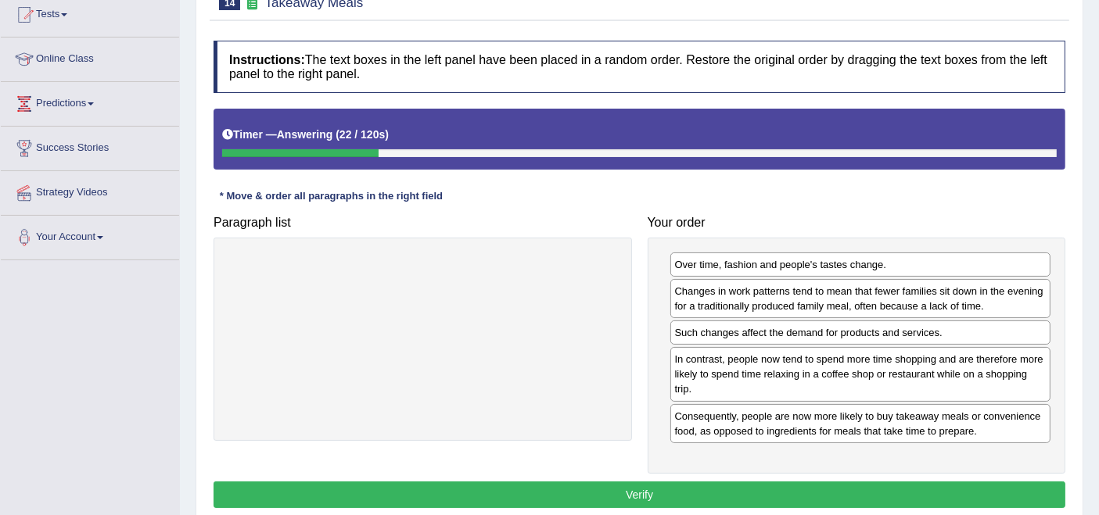
click at [645, 482] on button "Verify" at bounding box center [639, 495] width 852 height 27
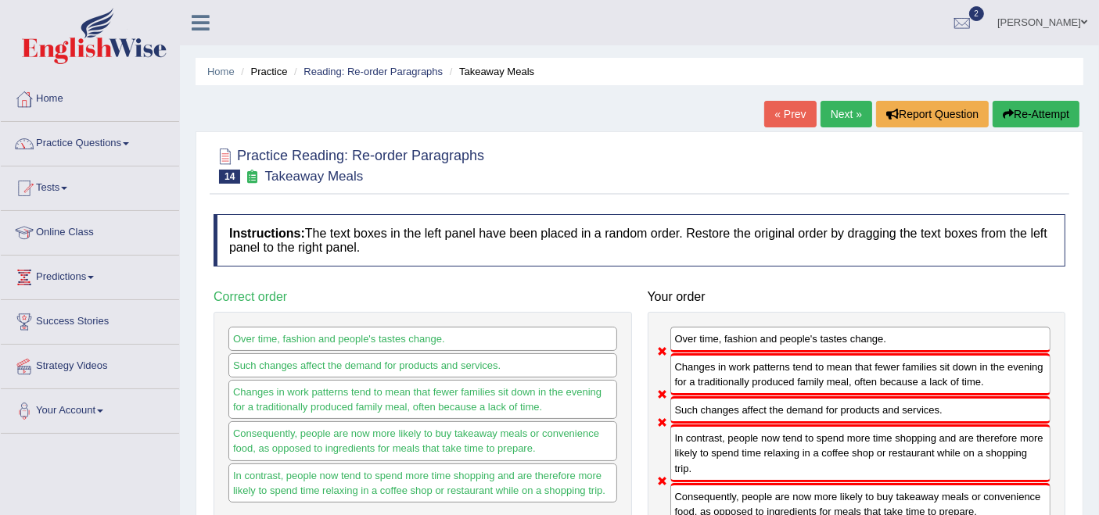
click at [858, 111] on link "Next »" at bounding box center [846, 114] width 52 height 27
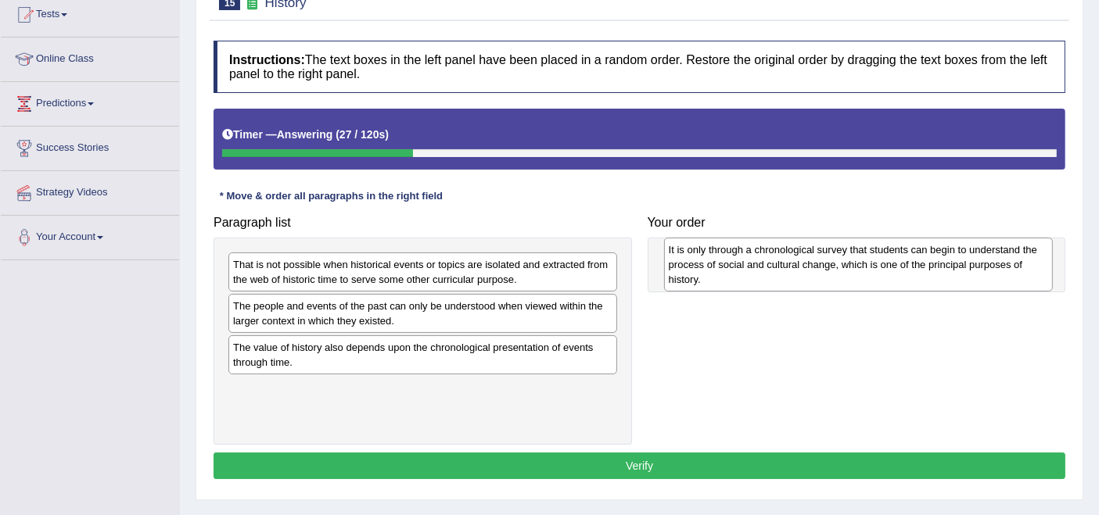
drag, startPoint x: 402, startPoint y: 369, endPoint x: 837, endPoint y: 271, distance: 446.4
click at [837, 271] on div "It is only through a chronological survey that students can begin to understand…" at bounding box center [858, 265] width 389 height 54
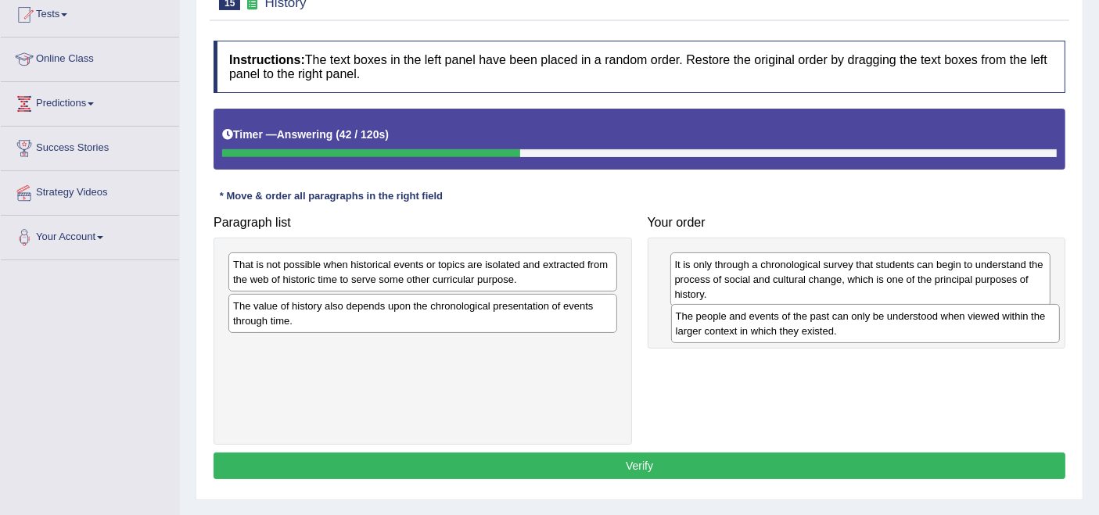
drag, startPoint x: 393, startPoint y: 307, endPoint x: 834, endPoint y: 318, distance: 442.0
click at [834, 318] on div "The people and events of the past can only be understood when viewed within the…" at bounding box center [865, 323] width 389 height 39
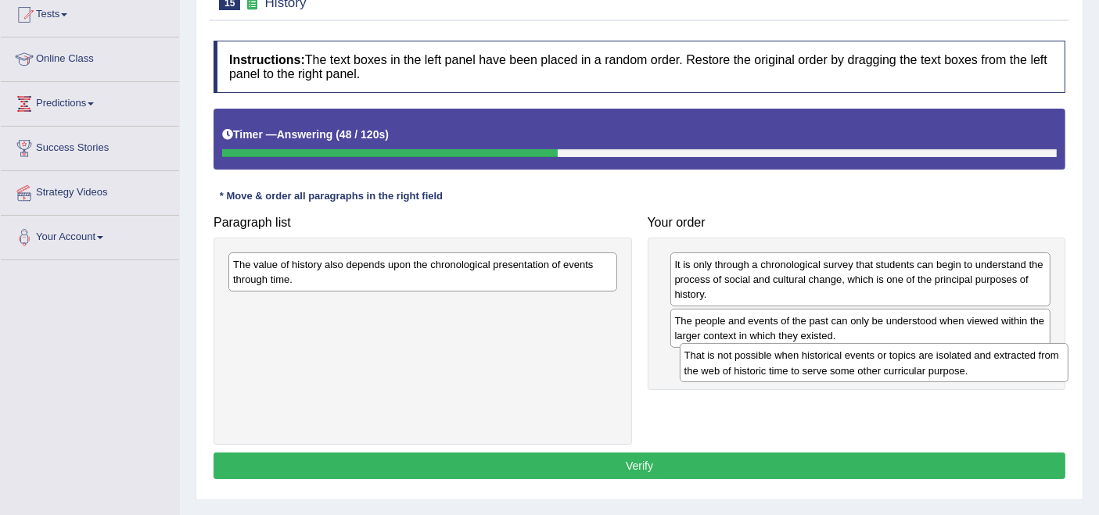
drag, startPoint x: 331, startPoint y: 276, endPoint x: 782, endPoint y: 368, distance: 460.4
click at [782, 368] on div "That is not possible when historical events or topics are isolated and extracte…" at bounding box center [874, 362] width 389 height 39
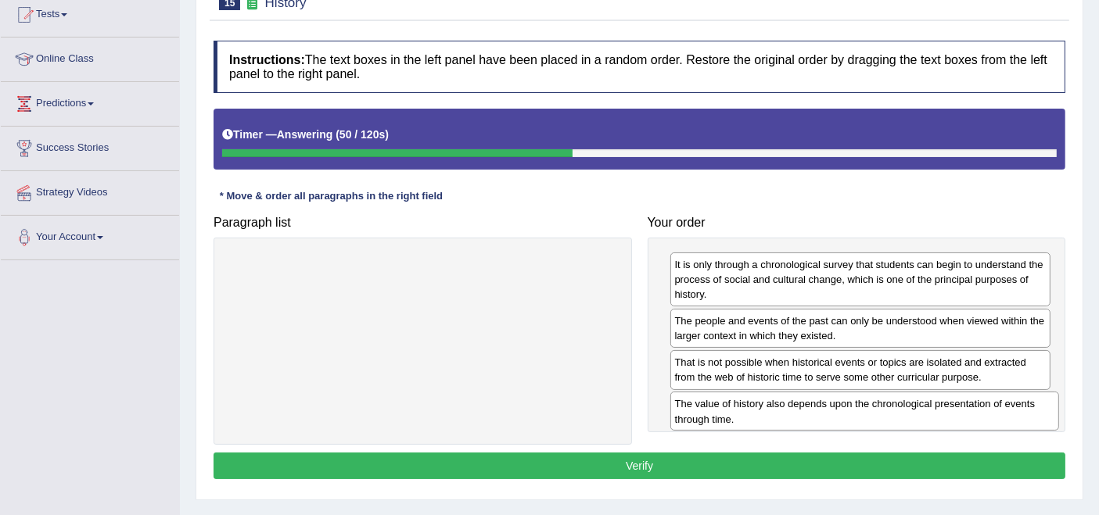
drag, startPoint x: 500, startPoint y: 266, endPoint x: 942, endPoint y: 406, distance: 463.5
click at [942, 406] on div "The value of history also depends upon the chronological presentation of events…" at bounding box center [864, 411] width 389 height 39
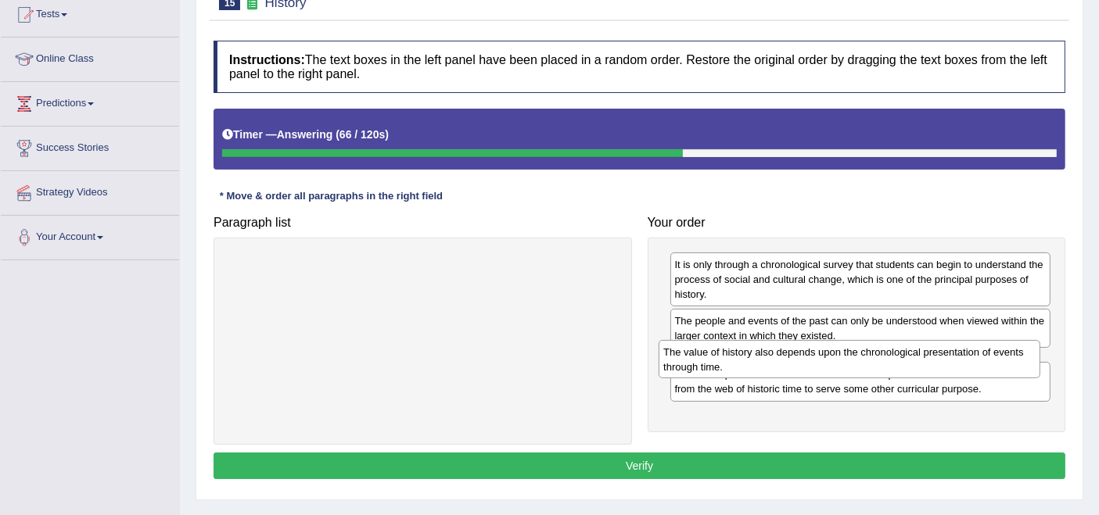
drag, startPoint x: 766, startPoint y: 412, endPoint x: 755, endPoint y: 360, distance: 52.8
click at [755, 360] on div "The value of history also depends upon the chronological presentation of events…" at bounding box center [848, 359] width 381 height 39
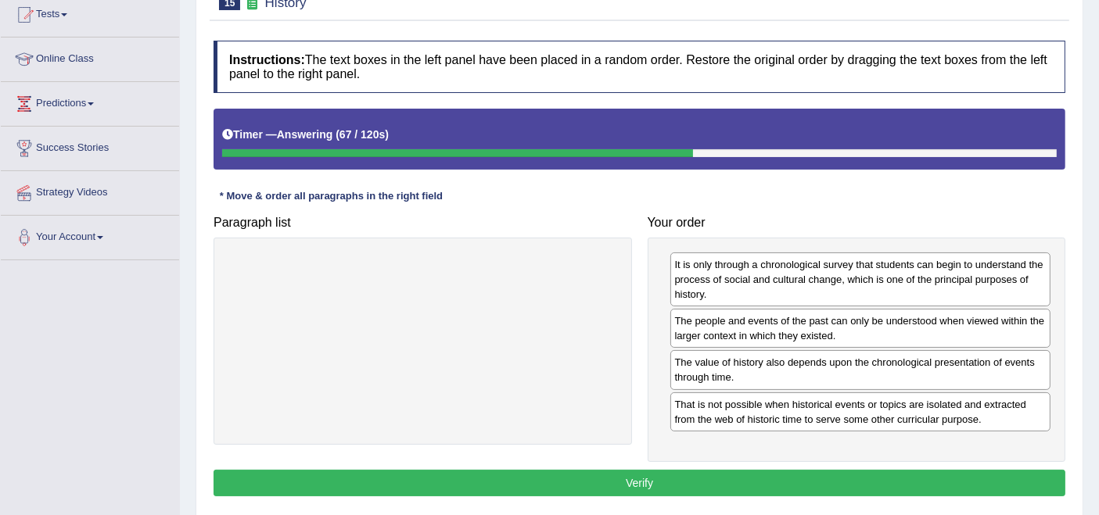
click at [722, 472] on button "Verify" at bounding box center [639, 483] width 852 height 27
